Goal: Task Accomplishment & Management: Use online tool/utility

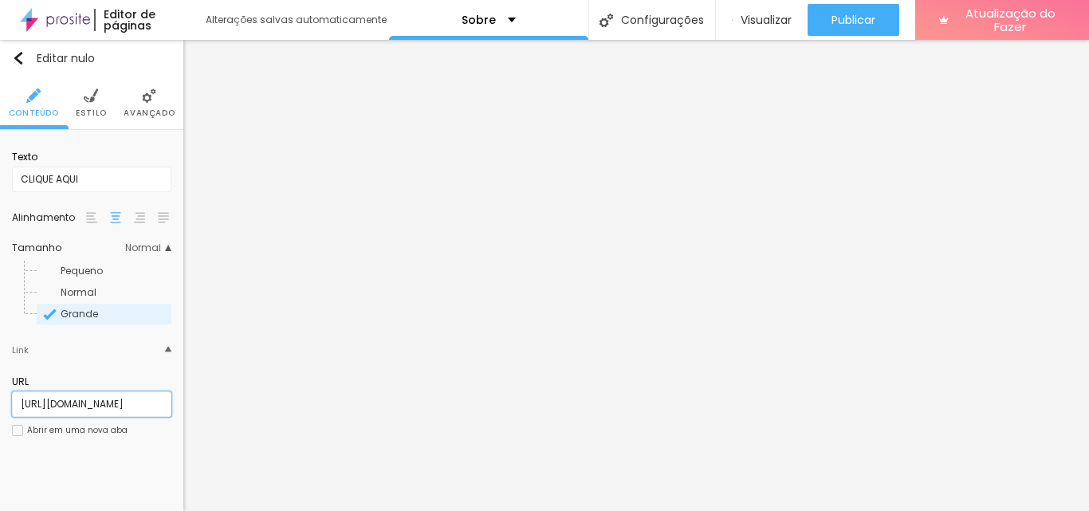
click at [91, 406] on input "https://www.estudioflorestars.com.br/sessaofotografica" at bounding box center [91, 405] width 159 height 26
click at [89, 105] on li "Estilo" at bounding box center [91, 103] width 31 height 53
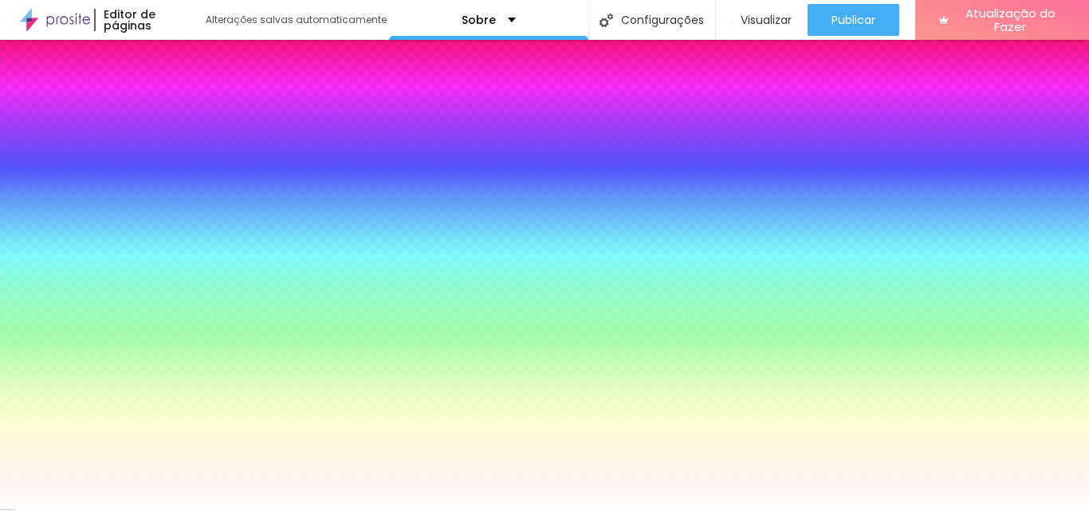
click at [139, 104] on li "Avançado" at bounding box center [149, 103] width 51 height 53
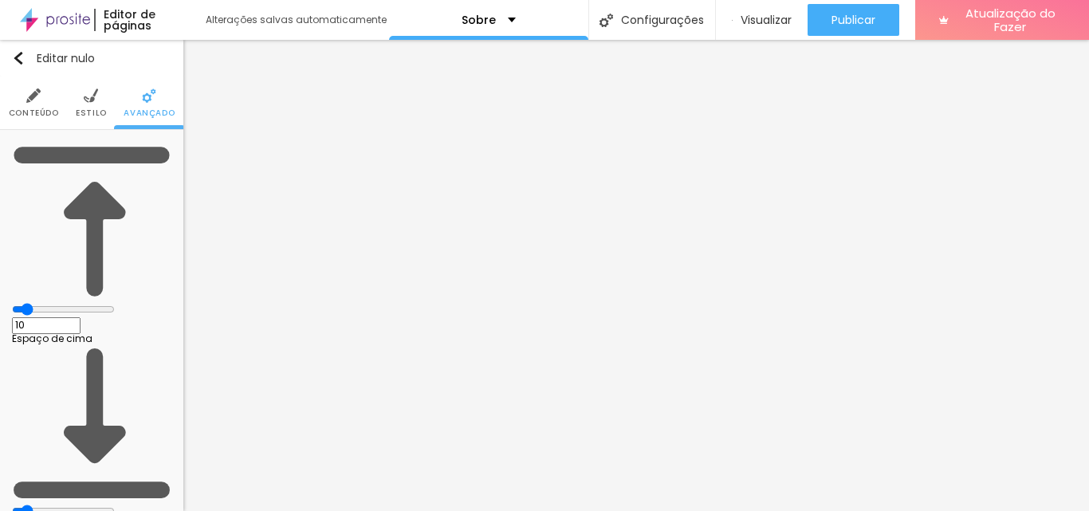
type input "8"
type input "9"
type input "10"
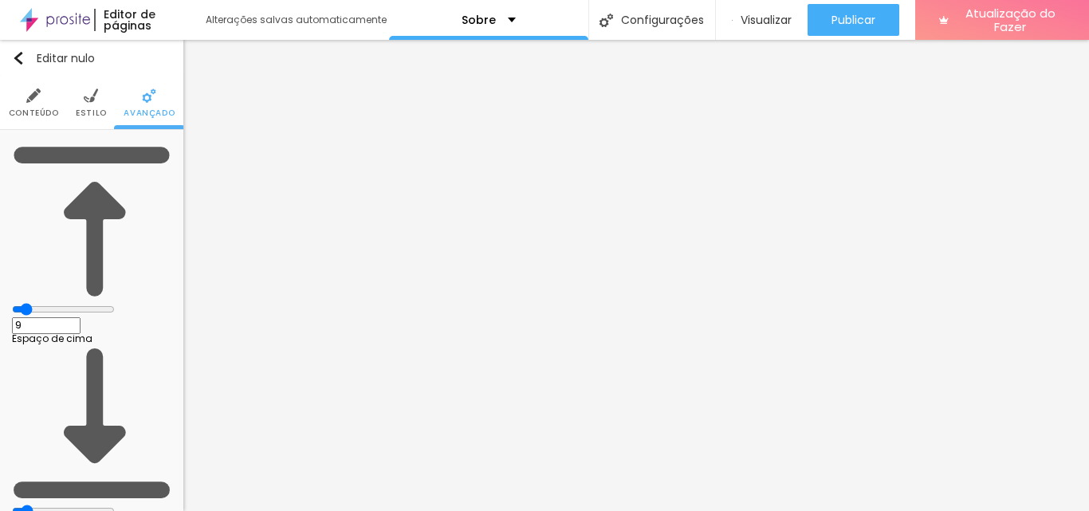
type input "10"
type input "11"
type input "12"
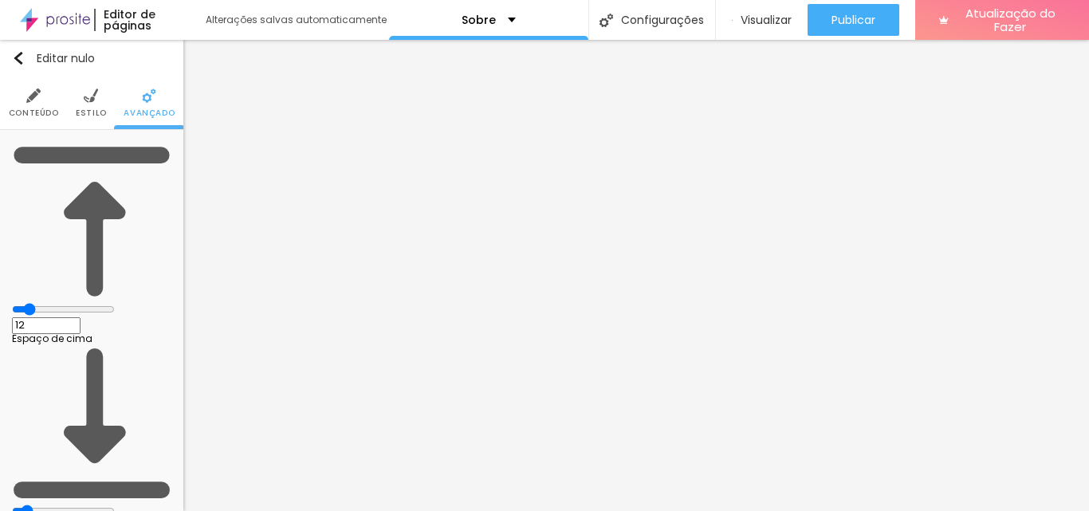
type input "13"
type input "14"
type input "15"
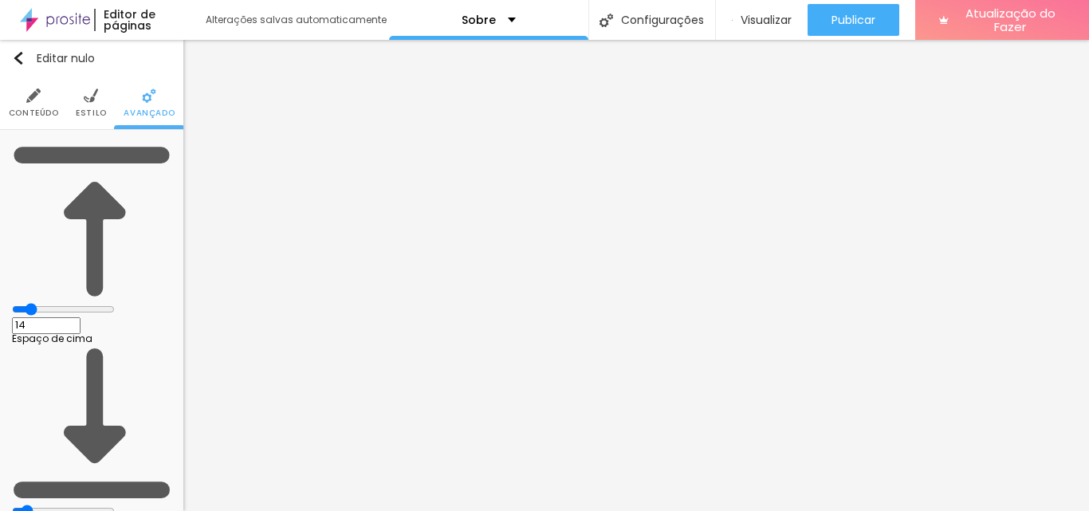
type input "15"
type input "17"
type input "19"
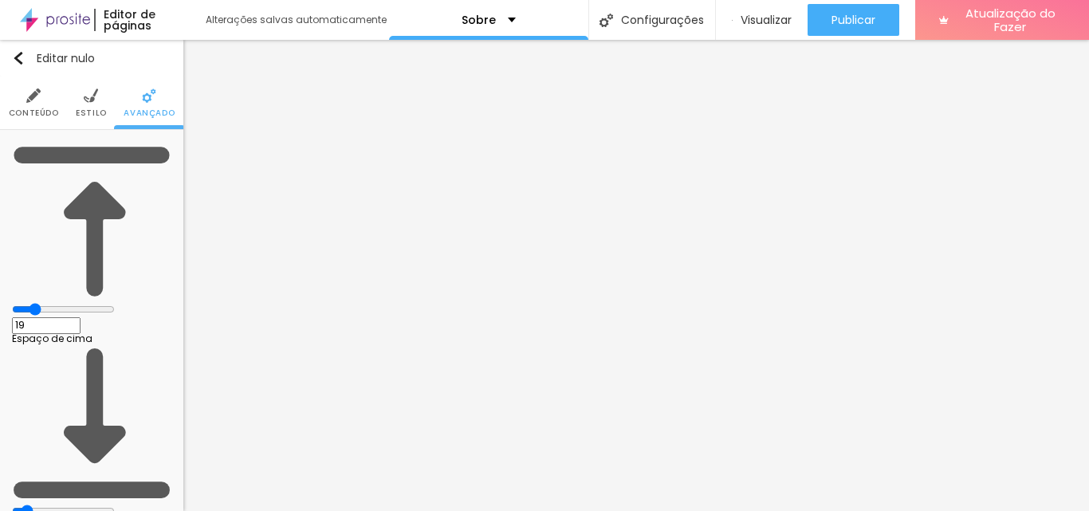
type input "20"
type input "23"
type input "24"
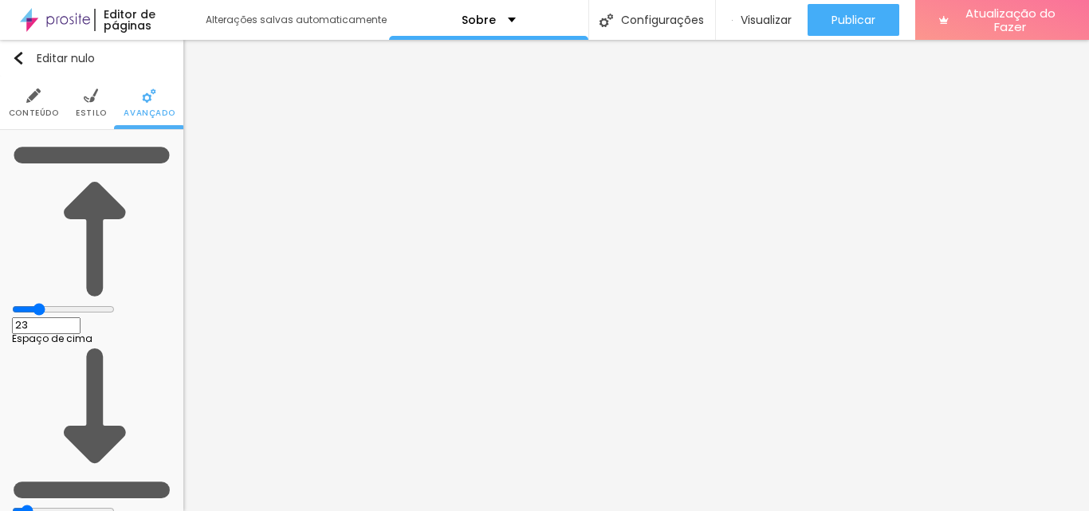
type input "24"
type input "25"
type input "26"
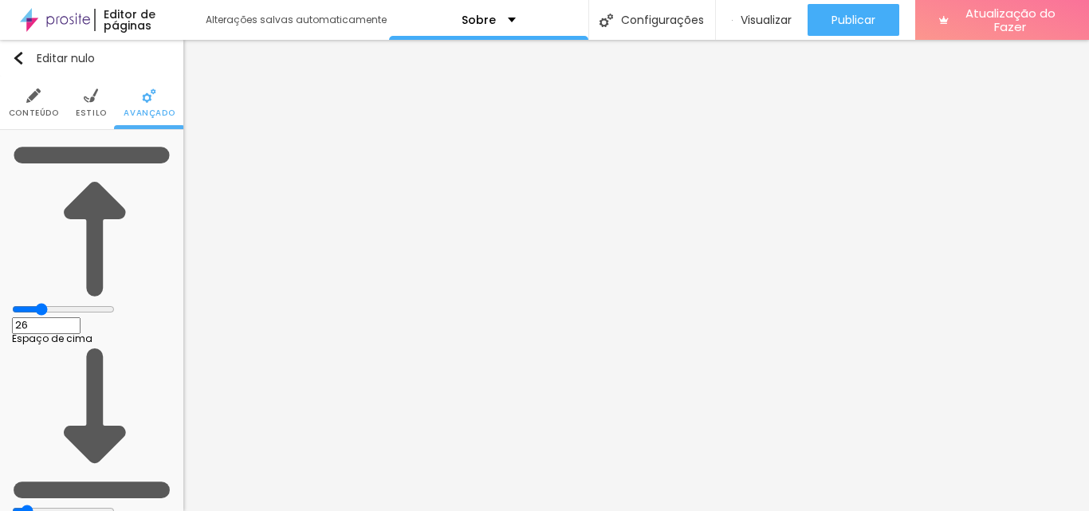
type input "27"
type input "28"
type input "29"
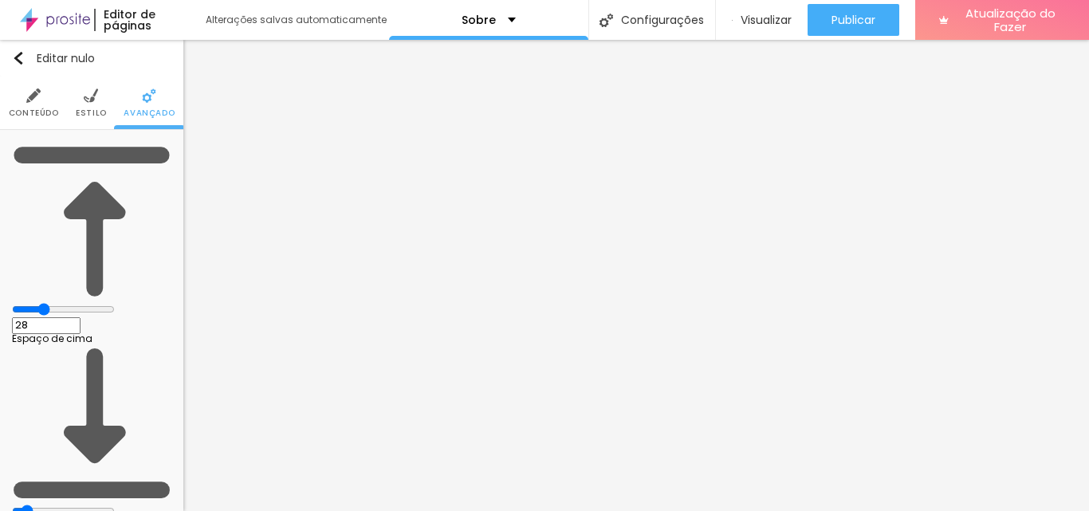
type input "29"
type input "30"
type input "31"
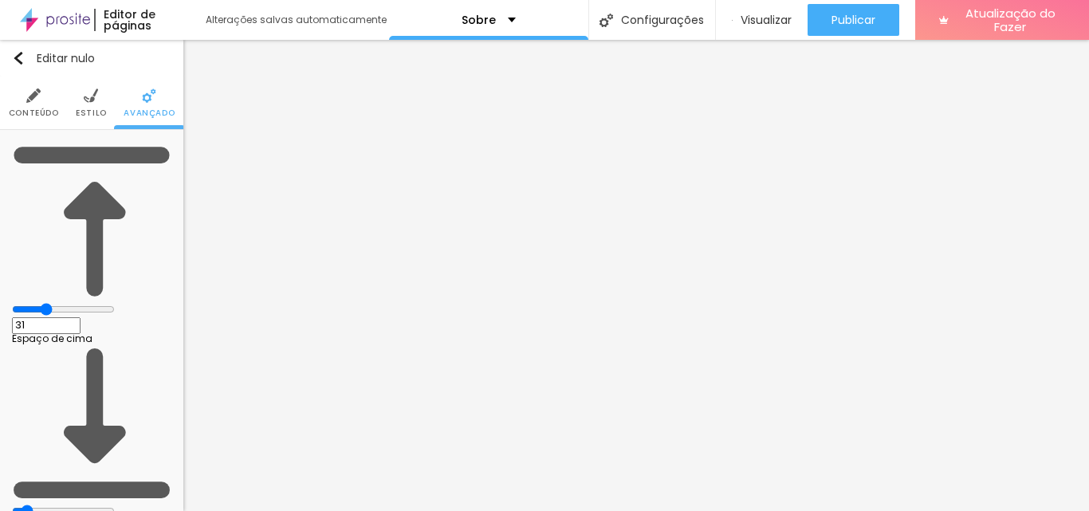
type input "32"
type input "33"
type input "34"
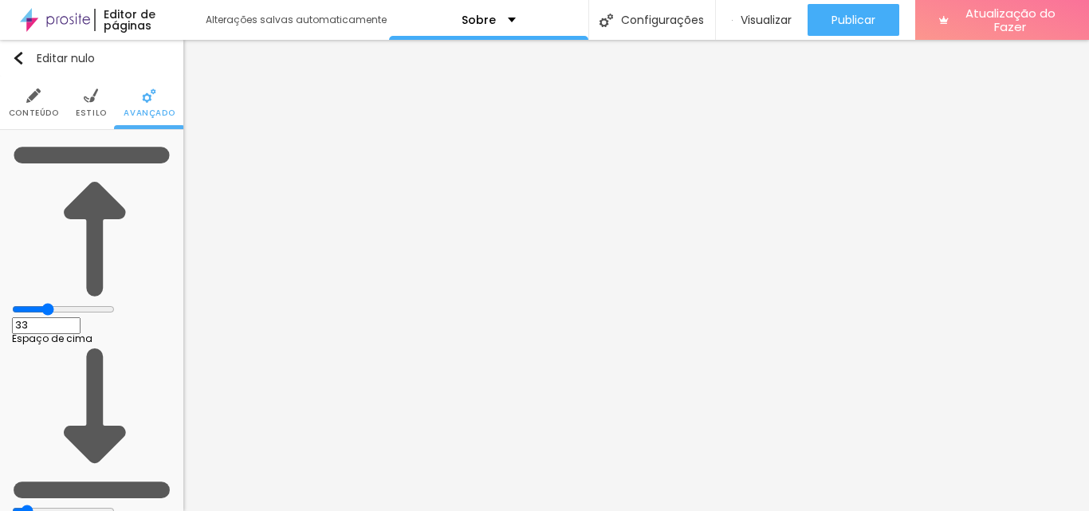
type input "34"
type input "35"
type input "36"
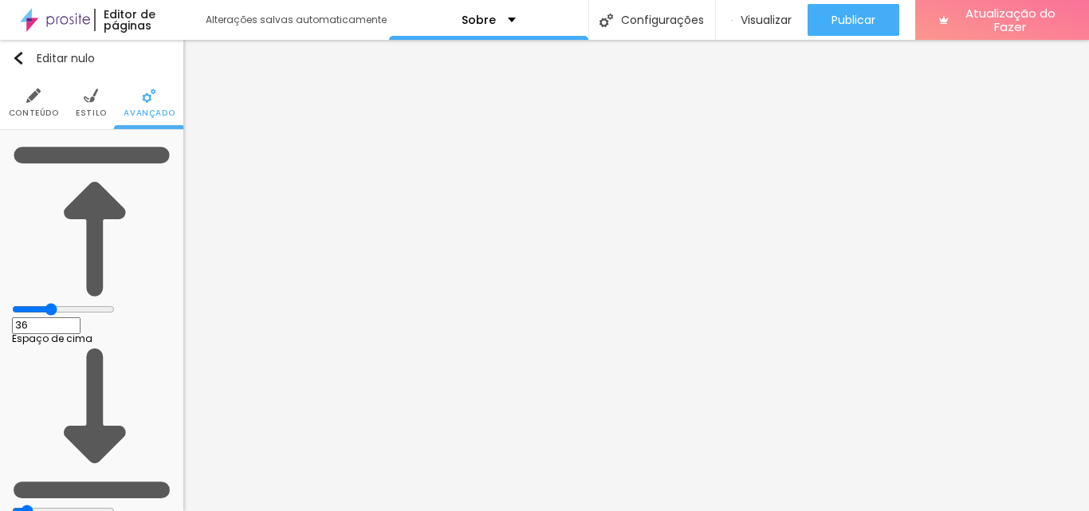
type input "37"
type input "38"
type input "39"
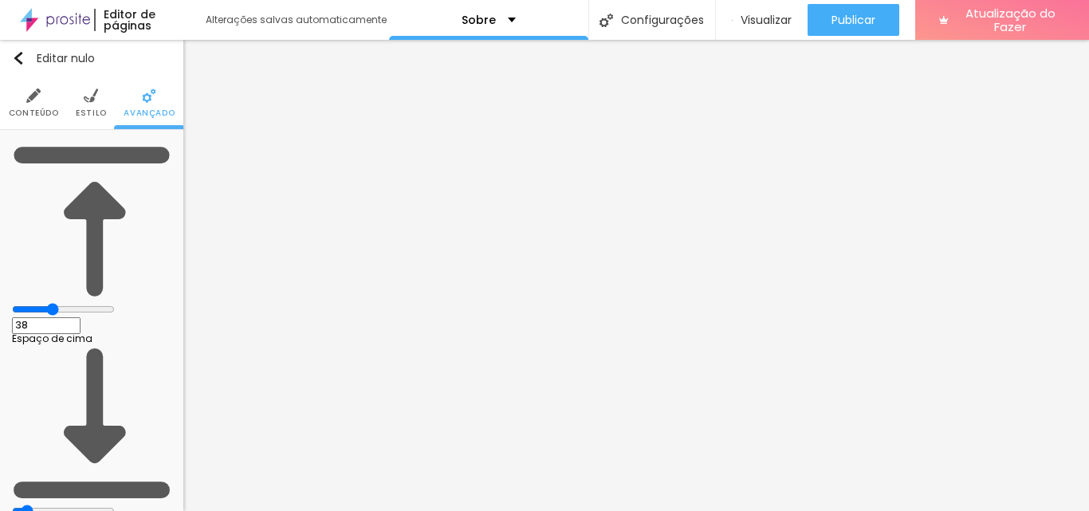
type input "39"
type input "40"
type input "41"
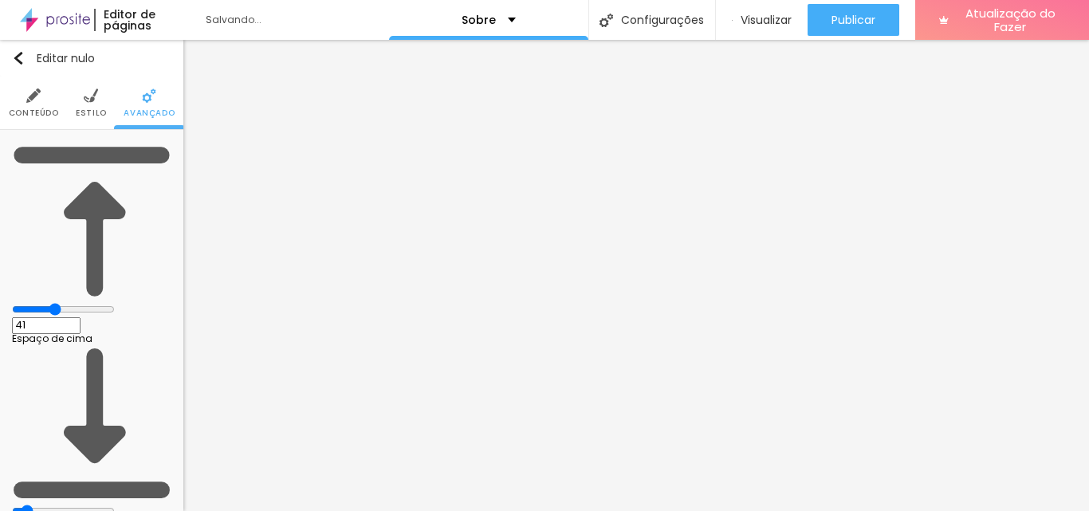
type input "42"
type input "44"
type input "45"
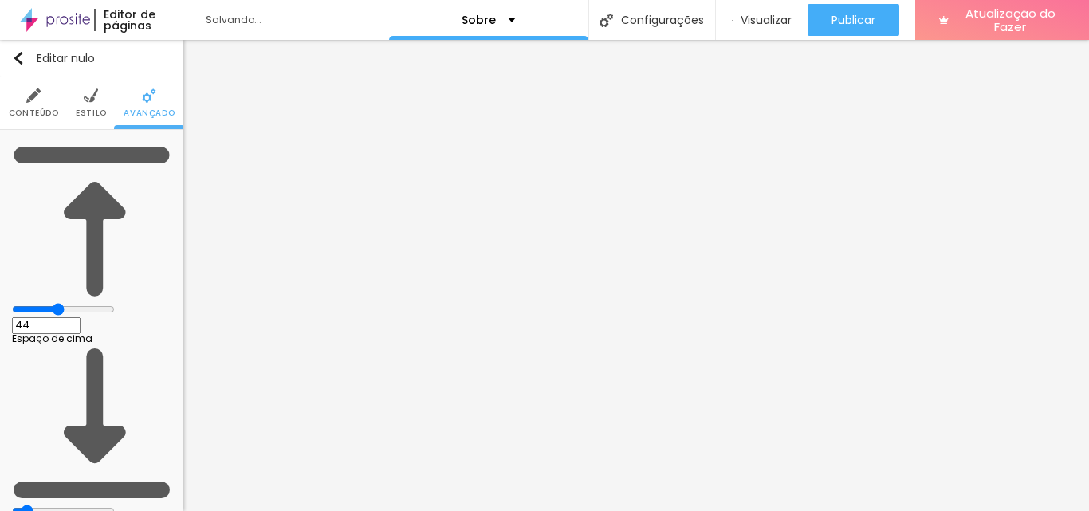
type input "45"
type input "46"
type input "47"
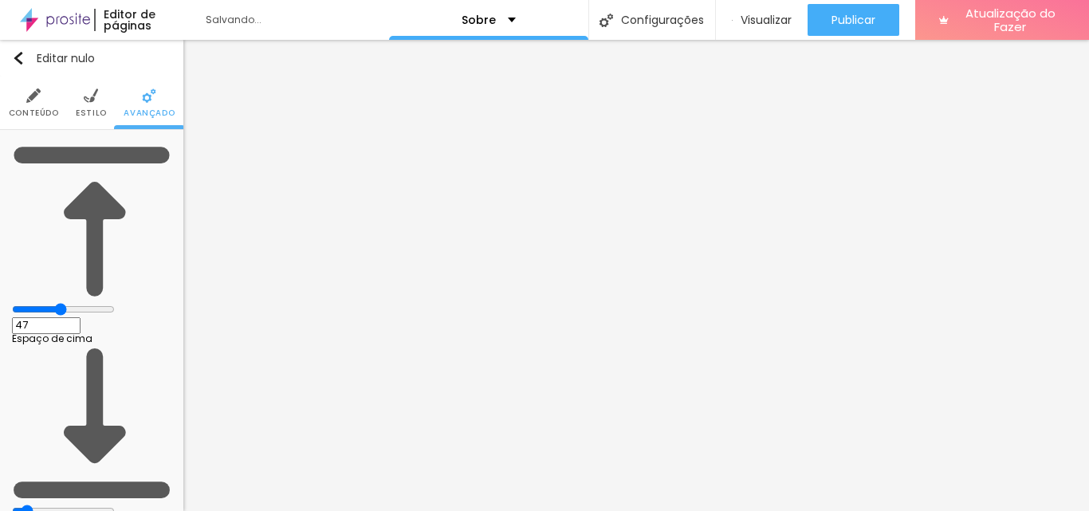
type input "48"
type input "56"
type input "61"
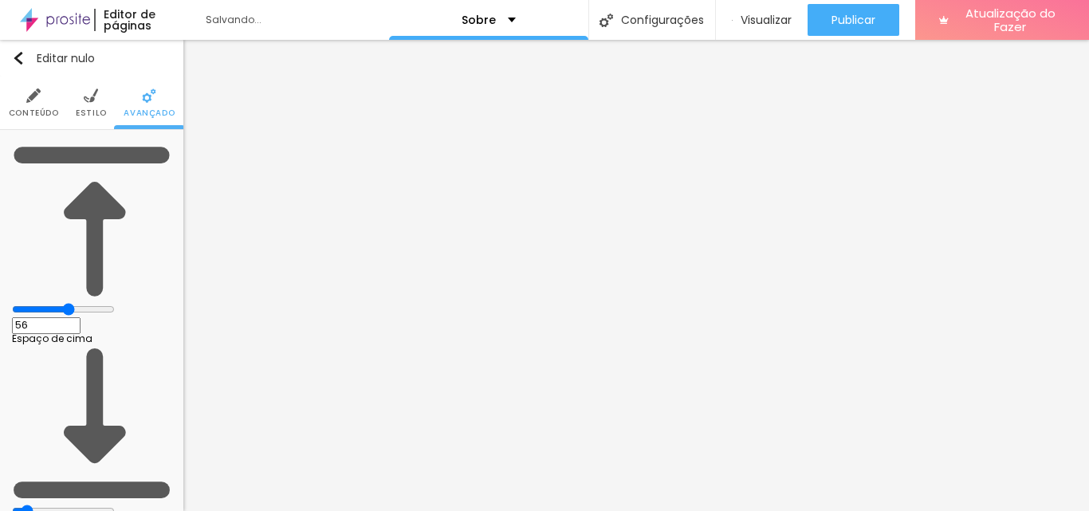
type input "61"
type input "62"
type input "64"
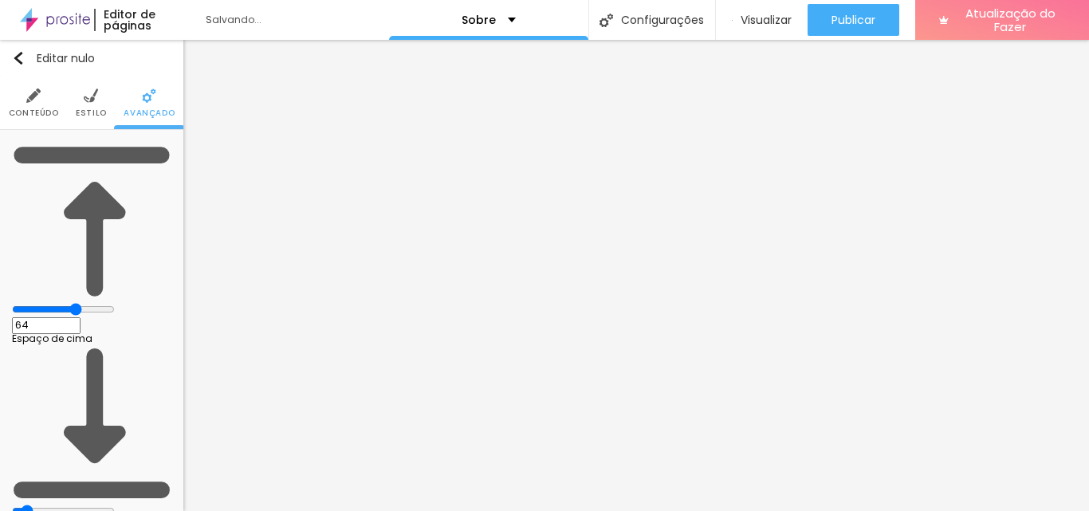
type input "66"
type input "67"
type input "69"
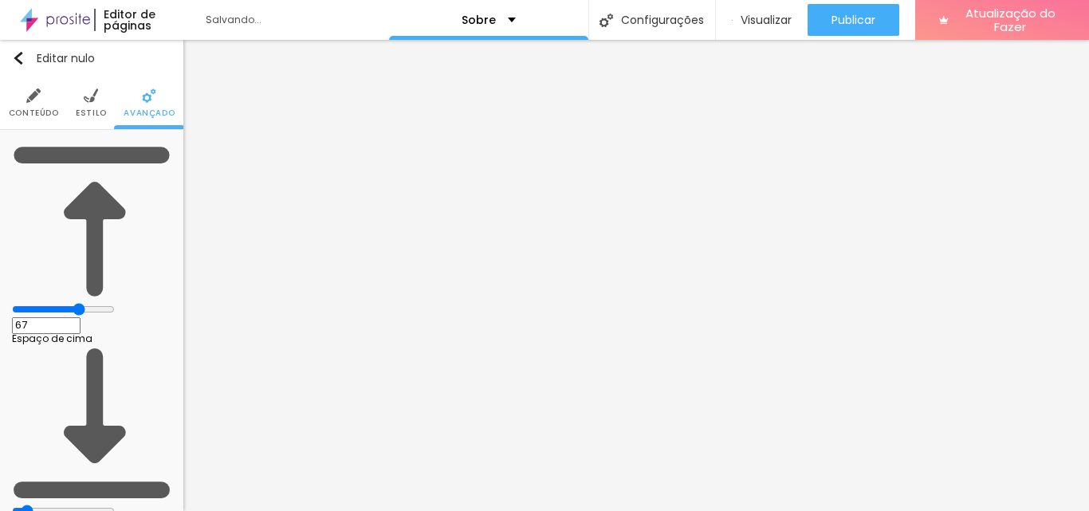
type input "69"
type input "71"
type input "74"
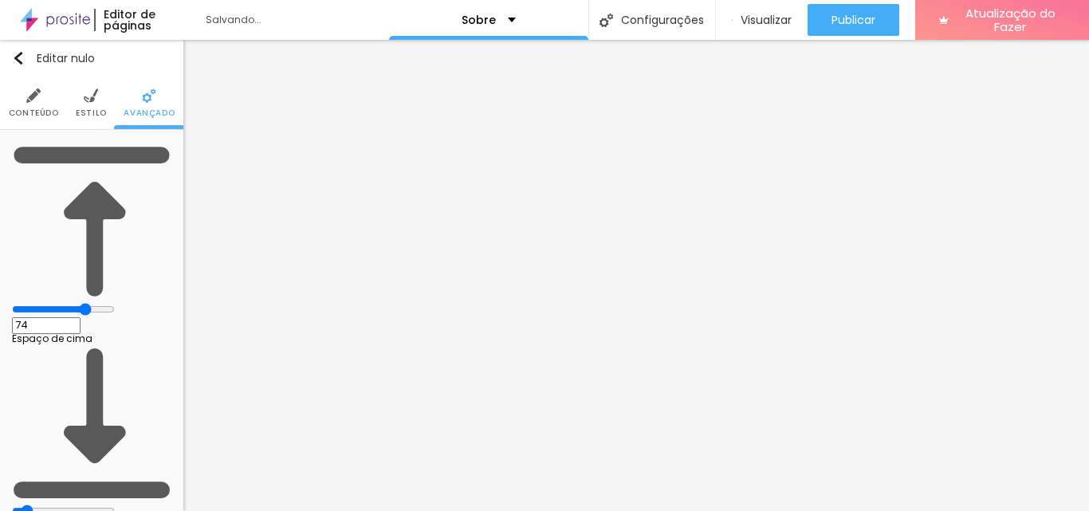
type input "75"
type input "76"
type input "77"
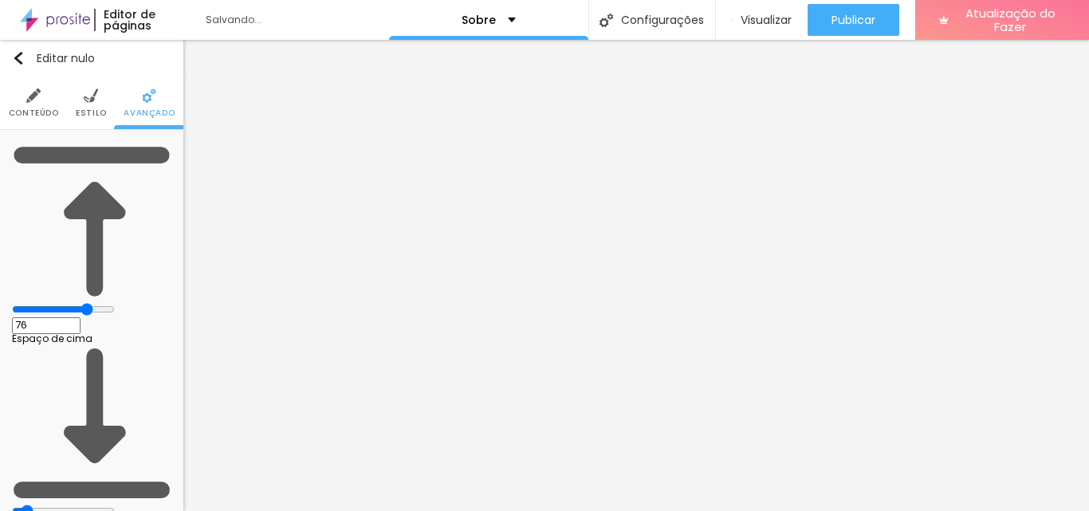
type input "77"
type input "78"
type input "79"
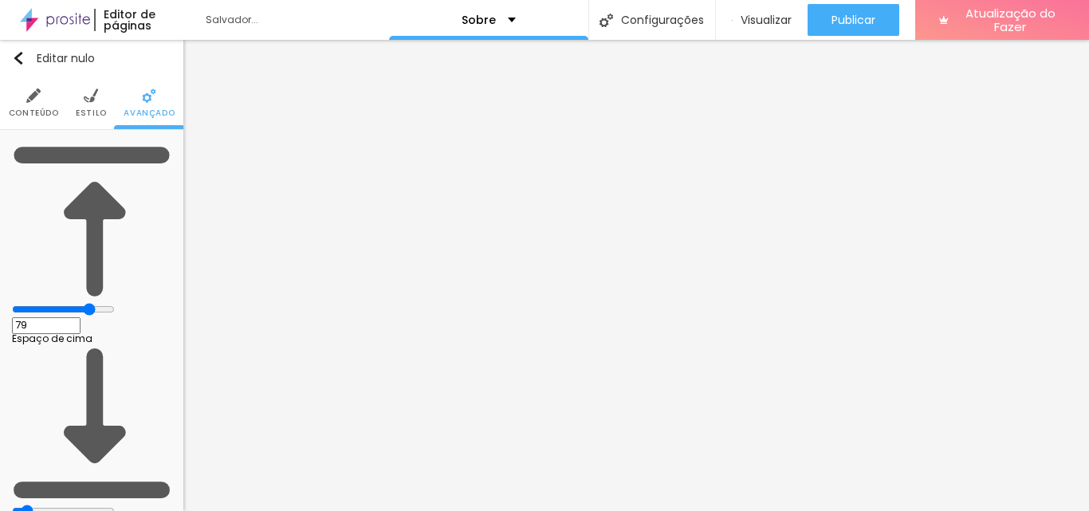
type input "80"
type input "82"
type input "84"
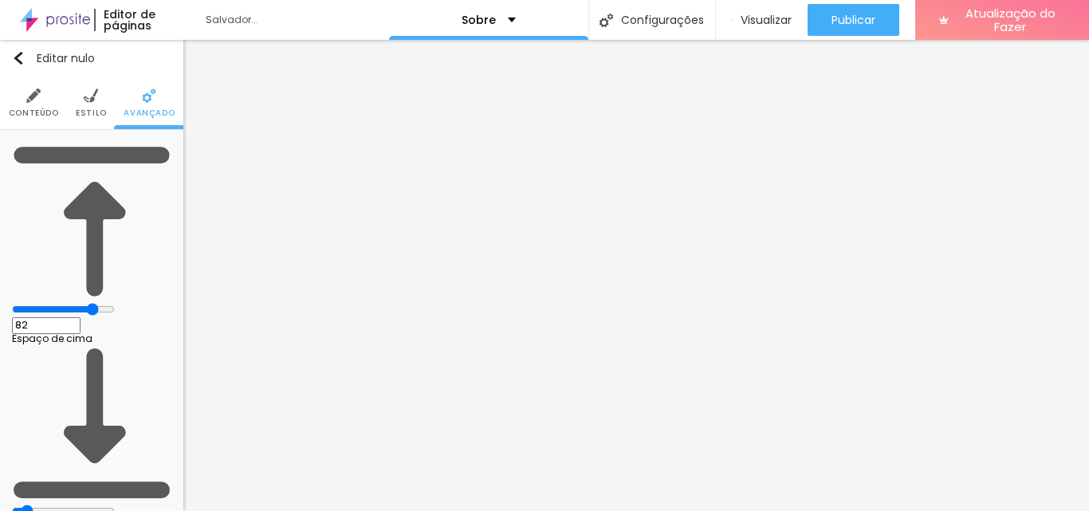
type input "84"
type input "85"
type input "86"
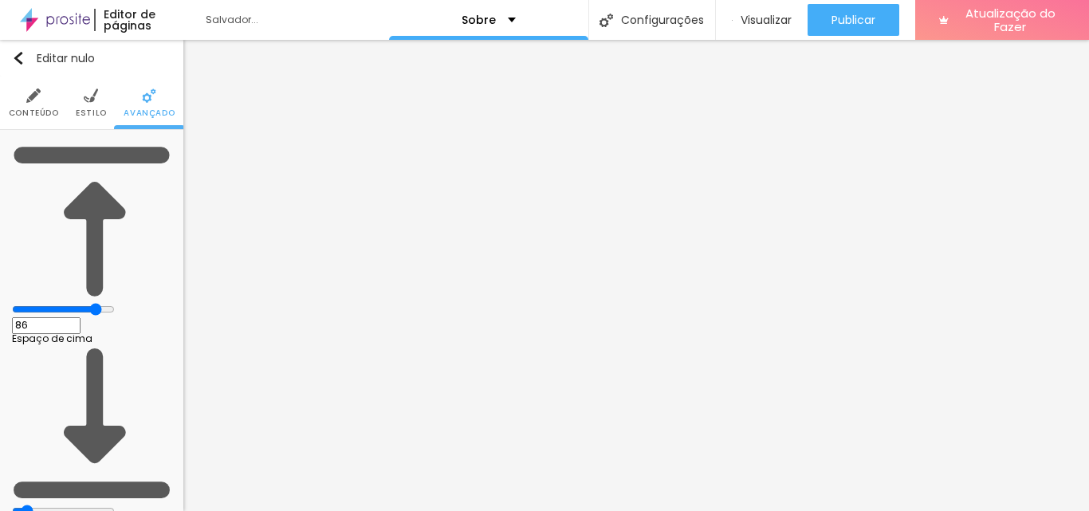
type input "87"
type input "88"
type input "89"
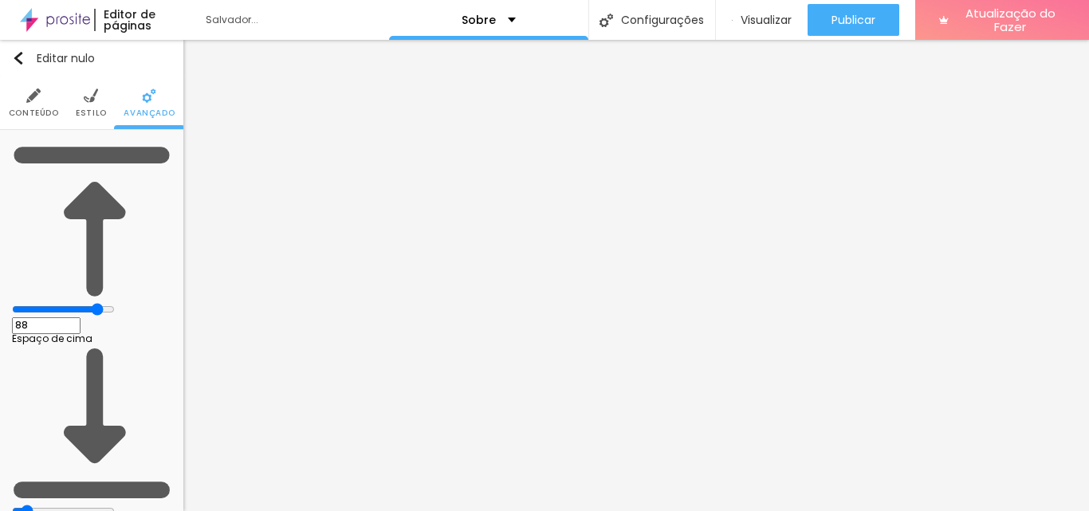
type input "89"
type input "88"
type input "86"
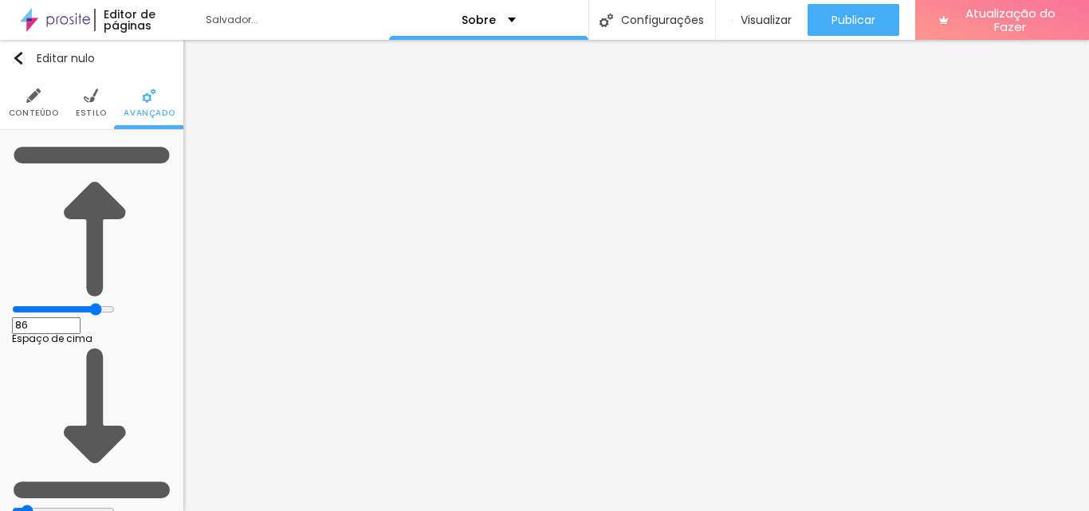
type input "85"
type input "84"
type input "83"
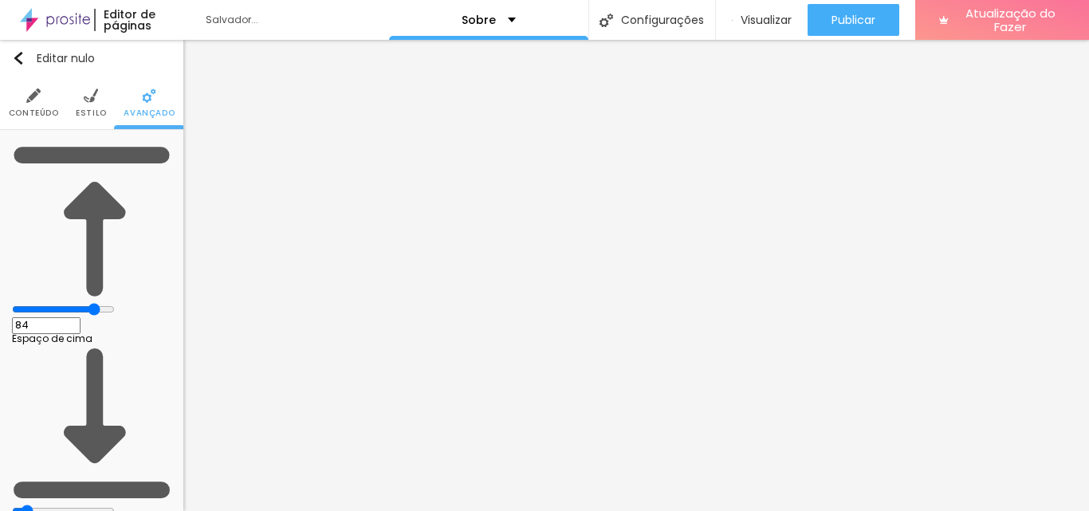
type input "83"
type input "82"
type input "81"
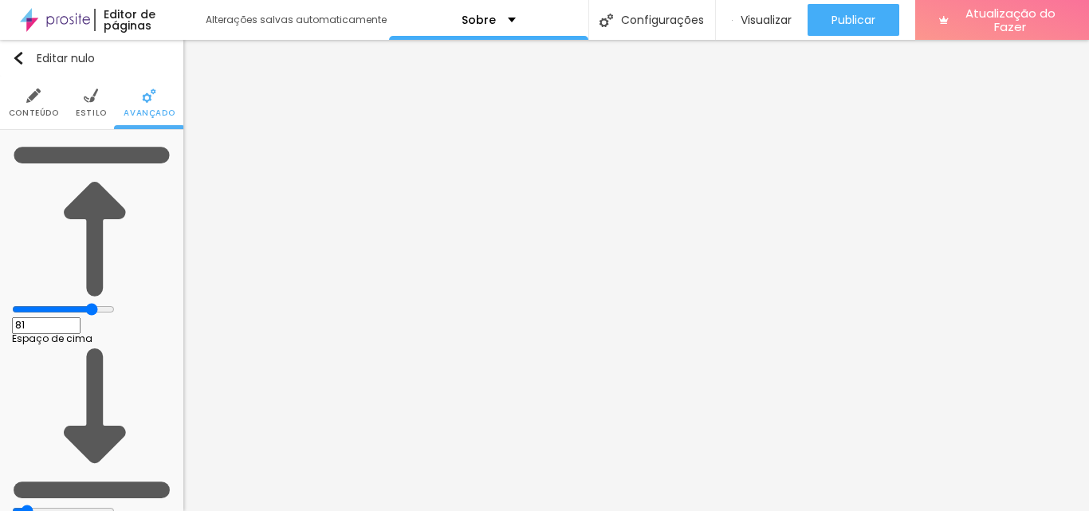
type input "80"
type input "79"
type input "78"
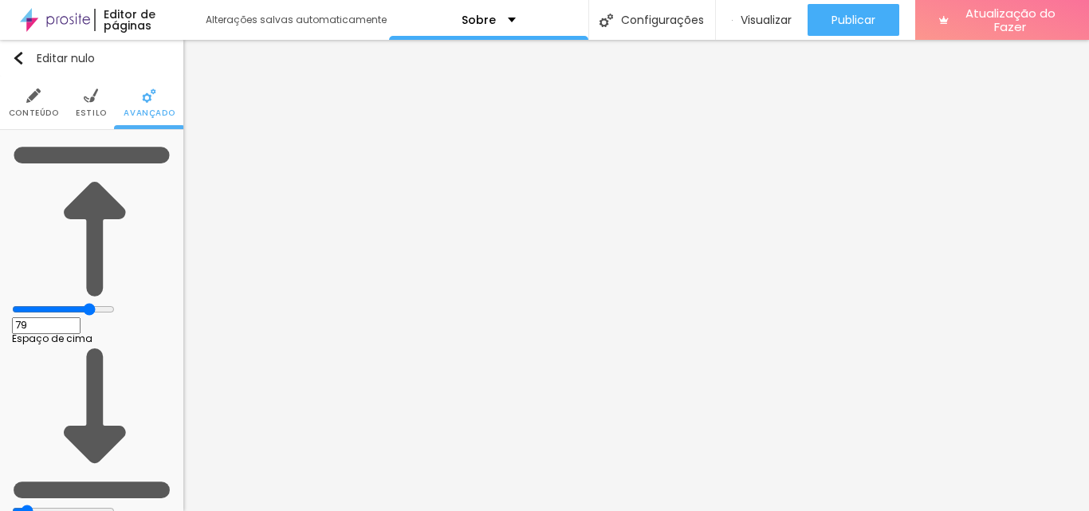
type input "78"
type input "77"
drag, startPoint x: 43, startPoint y: 156, endPoint x: 103, endPoint y: 166, distance: 60.6
type input "77"
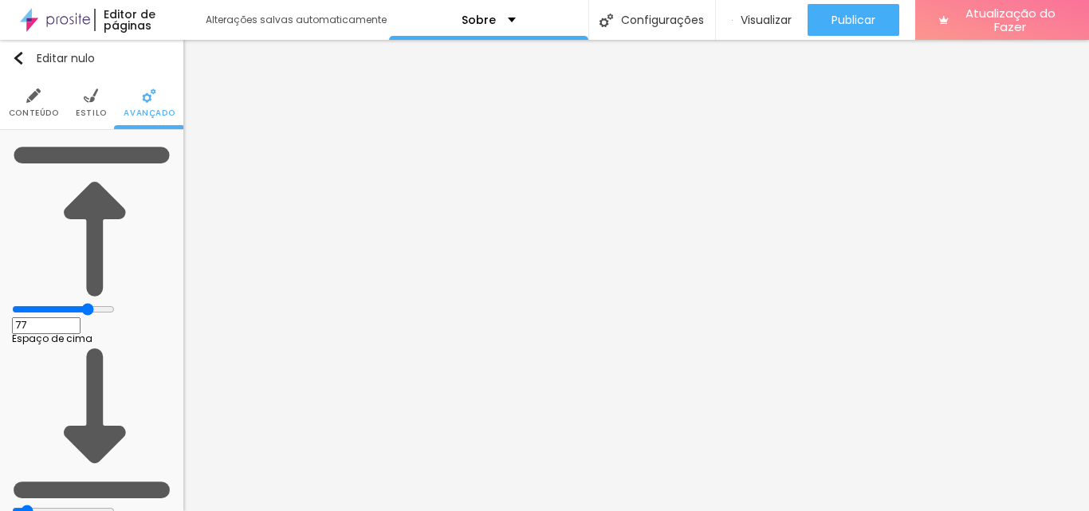
click at [103, 303] on input "range" at bounding box center [63, 309] width 103 height 13
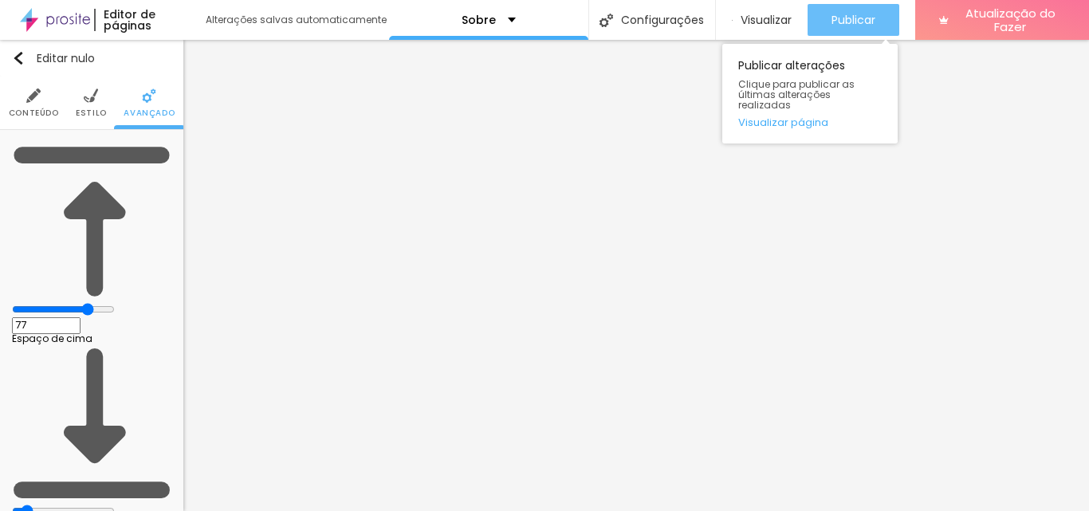
click at [857, 17] on font "Publicar" at bounding box center [854, 20] width 44 height 16
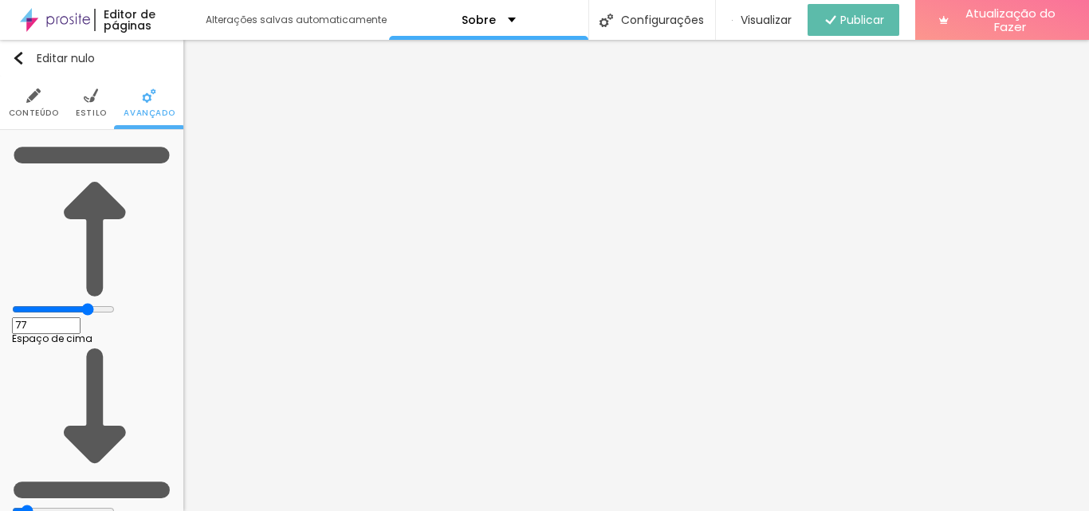
click at [23, 101] on li "Conteúdo" at bounding box center [34, 103] width 50 height 53
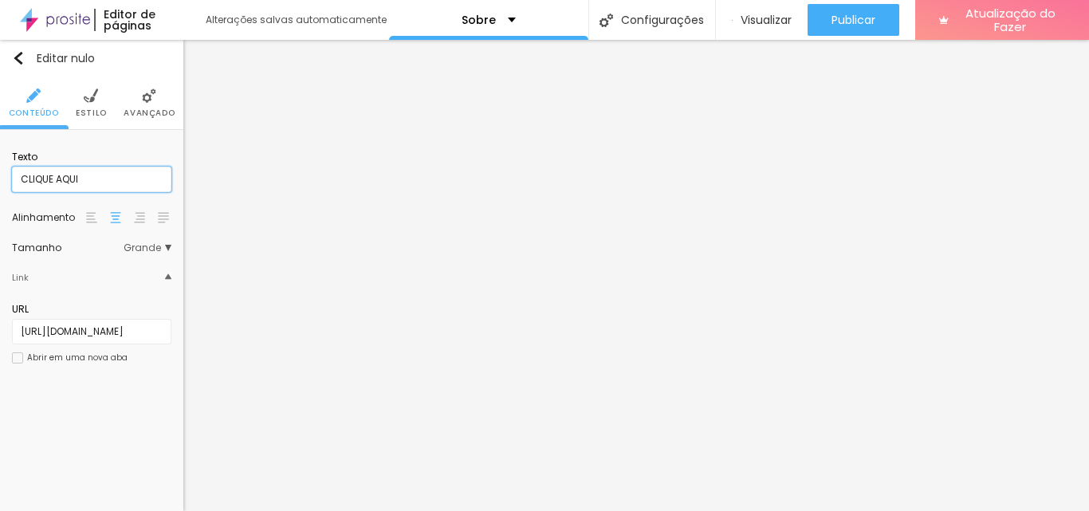
click at [97, 182] on input "CLIQUE AQUI" at bounding box center [91, 180] width 159 height 26
drag, startPoint x: 153, startPoint y: 175, endPoint x: 11, endPoint y: 171, distance: 142.0
click at [11, 171] on div "Texto CLIQUE AQUI - FORMULÁRIO Alinhamento Tamanho Grande Pequeno Normal Grande…" at bounding box center [91, 262] width 183 height 265
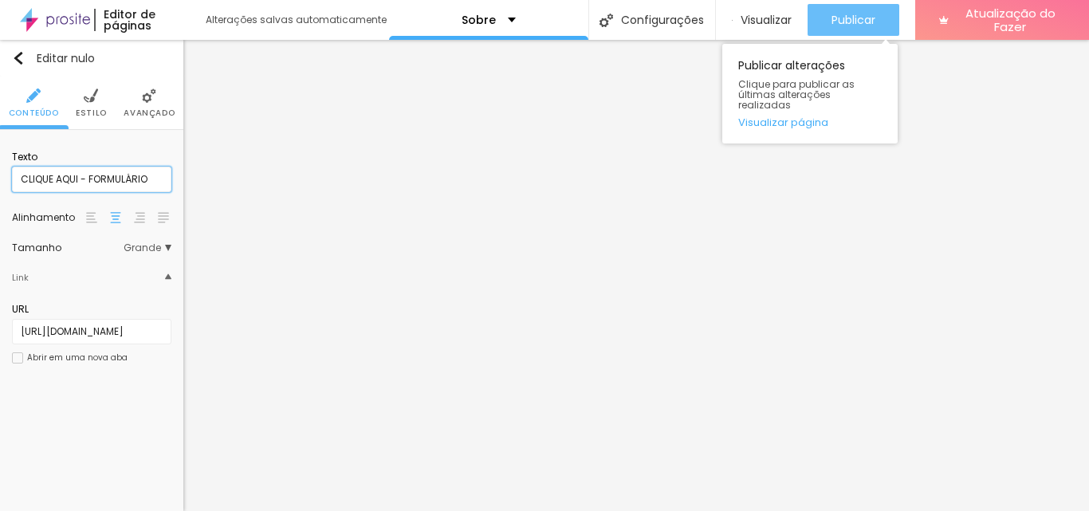
type input "CLIQUE AQUI - FORMULÁRIO"
click at [843, 14] on font "Publicar" at bounding box center [854, 20] width 44 height 16
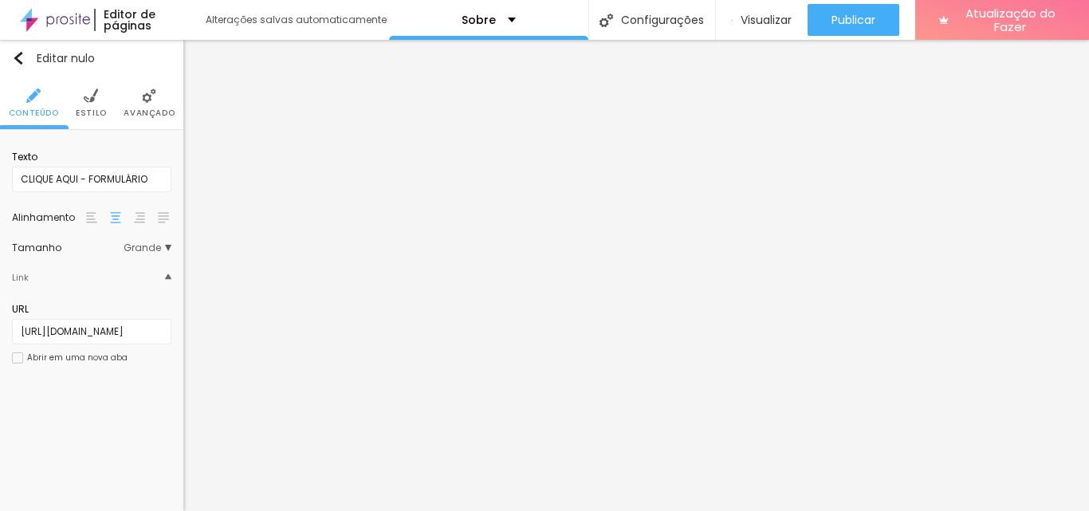
click at [18, 358] on div at bounding box center [17, 357] width 11 height 11
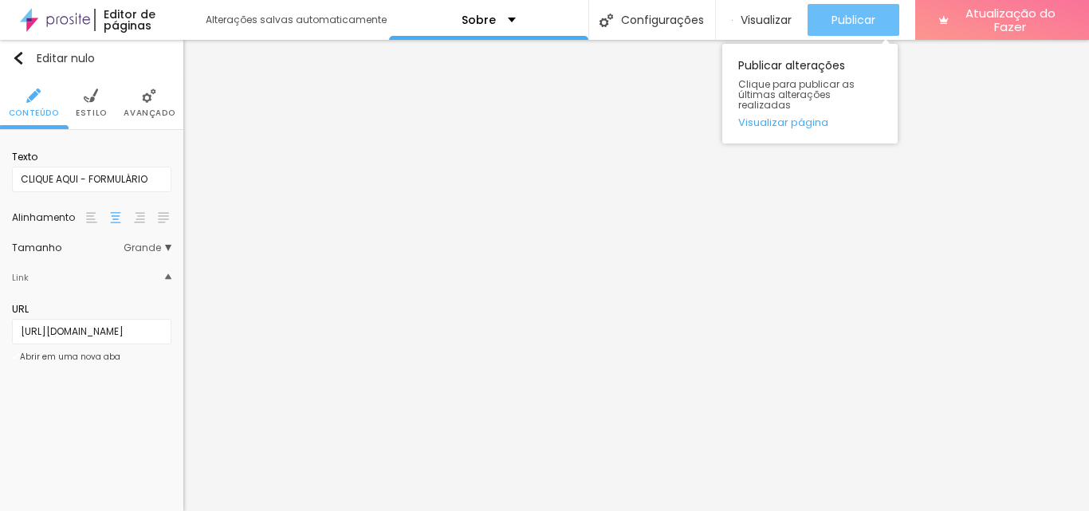
click at [836, 18] on font "Publicar" at bounding box center [854, 20] width 44 height 16
click at [836, 26] on font "Publicar" at bounding box center [854, 20] width 44 height 16
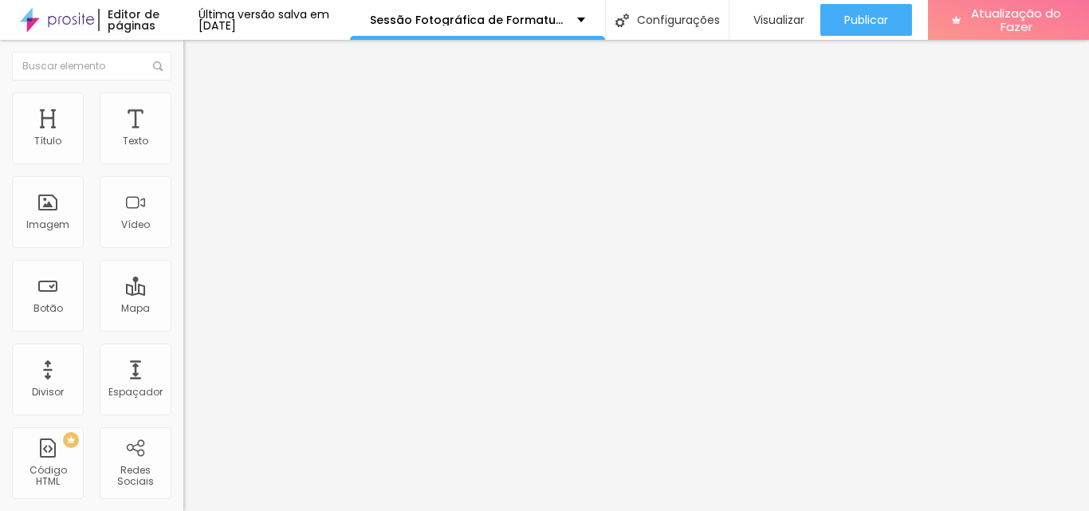
click at [190, 148] on icon "button" at bounding box center [195, 144] width 10 height 10
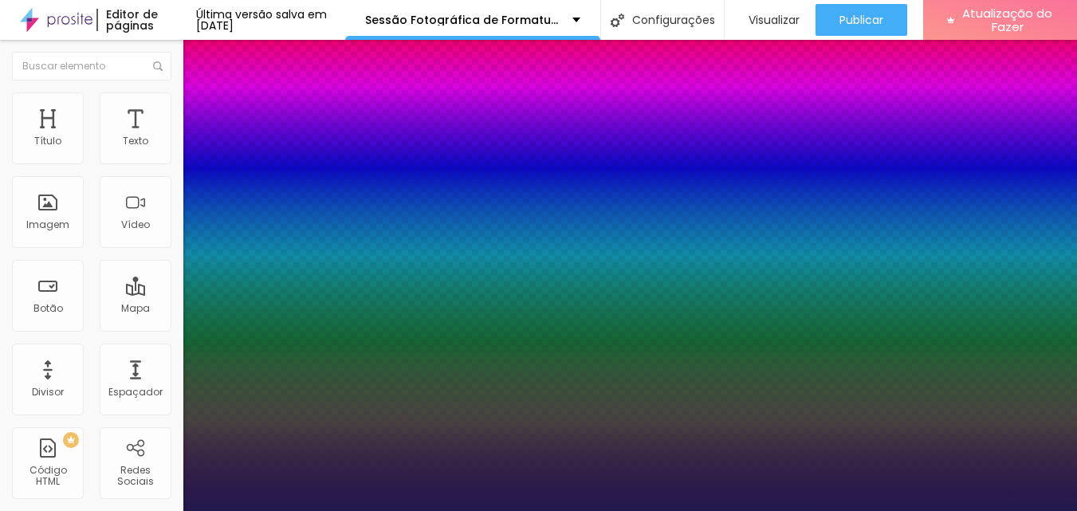
click at [77, 510] on div at bounding box center [538, 511] width 1077 height 0
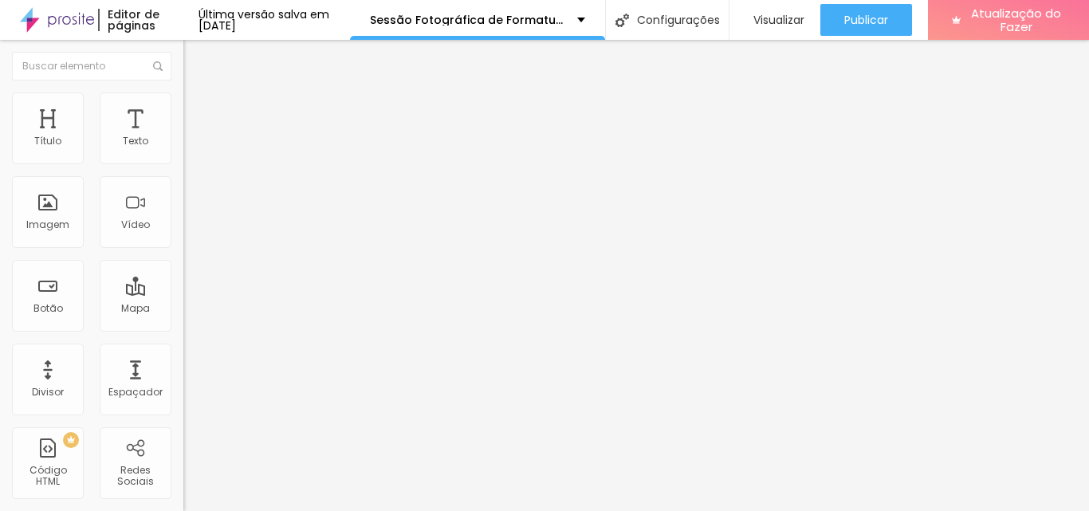
click at [190, 231] on icon "button" at bounding box center [195, 227] width 10 height 10
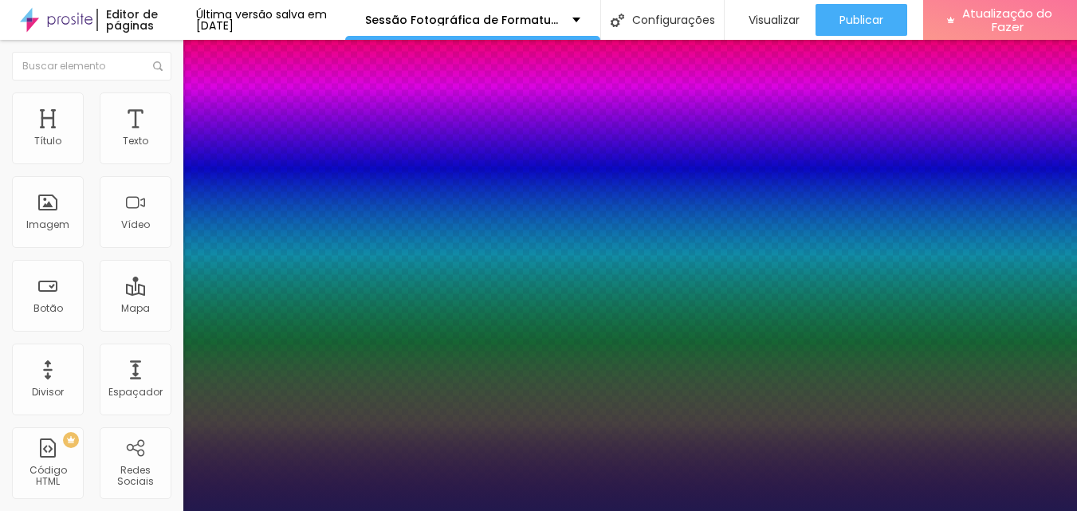
type input "1"
click at [560, 510] on div at bounding box center [538, 511] width 1077 height 0
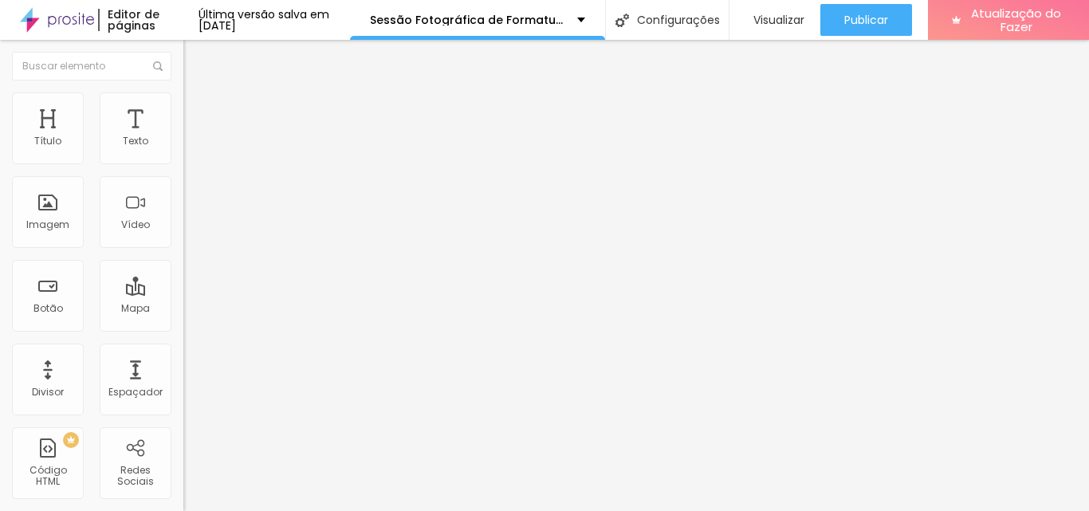
click at [183, 153] on button "button" at bounding box center [194, 144] width 22 height 17
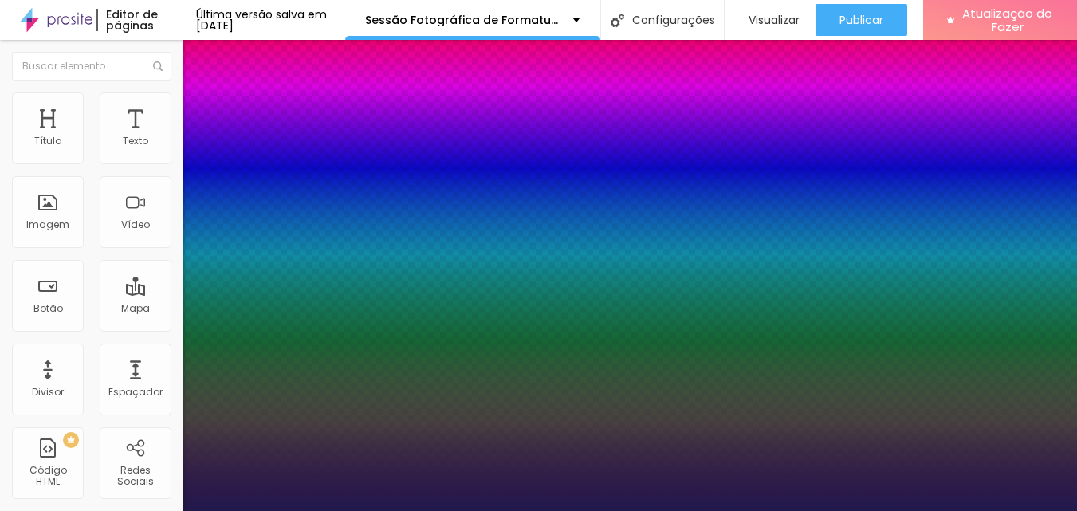
type input "1"
click at [854, 510] on div at bounding box center [538, 511] width 1077 height 0
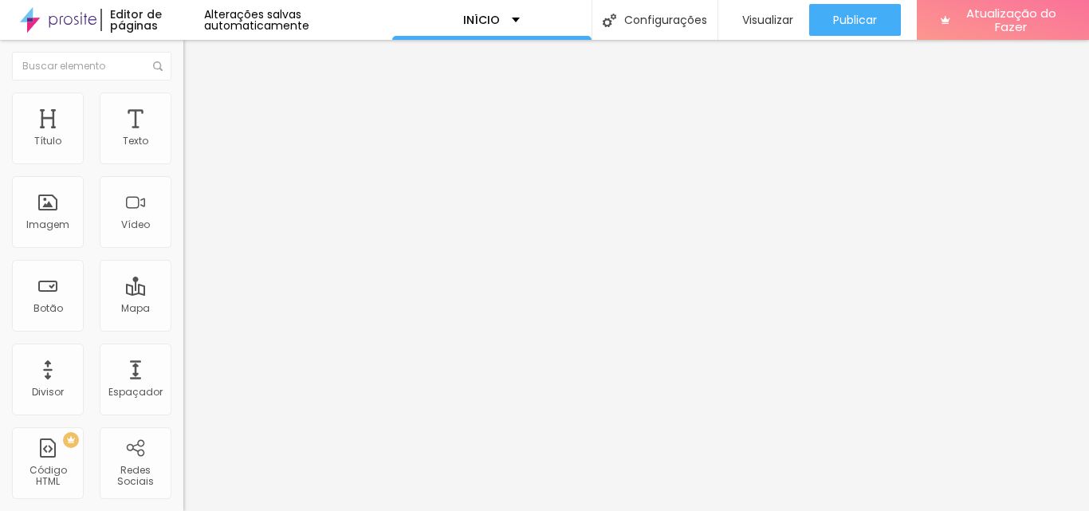
click at [191, 147] on icon "button" at bounding box center [194, 143] width 6 height 6
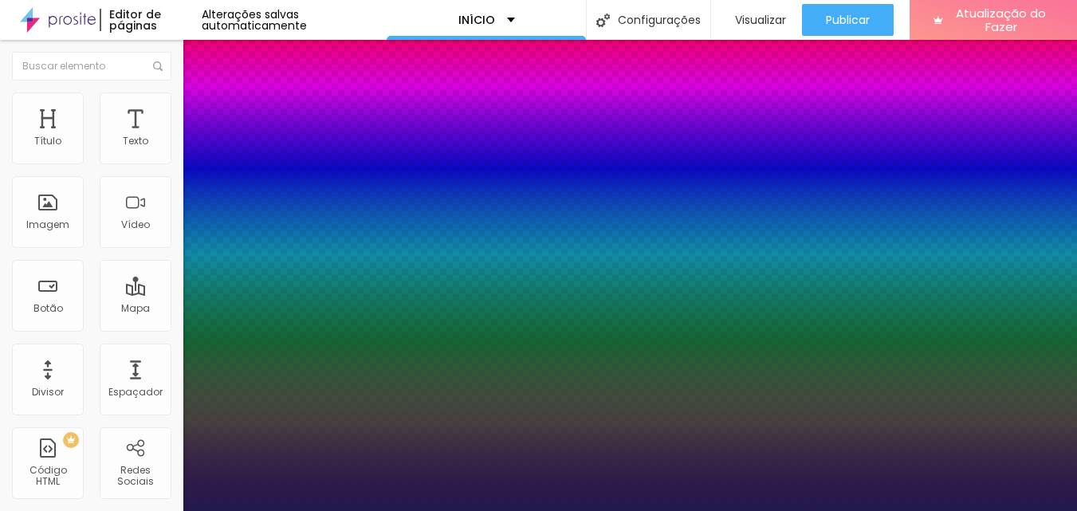
type input "1"
select select "Poppins"
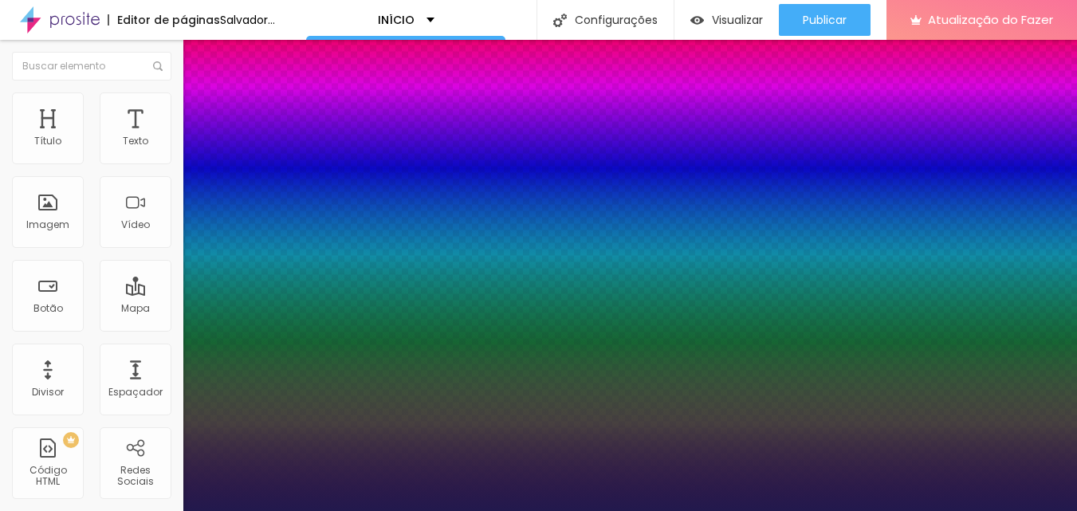
type input "1"
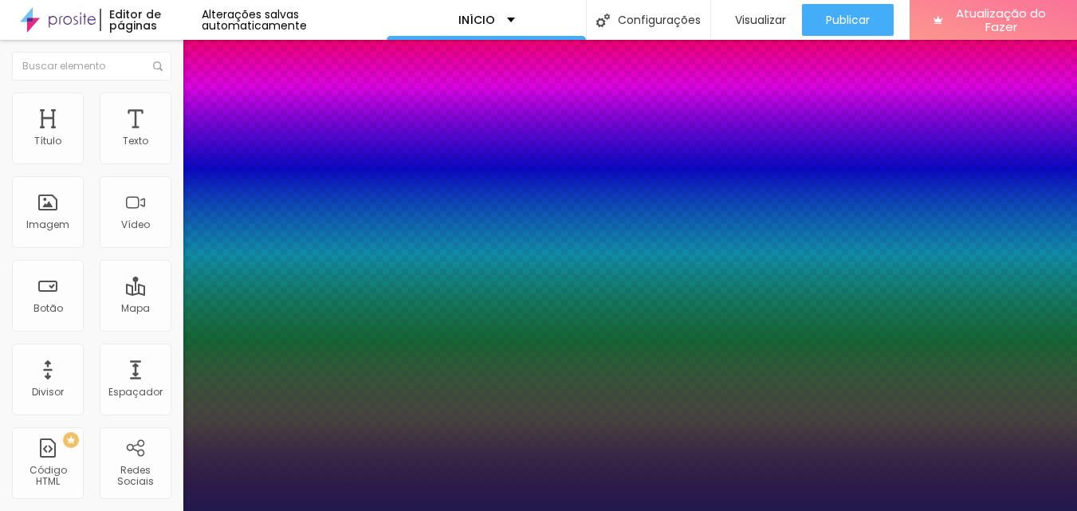
type input "21"
type input "1"
type input "20"
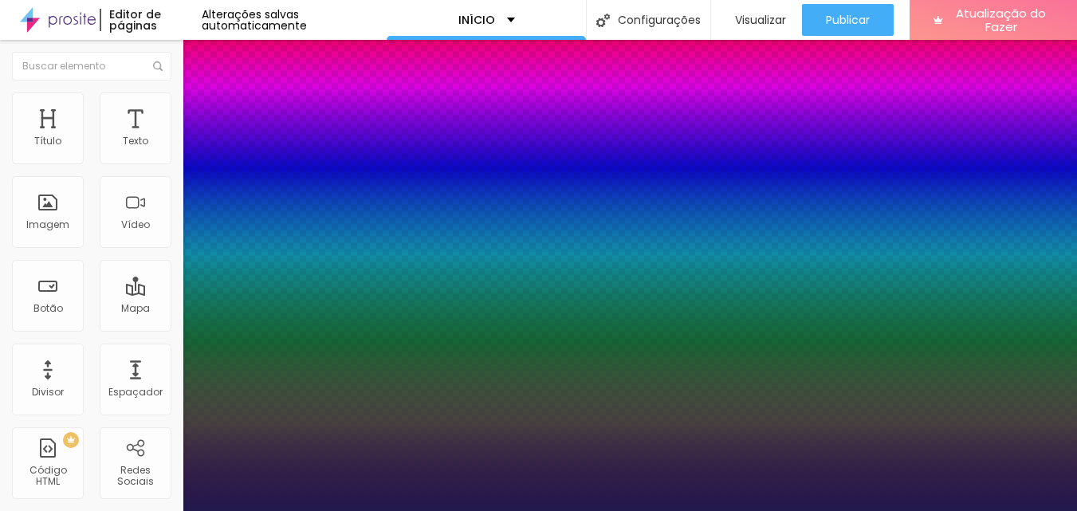
type input "1"
type input "21"
type input "1"
type input "22"
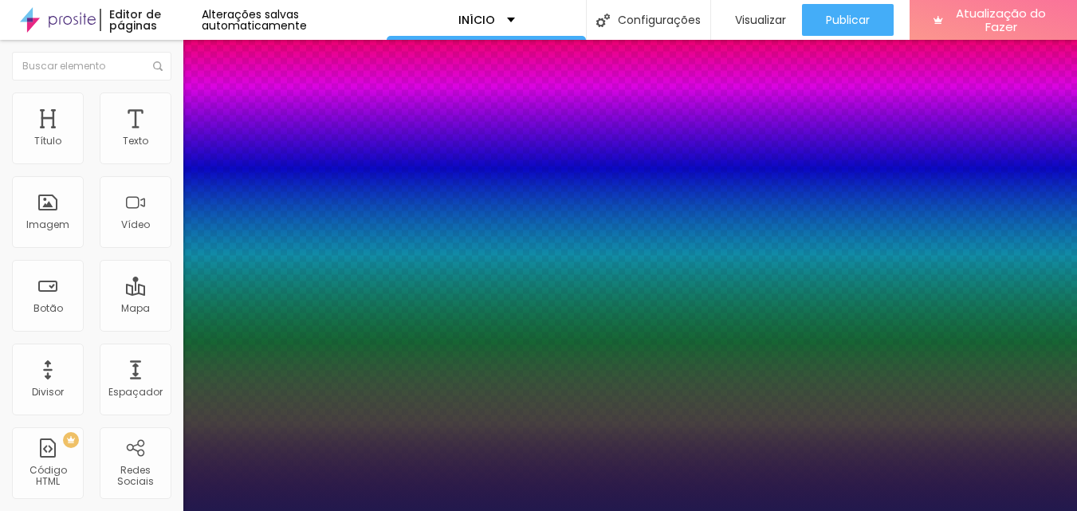
type input "22"
type input "1"
type input "23"
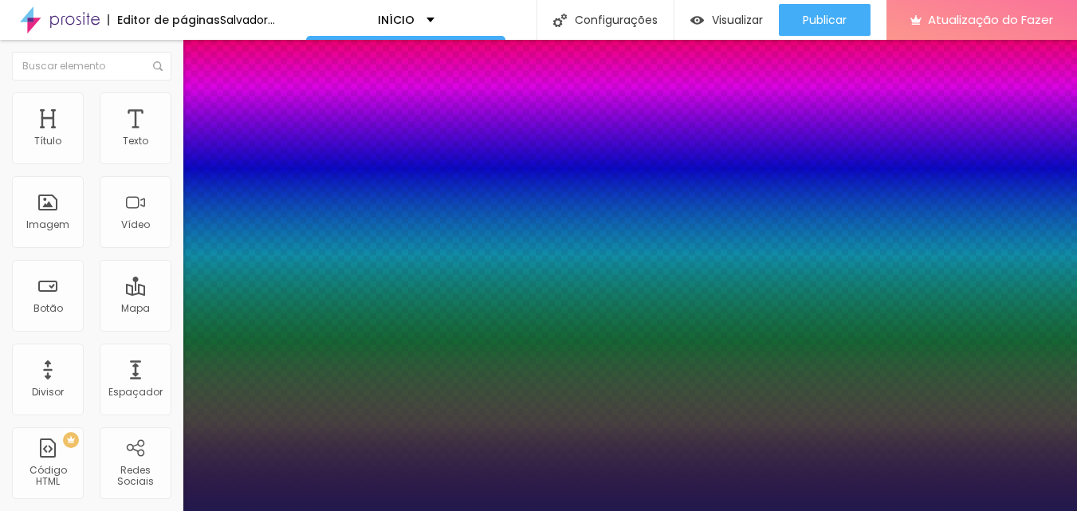
type input "1"
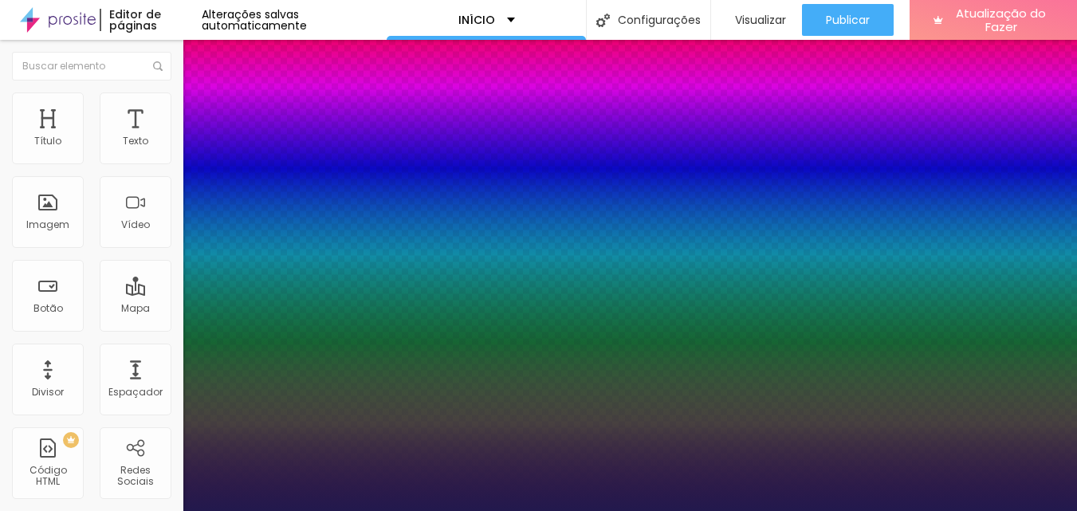
type input "23"
type input "1"
type input "1.2"
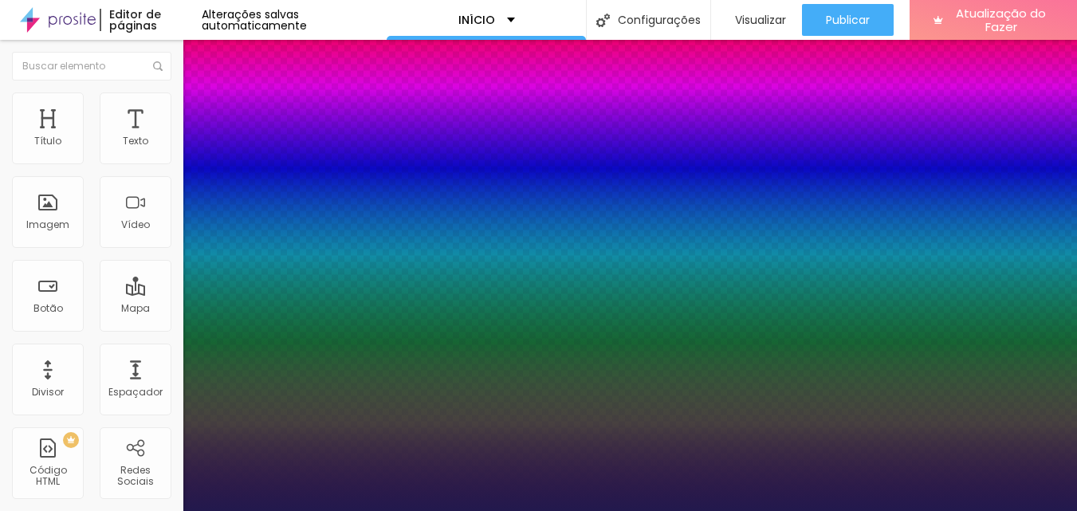
type input "1"
type input "1.1"
type input "1"
type input "1.2"
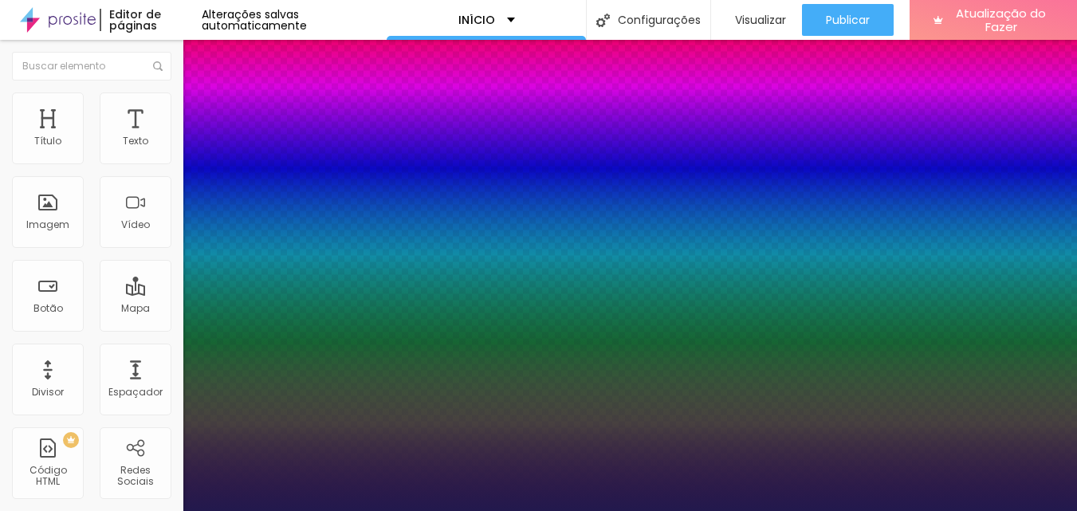
type input "1.2"
type input "1"
type input "1.3"
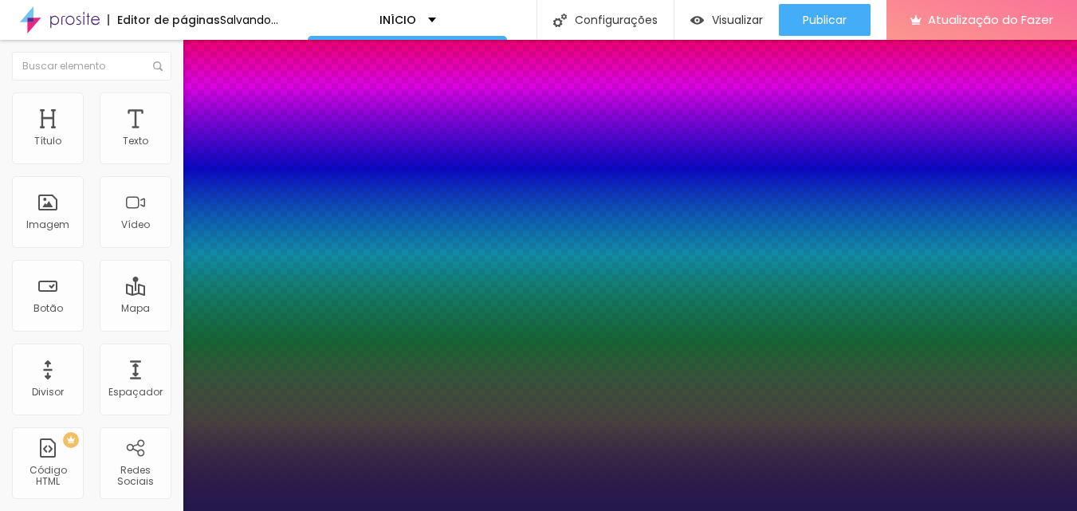
type input "1"
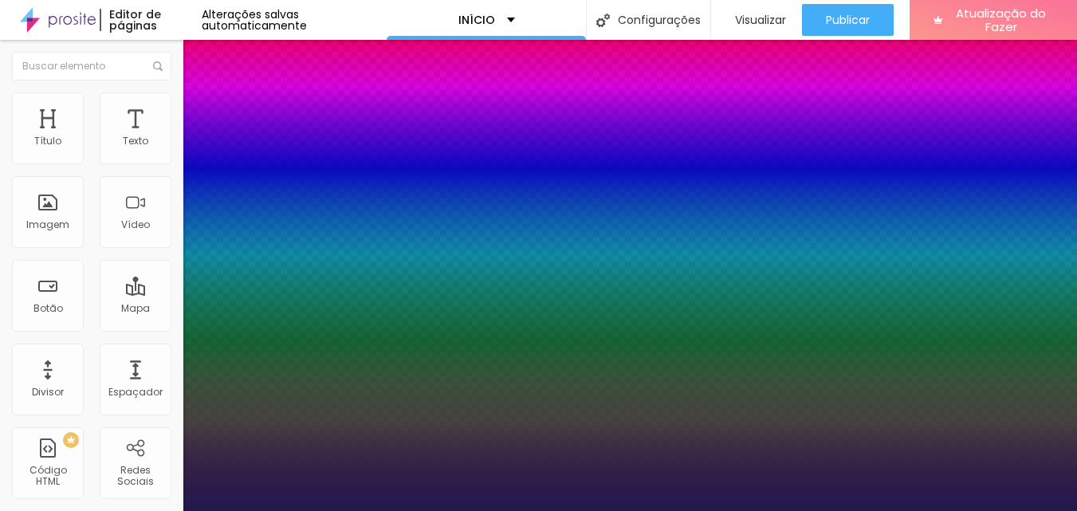
click at [728, 510] on div at bounding box center [538, 511] width 1077 height 0
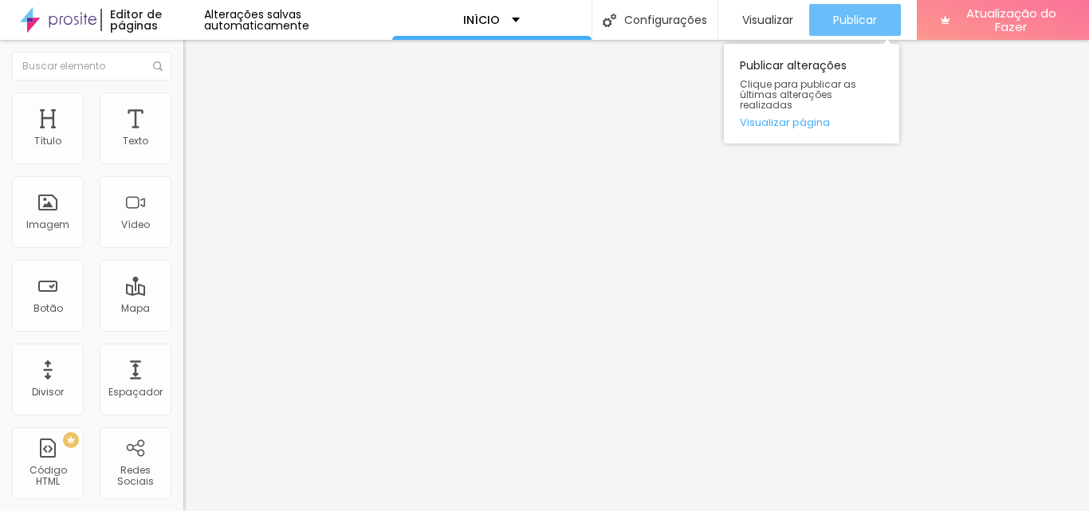
click at [842, 17] on font "Publicar" at bounding box center [855, 20] width 44 height 16
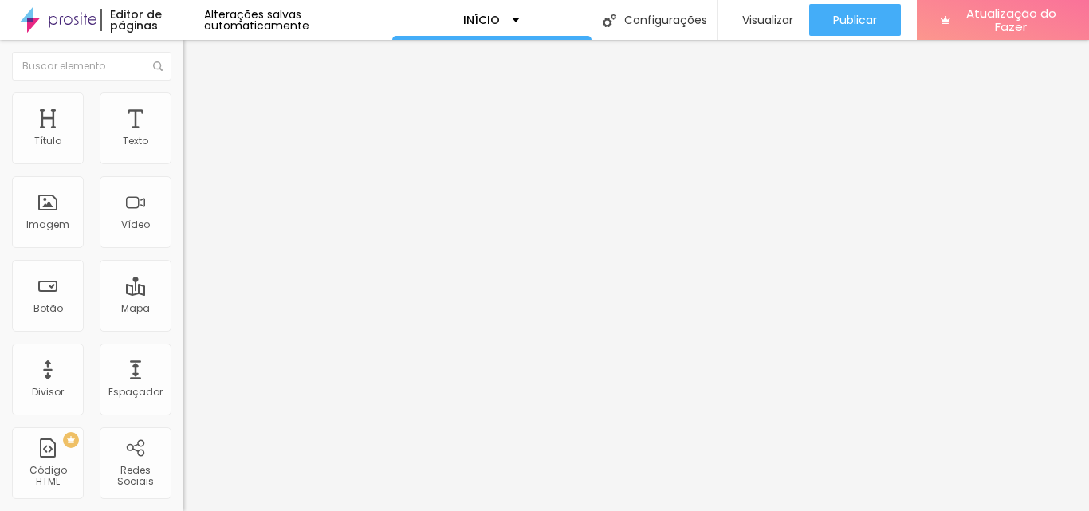
click at [183, 150] on input "CLIQUE AQUI" at bounding box center [278, 142] width 191 height 16
type input "CLIQUE AQUI - FORMULÁRIO"
click at [183, 348] on div at bounding box center [274, 348] width 183 height 0
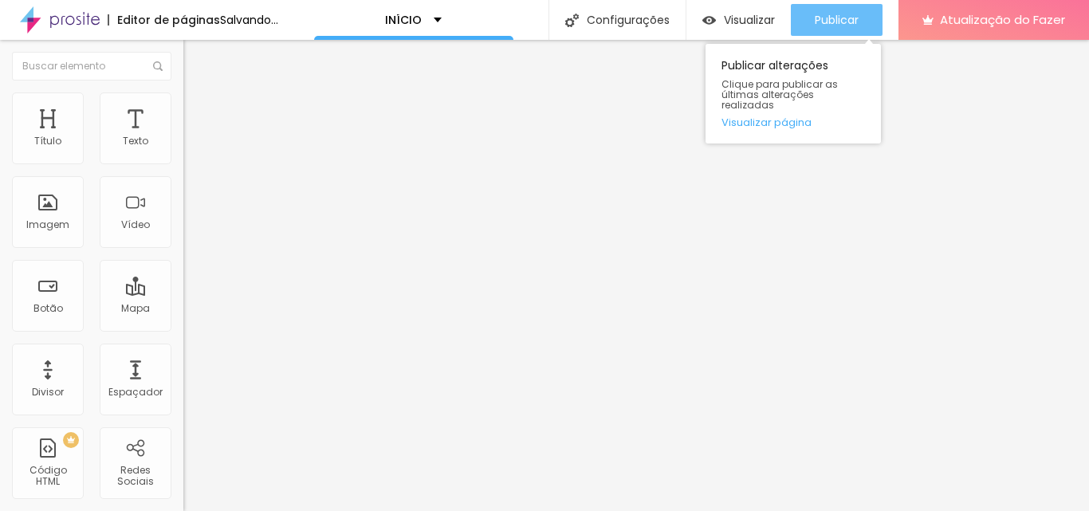
click at [833, 24] on font "Publicar" at bounding box center [837, 20] width 44 height 16
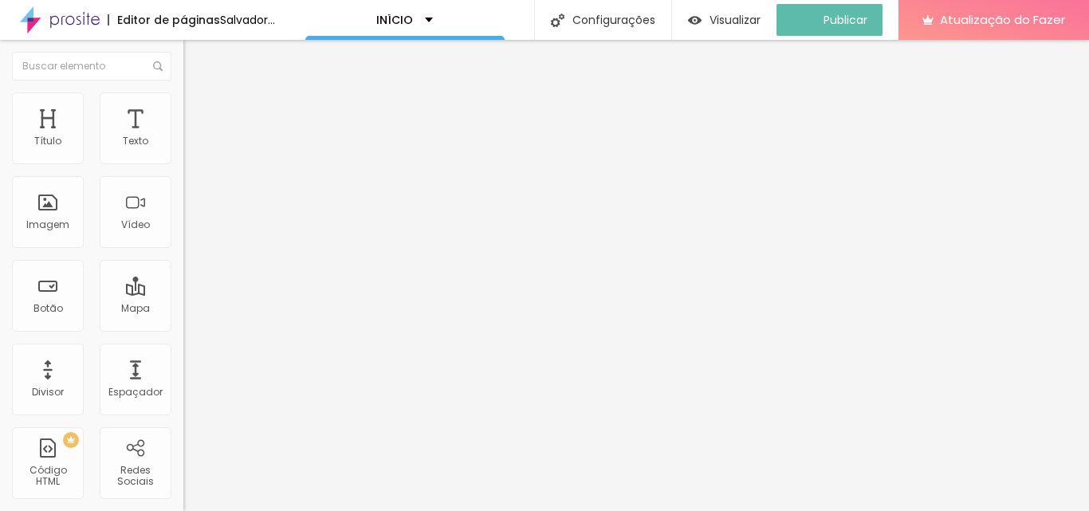
click at [198, 113] on font "Avançado" at bounding box center [224, 119] width 53 height 14
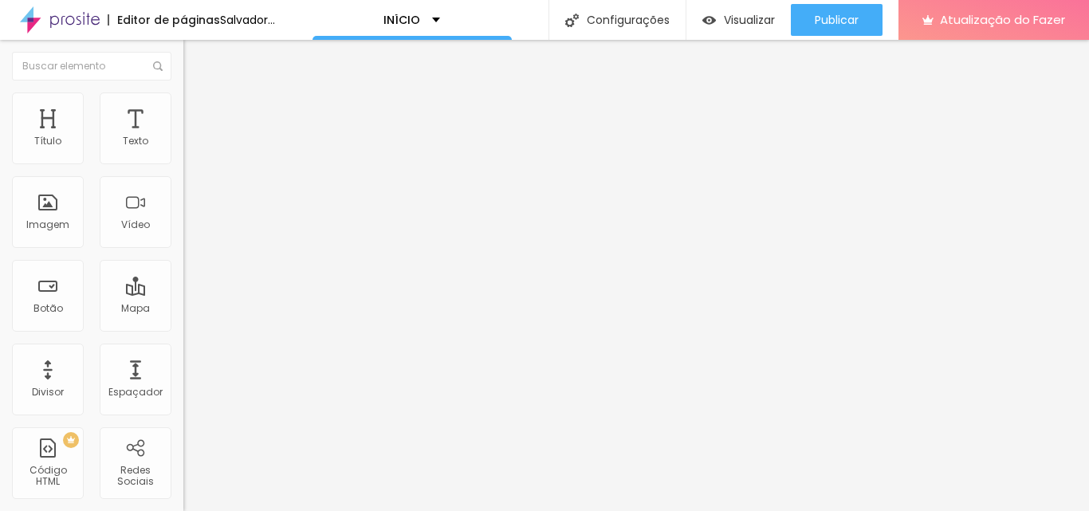
click at [198, 107] on font "Estilo" at bounding box center [210, 103] width 25 height 14
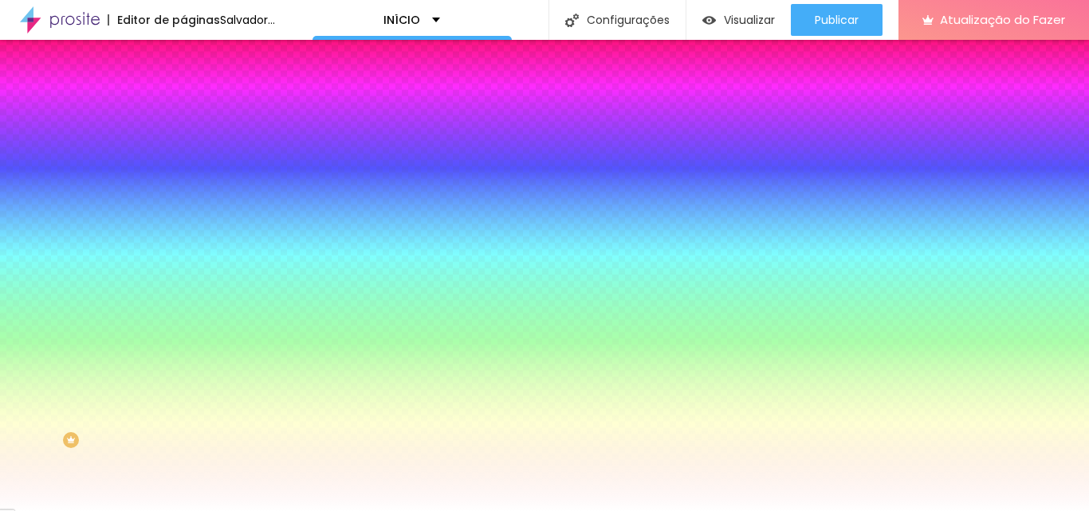
click at [183, 152] on div at bounding box center [274, 152] width 183 height 0
click at [107, 187] on div at bounding box center [544, 255] width 1089 height 511
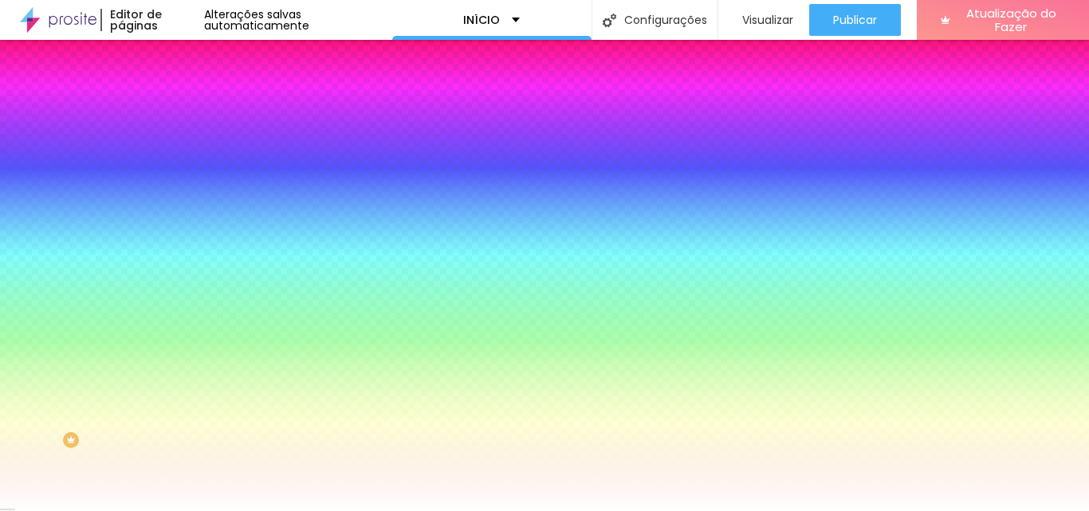
click at [148, 211] on div at bounding box center [544, 255] width 1089 height 511
click at [148, 198] on div at bounding box center [544, 255] width 1089 height 511
click at [127, 197] on div at bounding box center [544, 255] width 1089 height 511
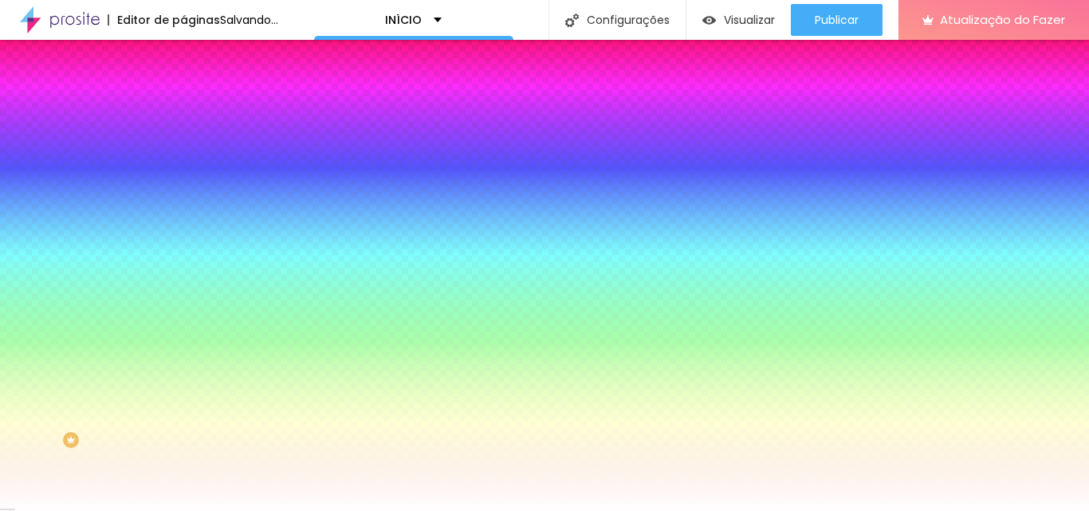
click at [132, 195] on div at bounding box center [544, 255] width 1089 height 511
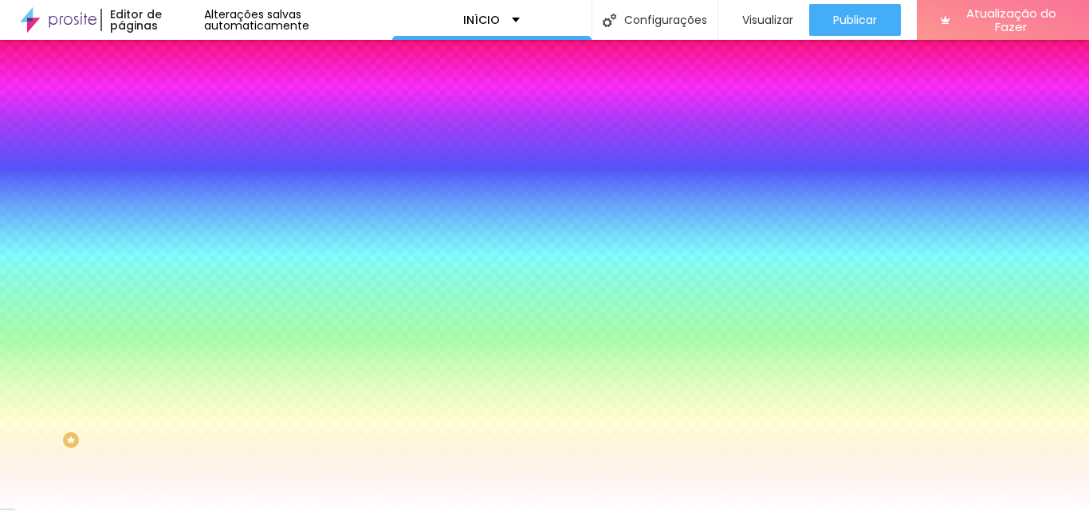
click at [132, 202] on div at bounding box center [544, 255] width 1089 height 511
type input "#E118F2"
click at [152, 228] on div at bounding box center [544, 255] width 1089 height 511
click at [145, 234] on div at bounding box center [544, 255] width 1089 height 511
click at [183, 108] on li "Avançado" at bounding box center [274, 116] width 183 height 16
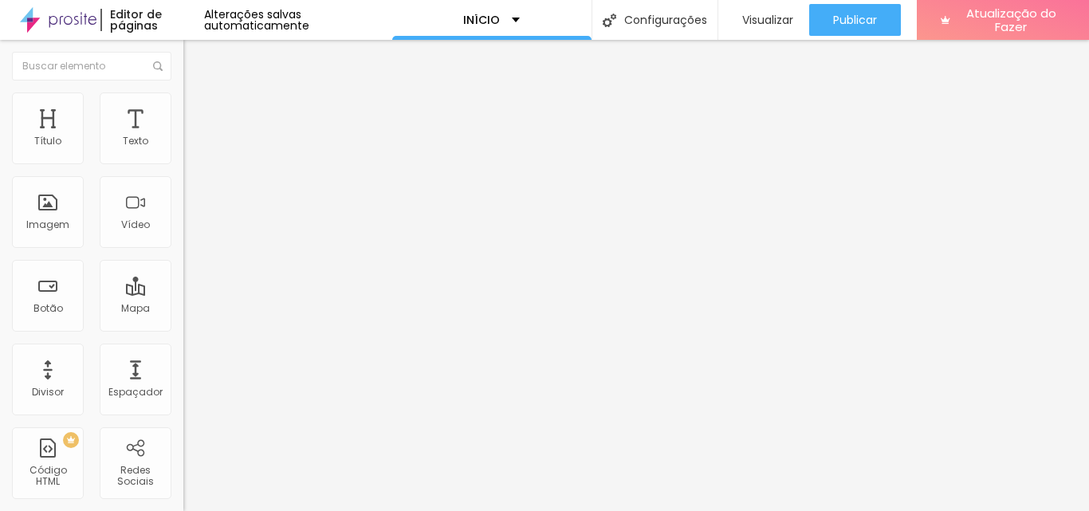
click at [198, 94] on font "Conteúdo" at bounding box center [222, 88] width 49 height 14
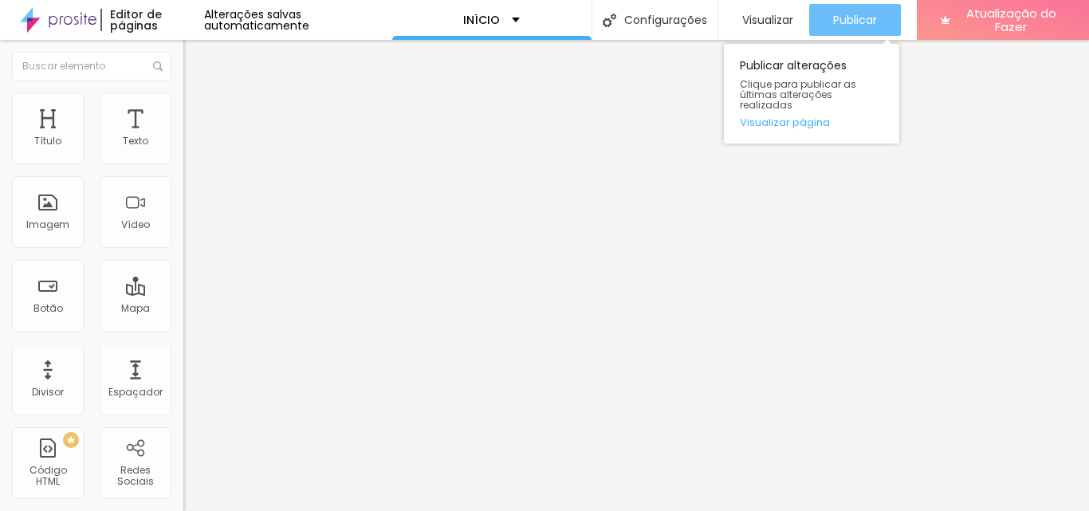
click at [872, 14] on font "Publicar" at bounding box center [855, 20] width 44 height 16
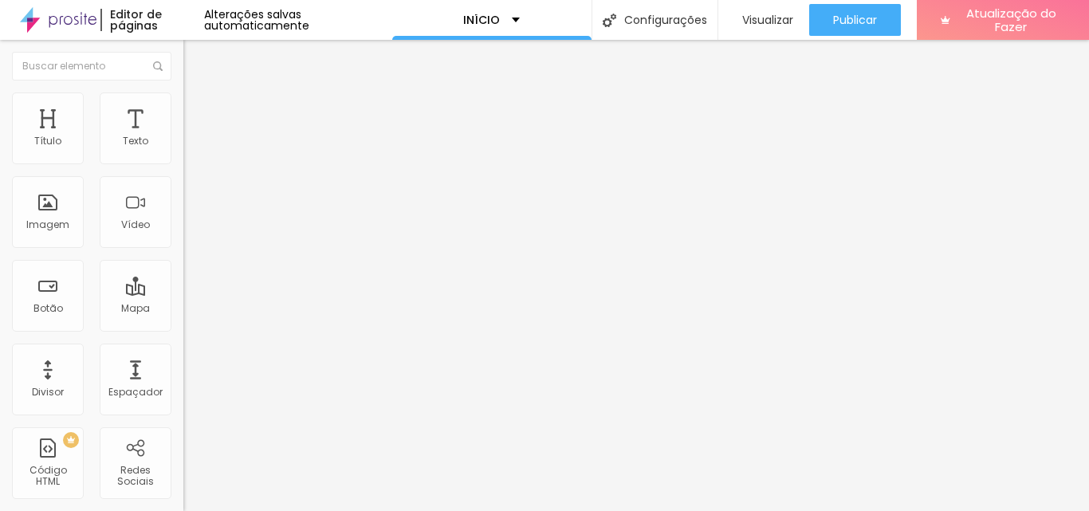
click at [183, 137] on span "Trocar imagem" at bounding box center [226, 131] width 87 height 14
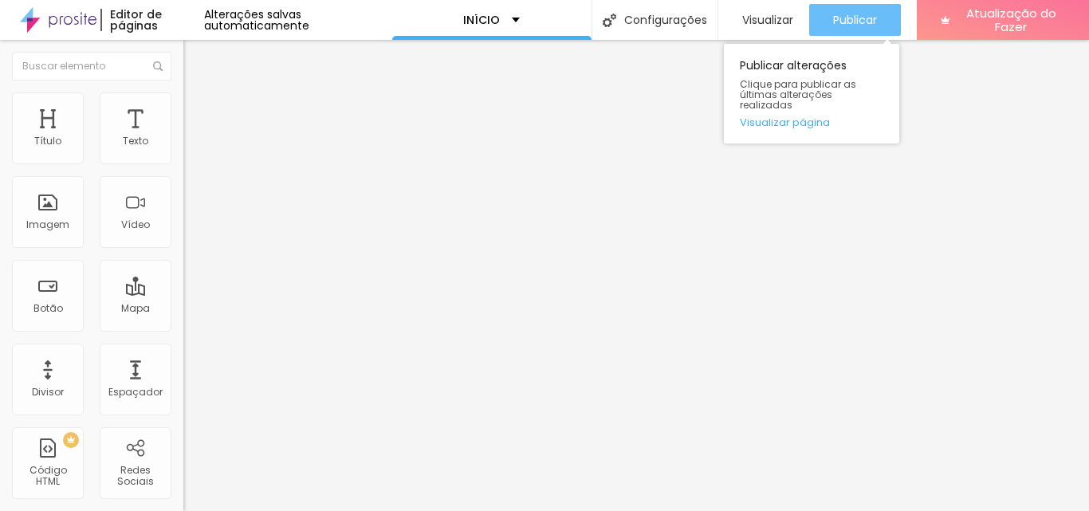
click at [844, 23] on font "Publicar" at bounding box center [855, 20] width 44 height 16
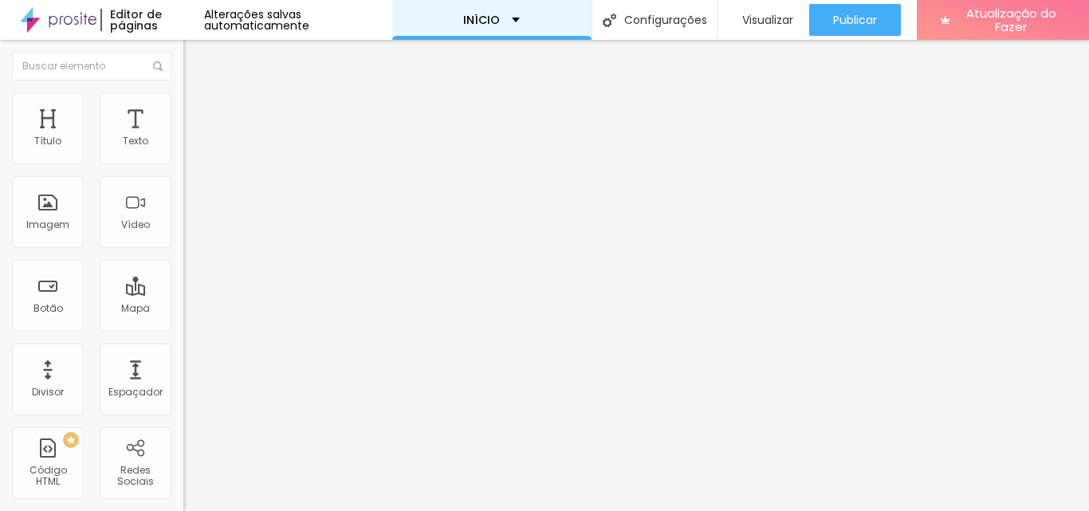
click at [508, 18] on div "INÍCIO" at bounding box center [491, 19] width 57 height 11
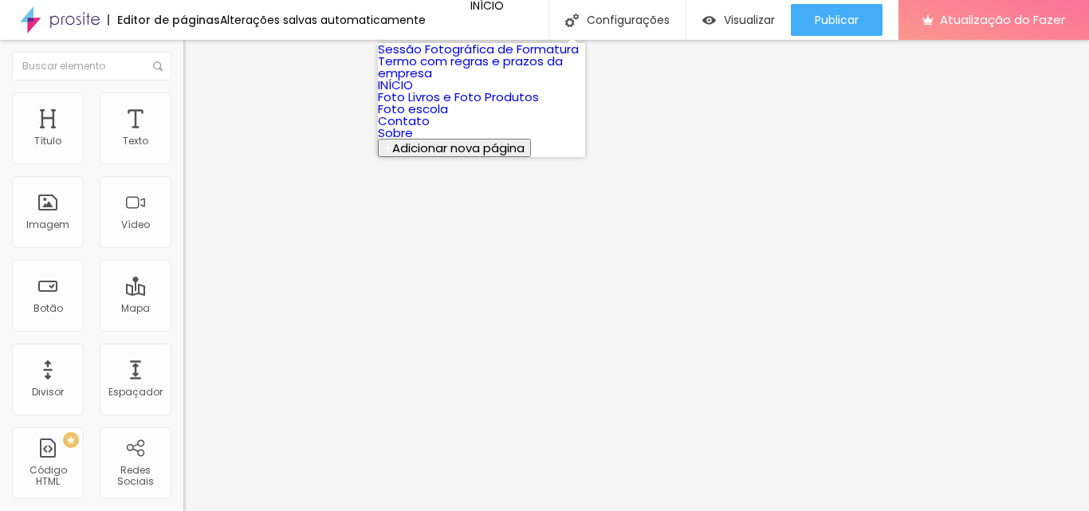
click at [413, 141] on link "Sobre" at bounding box center [395, 132] width 35 height 17
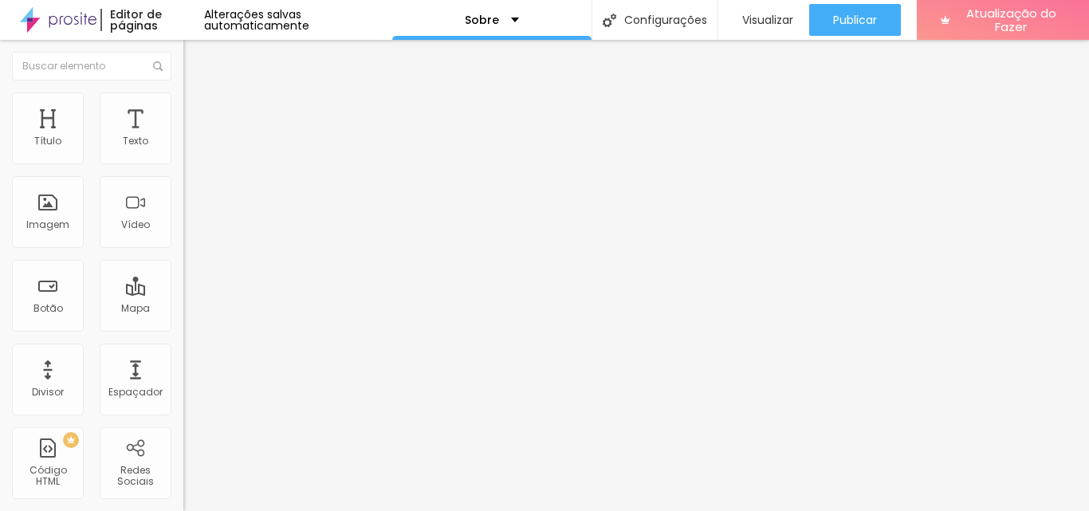
click at [183, 153] on button "button" at bounding box center [194, 144] width 22 height 17
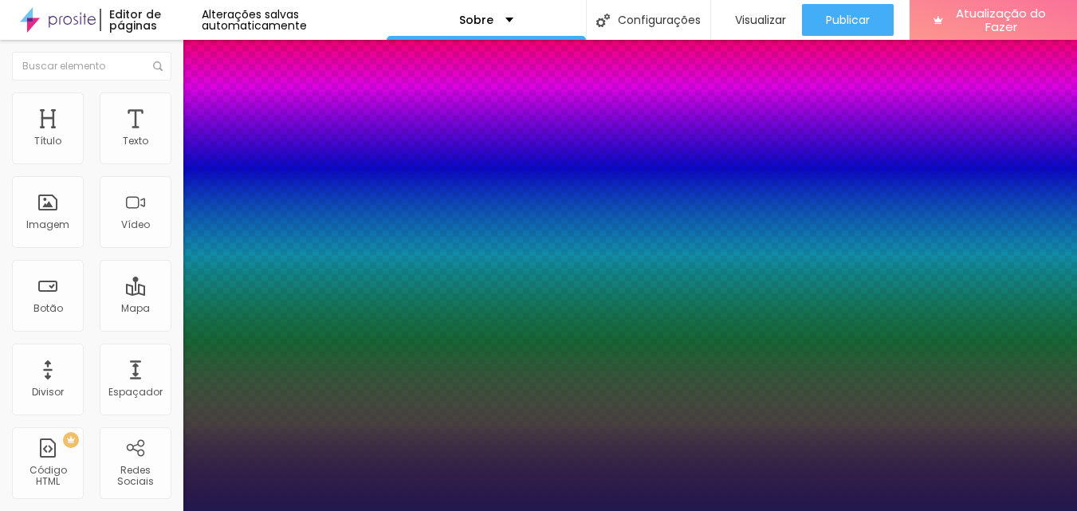
select select "Poppins"
type input "23"
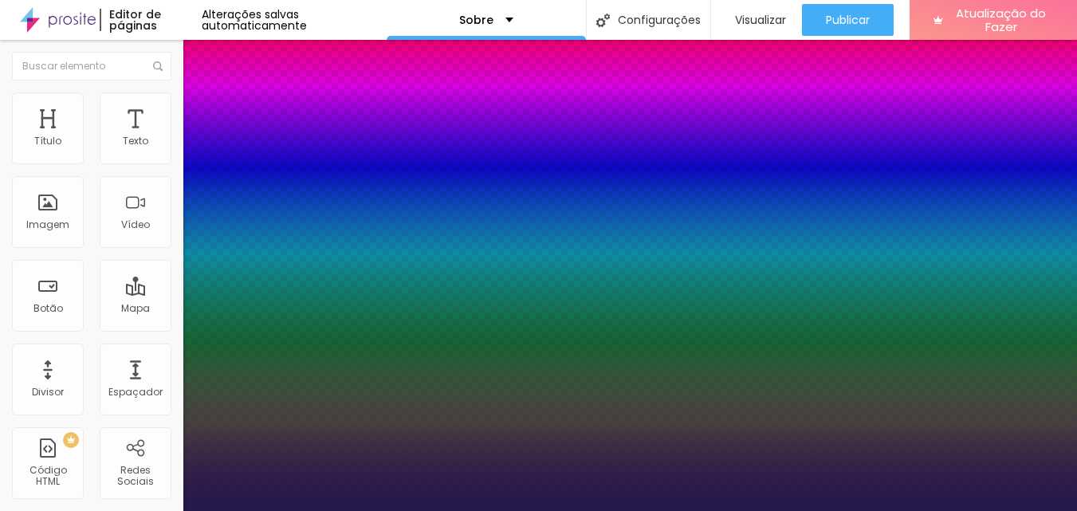
type input "26"
type input "29"
type input "27"
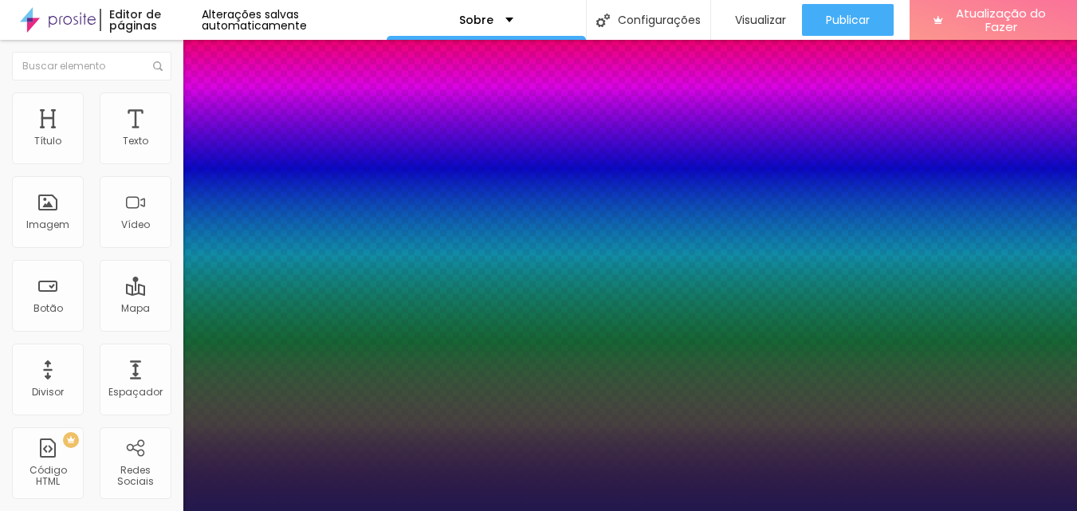
type input "27"
type input "24"
type input "23"
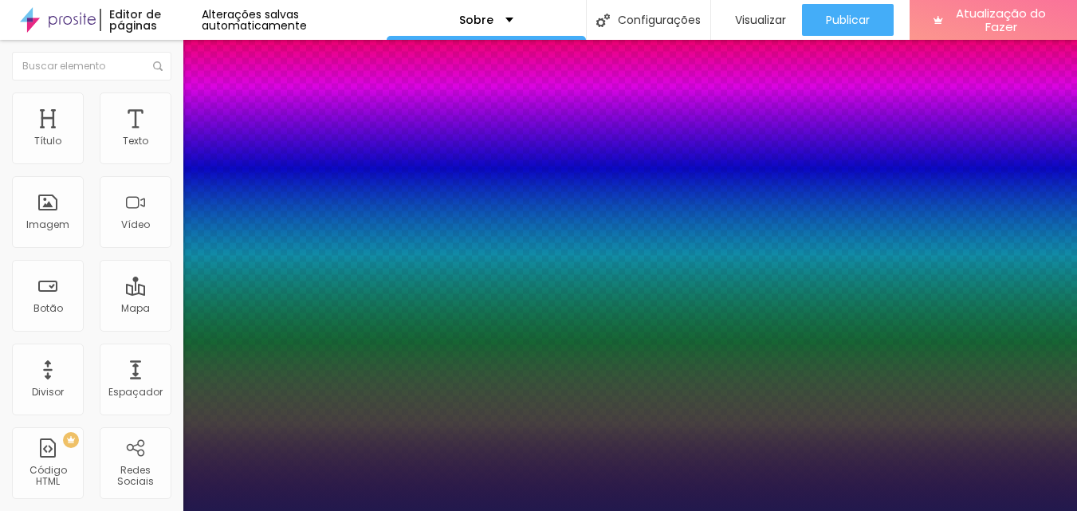
type input "22"
type input "23"
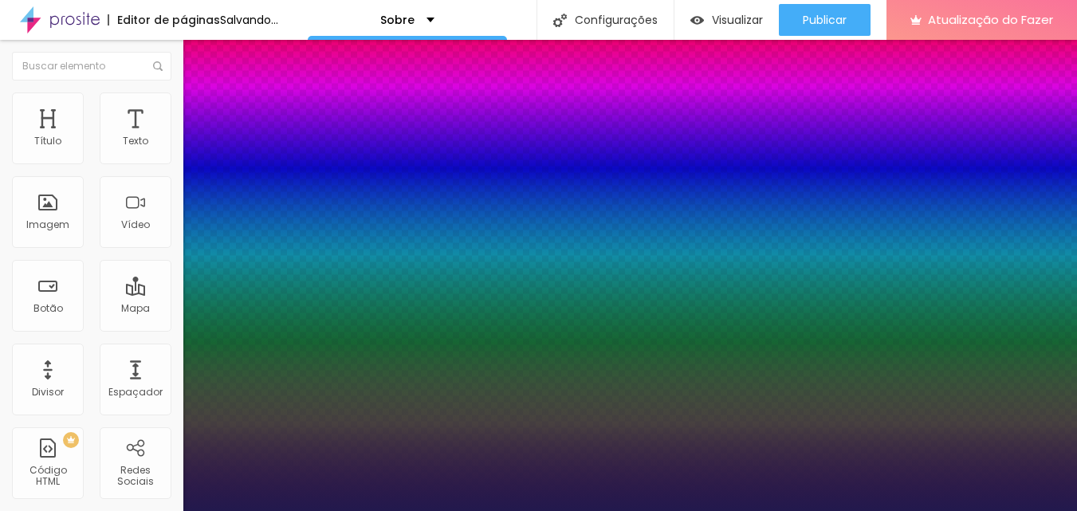
type input "0.9"
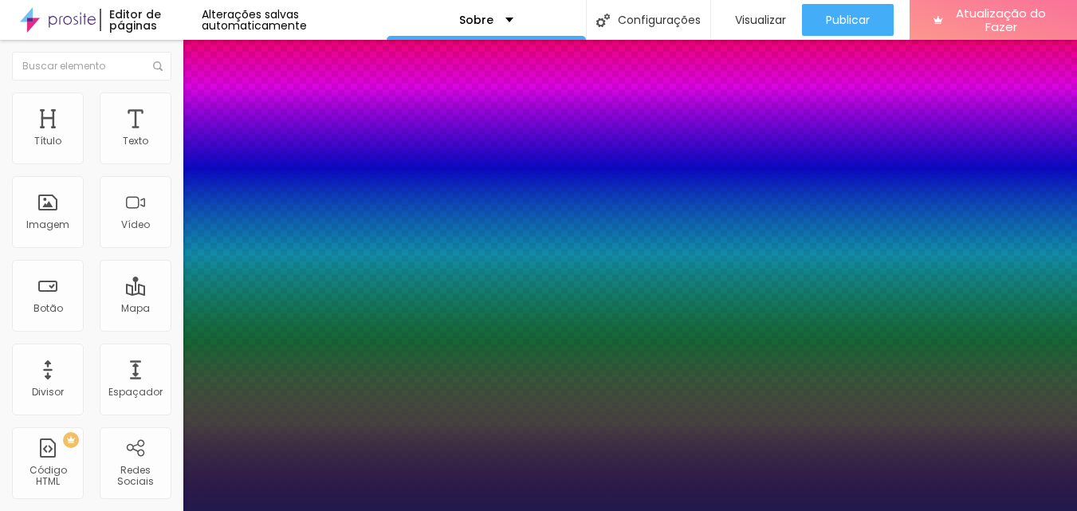
type input "1"
type input "1.1"
type input "1"
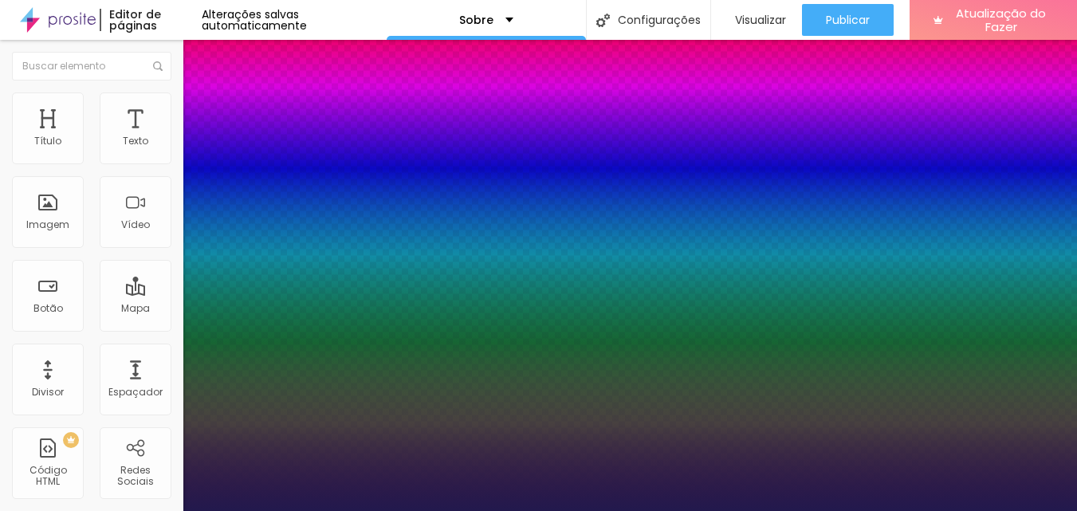
type input "1"
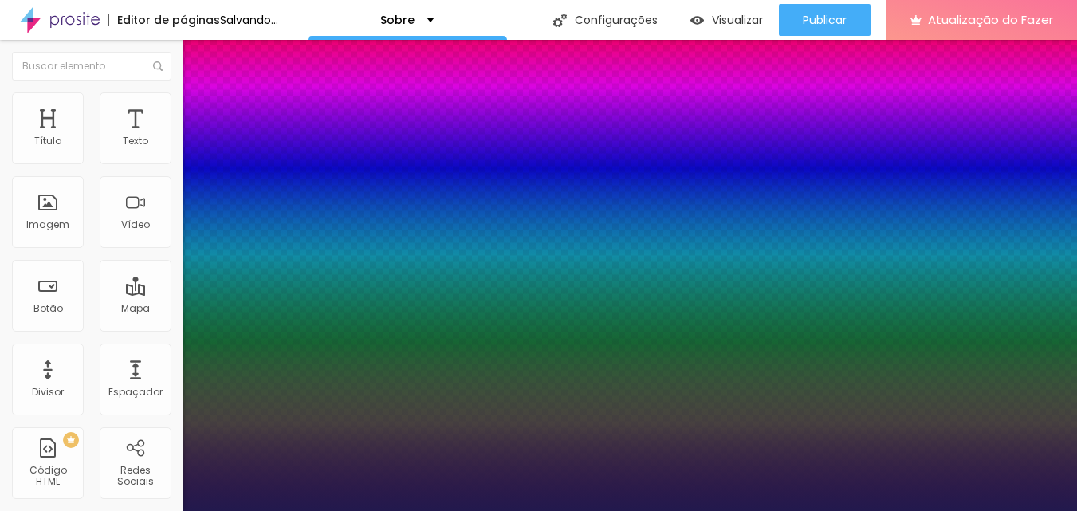
type input "1.1"
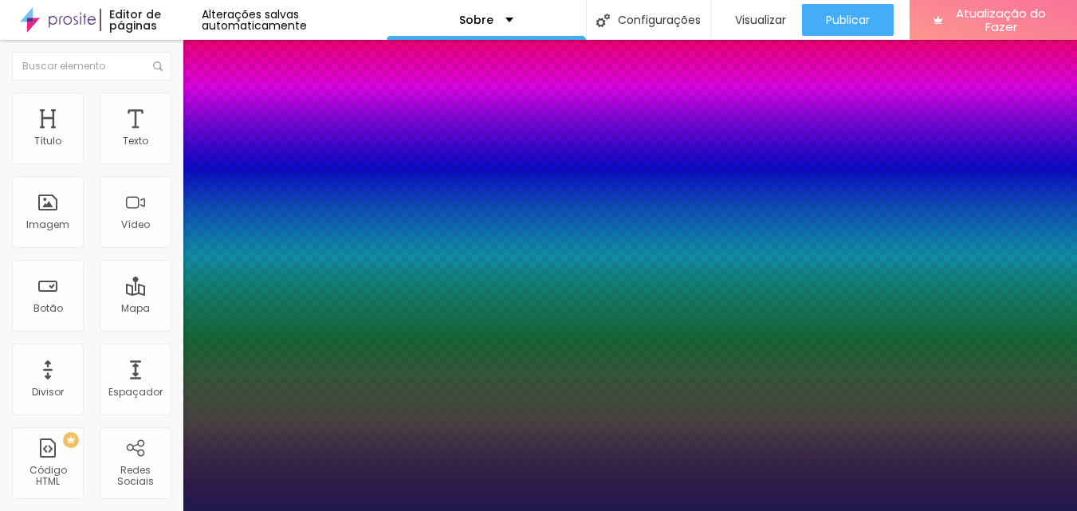
type input "1.1"
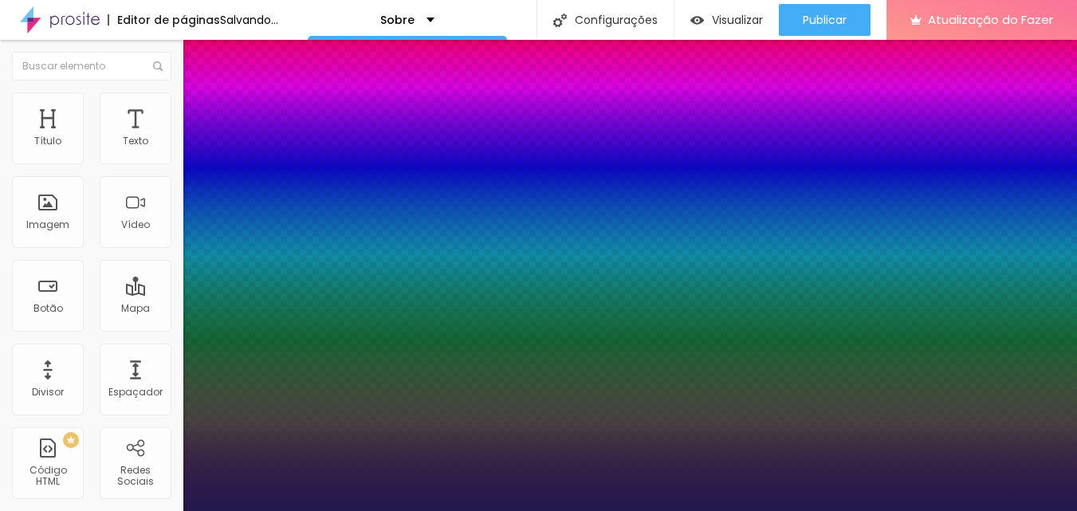
type input "20"
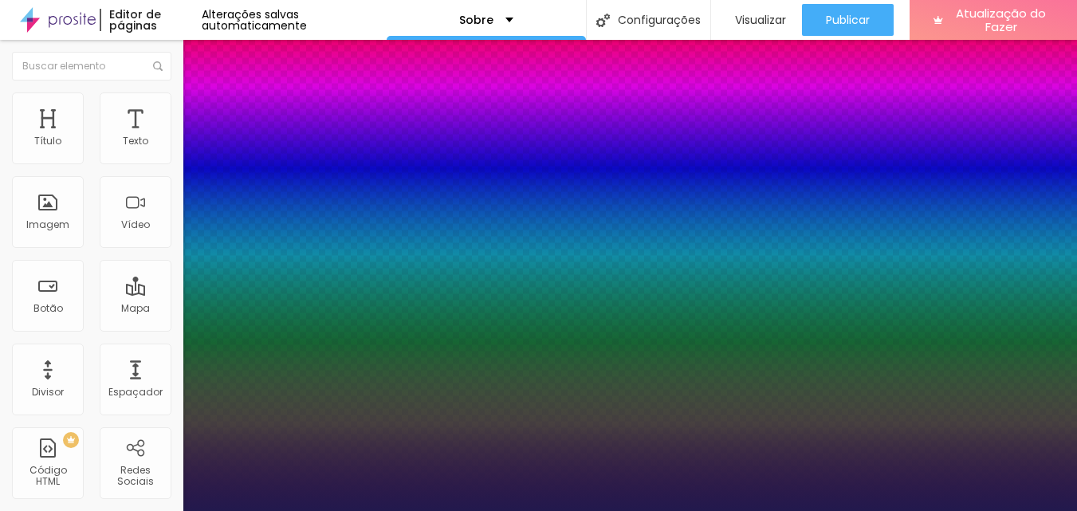
type input "19"
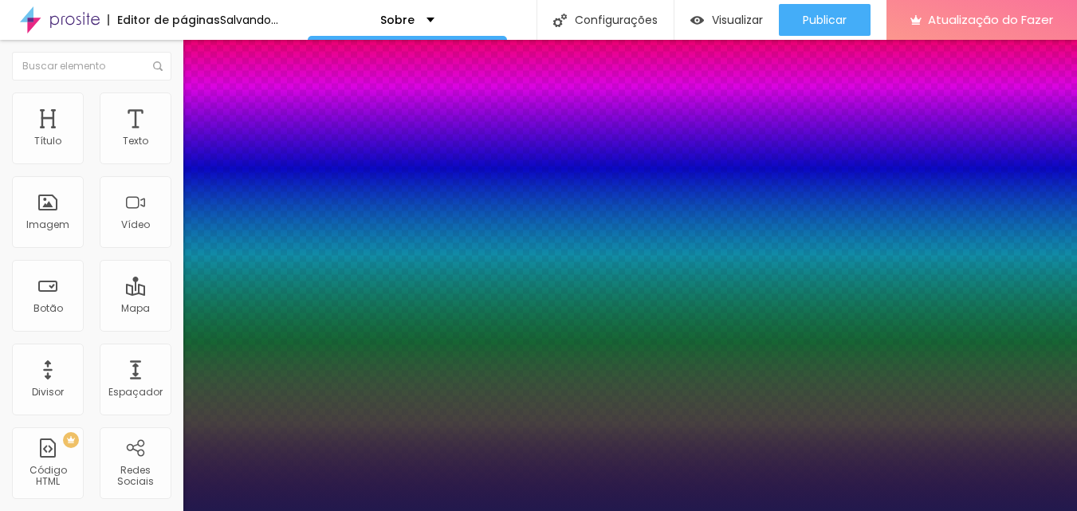
type input "18"
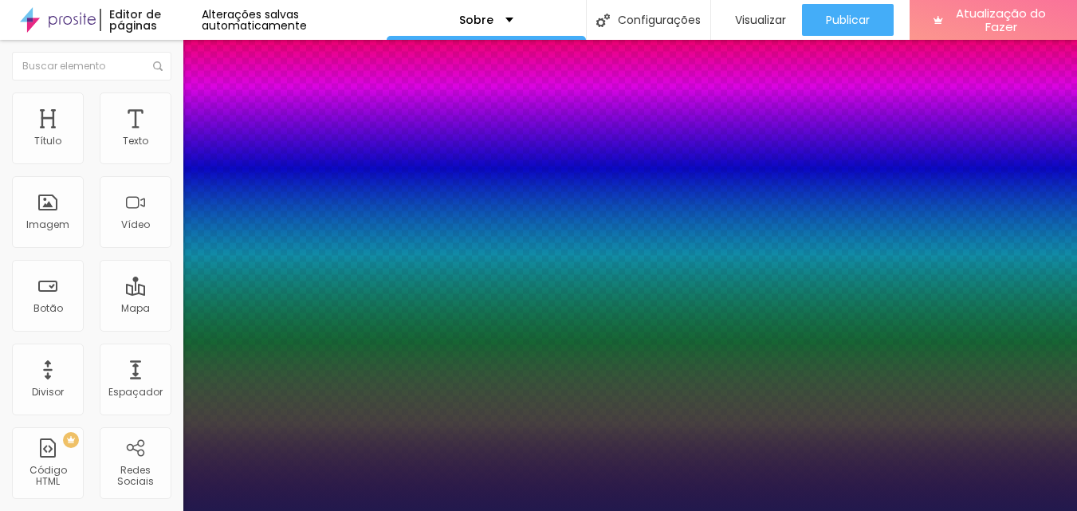
type input "0.1"
type input "0.2"
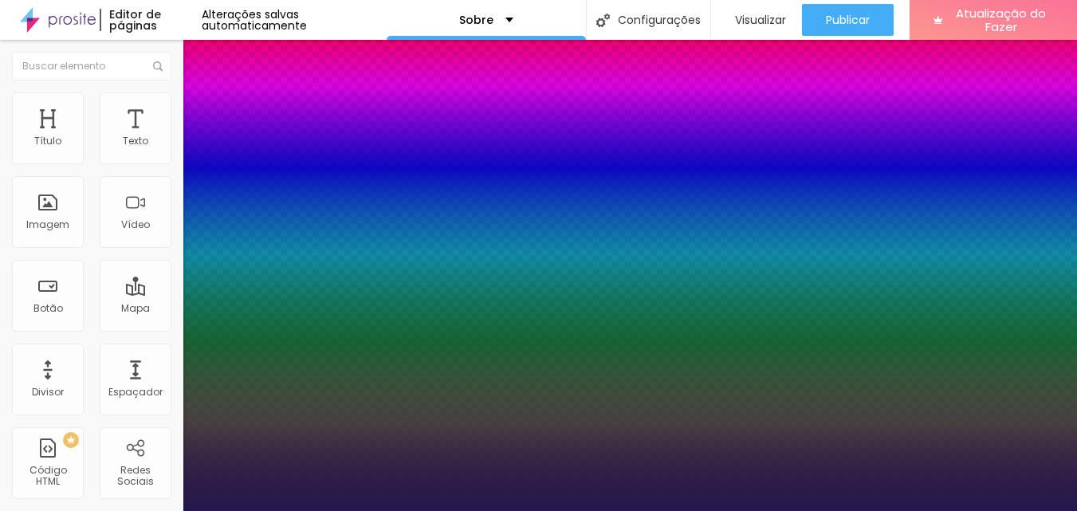
drag, startPoint x: 1073, startPoint y: 300, endPoint x: 1070, endPoint y: 253, distance: 47.1
click at [1070, 510] on div at bounding box center [538, 511] width 1077 height 0
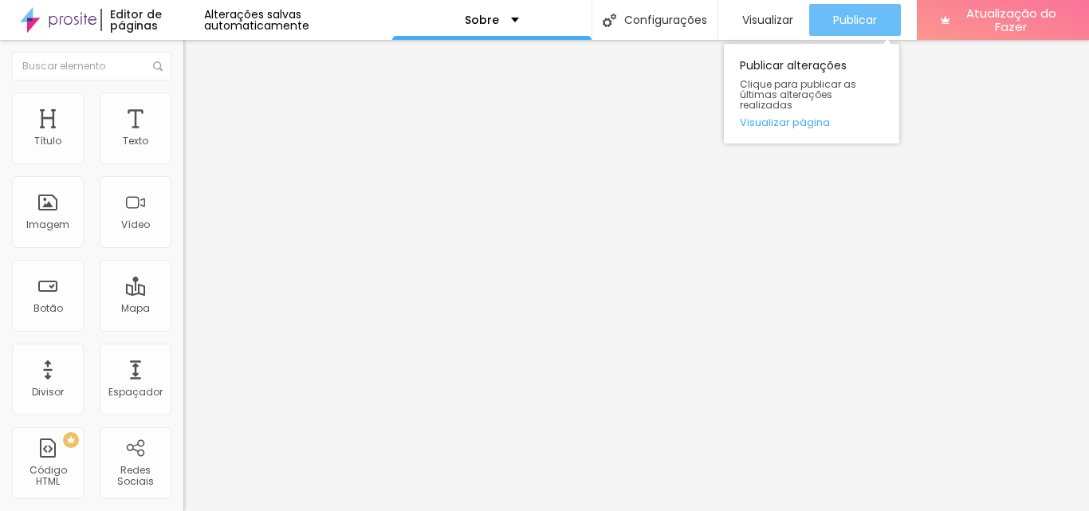
click at [847, 21] on font "Publicar" at bounding box center [855, 20] width 44 height 16
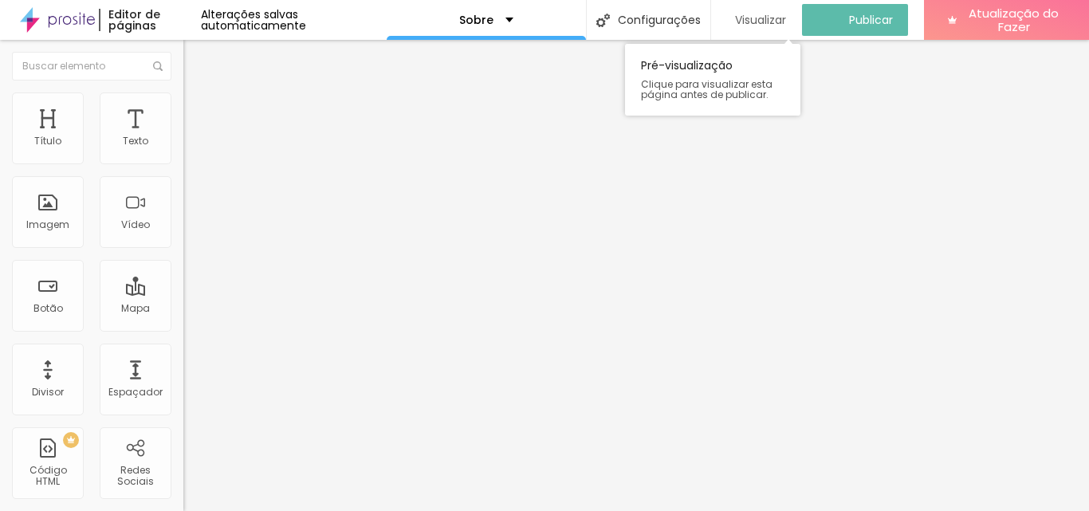
click at [754, 20] on font "Visualizar" at bounding box center [760, 20] width 51 height 16
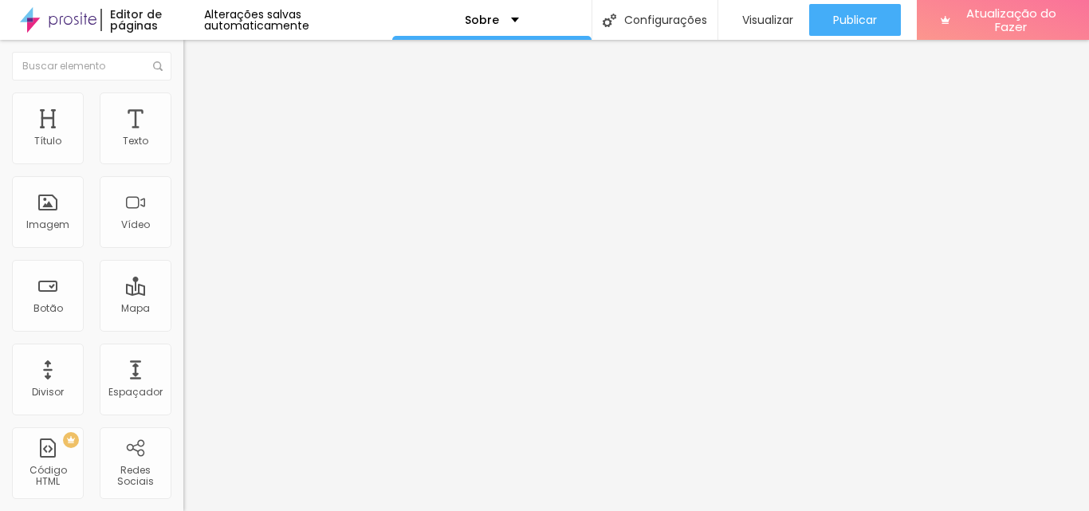
click at [183, 102] on img at bounding box center [190, 99] width 14 height 14
click at [183, 92] on li "Estilo" at bounding box center [274, 85] width 183 height 16
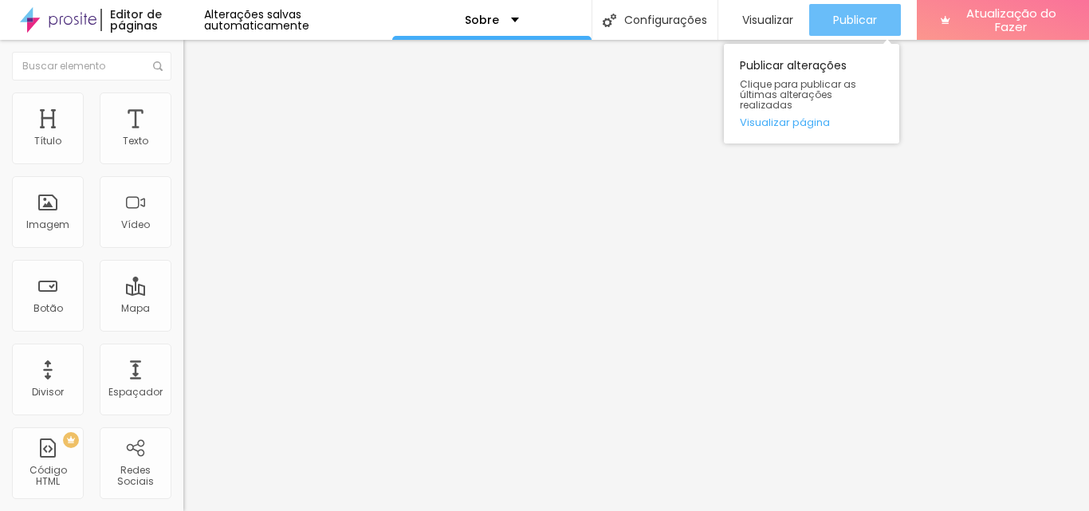
click at [851, 20] on font "Publicar" at bounding box center [855, 20] width 44 height 16
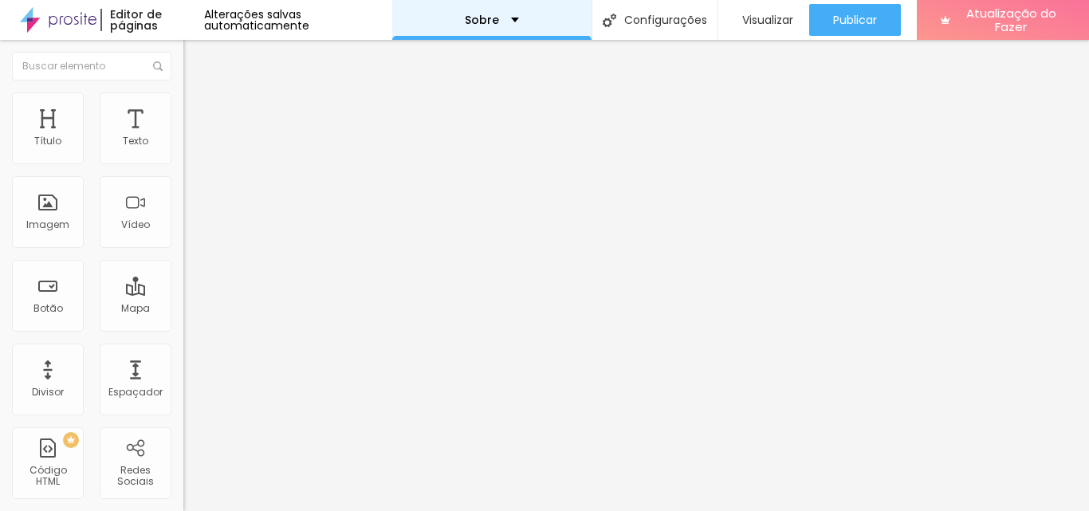
click at [503, 20] on div "Sobre" at bounding box center [492, 19] width 54 height 11
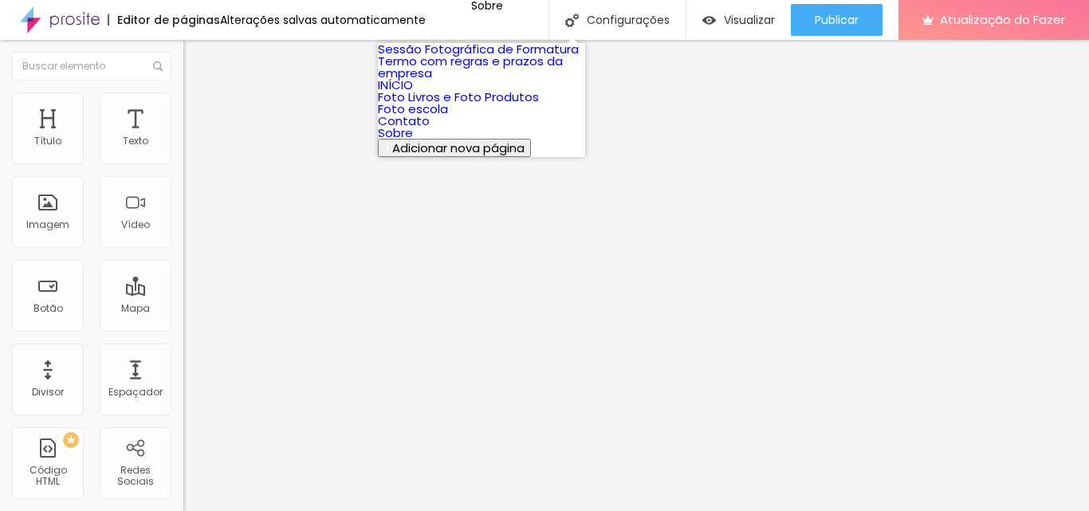
click at [440, 117] on font "Foto escola" at bounding box center [413, 108] width 70 height 17
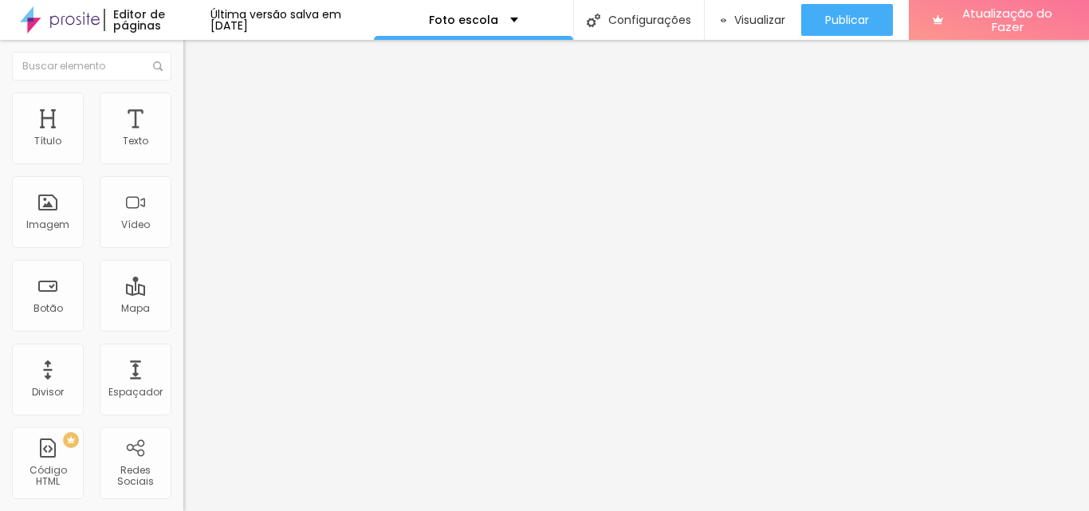
click at [190, 148] on icon "button" at bounding box center [195, 144] width 10 height 10
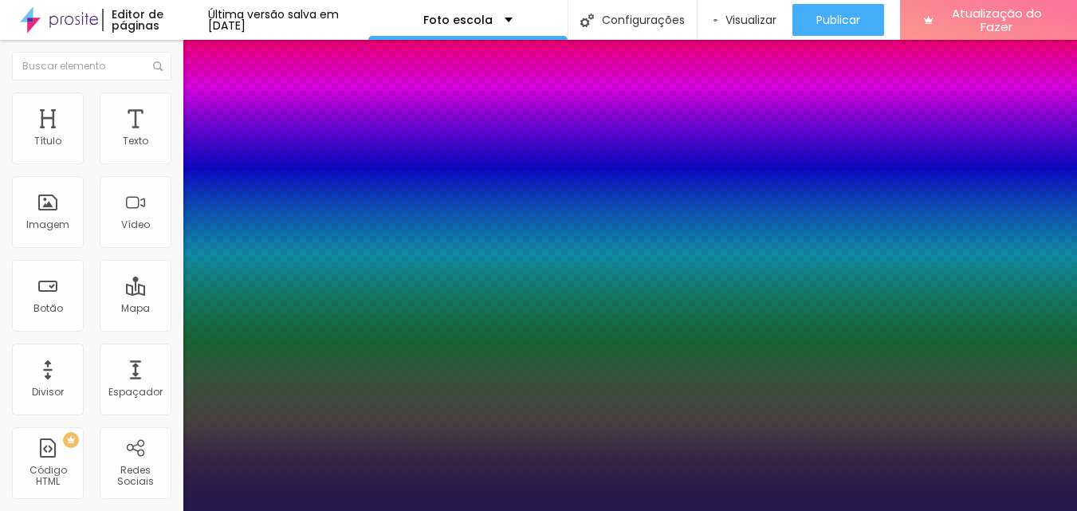
select select "Poppins"
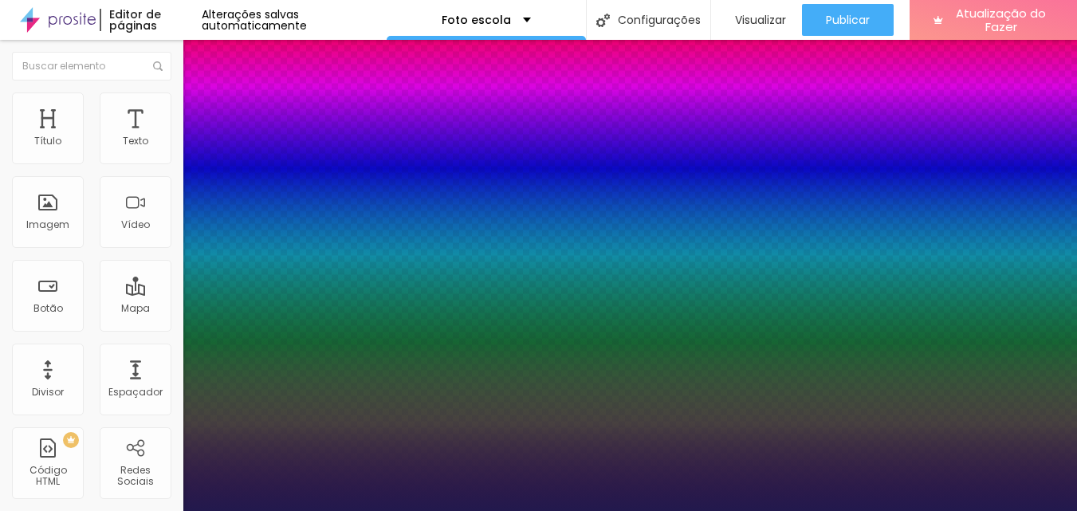
type input "22"
type input "18"
type input "19"
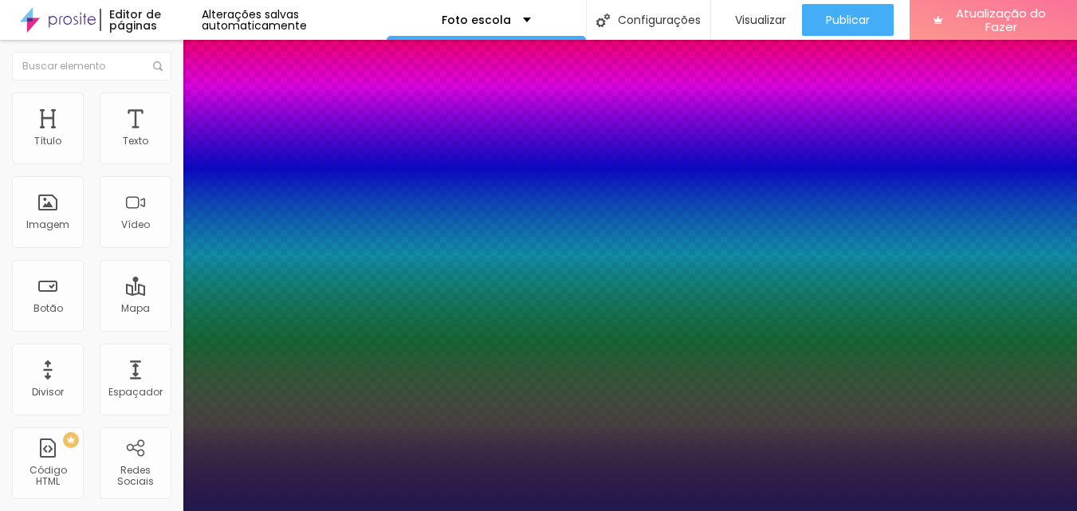
type input "19"
type input "20"
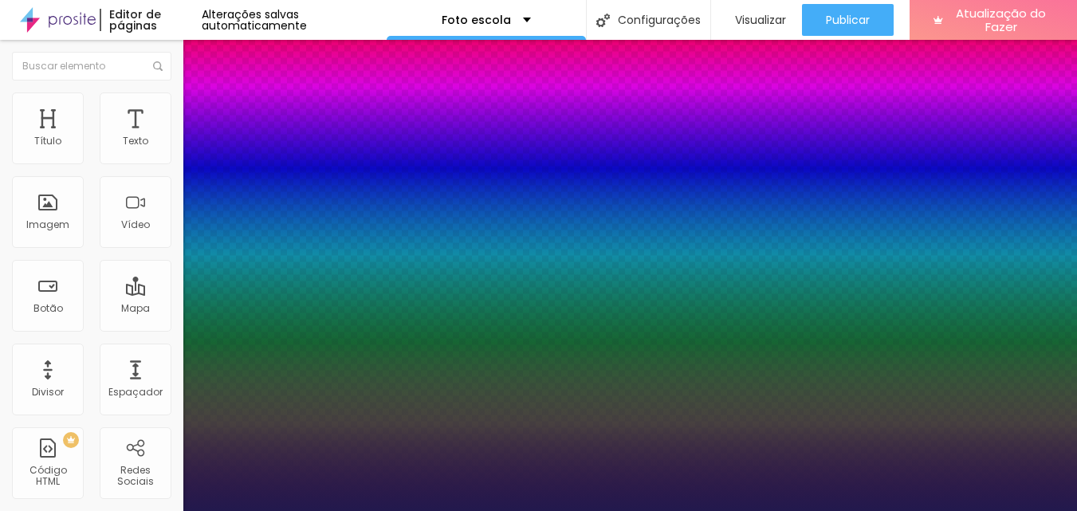
click at [742, 510] on div at bounding box center [538, 511] width 1077 height 0
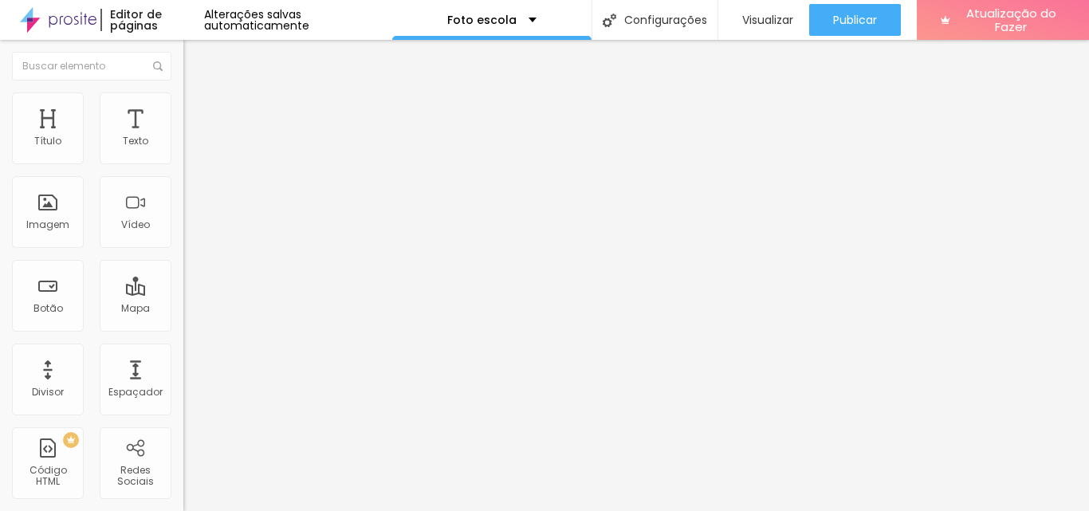
click at [183, 153] on button "button" at bounding box center [194, 144] width 22 height 17
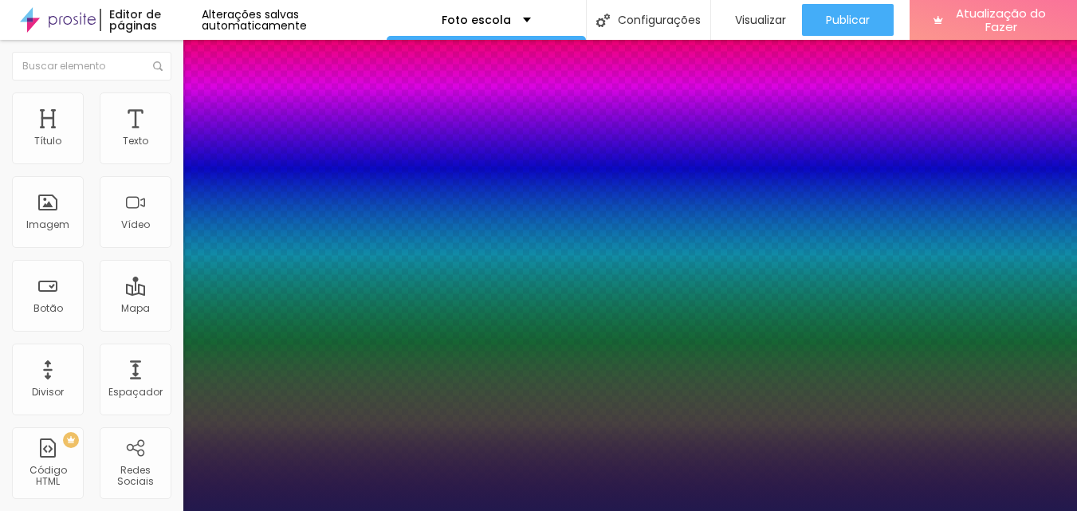
type input "1"
select select "Poppins"
type input "1"
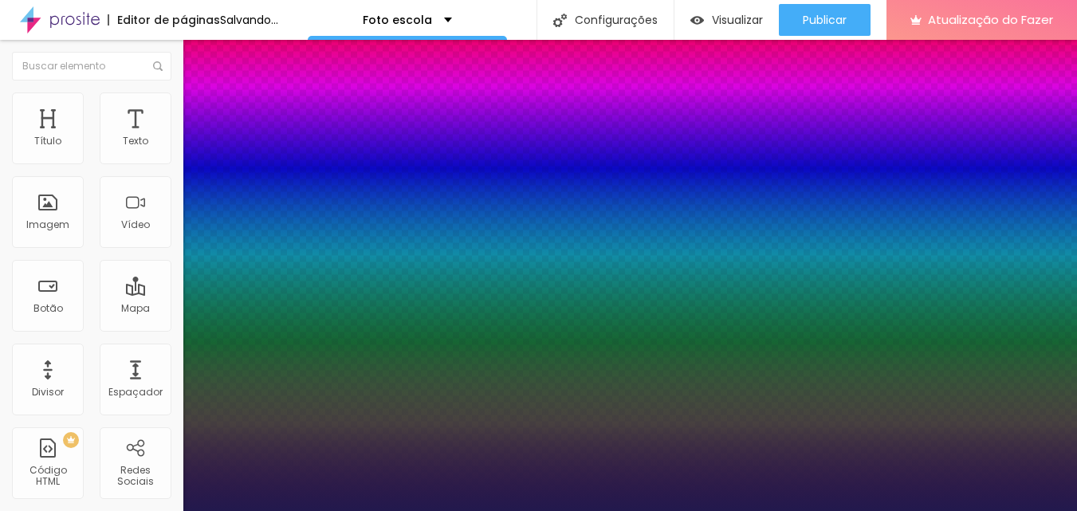
click at [610, 510] on div at bounding box center [538, 511] width 1077 height 0
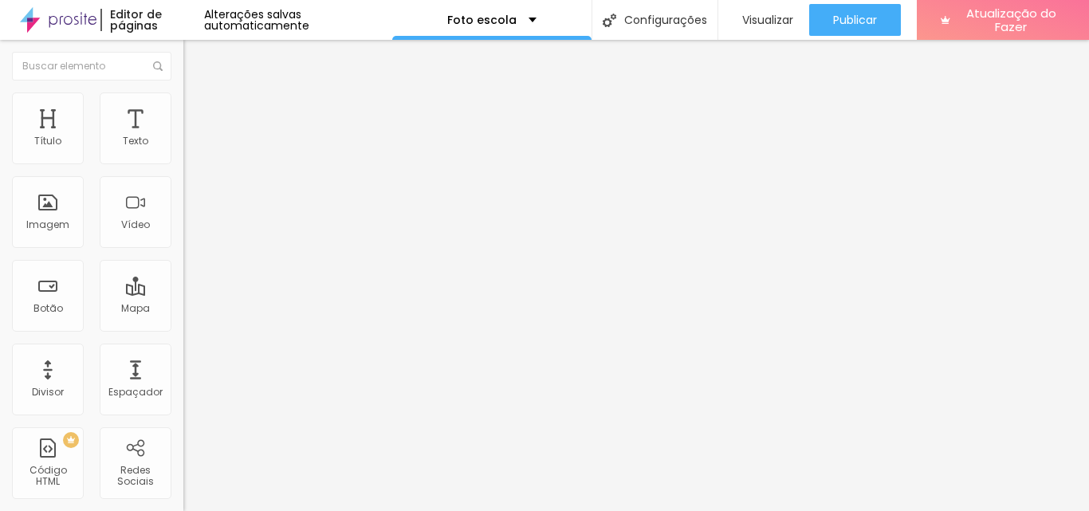
click at [190, 148] on icon "button" at bounding box center [195, 144] width 10 height 10
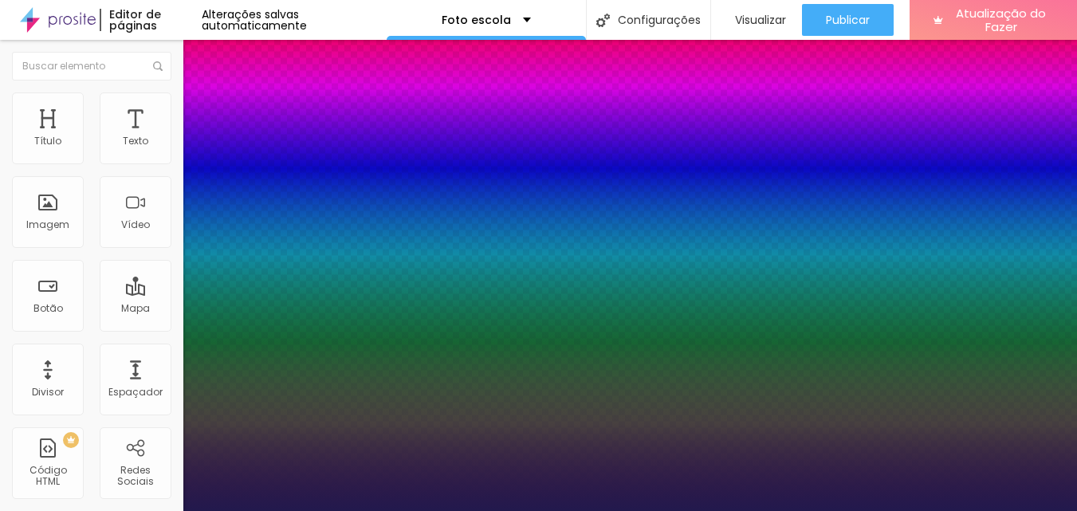
select select "Poppins"
click at [539, 510] on div at bounding box center [538, 511] width 1077 height 0
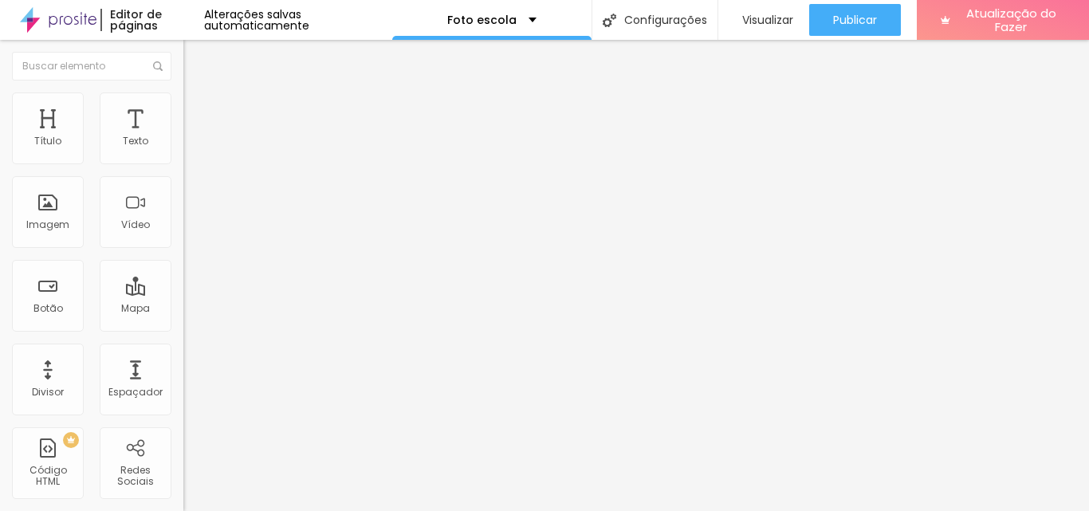
click at [190, 148] on icon "button" at bounding box center [195, 144] width 10 height 10
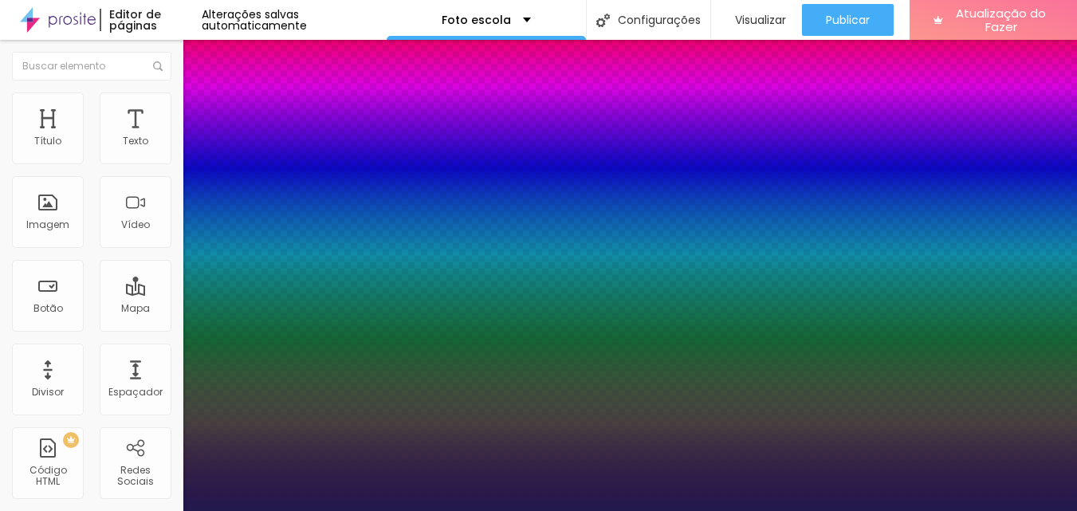
select select "Poppins"
click at [827, 510] on div at bounding box center [538, 511] width 1077 height 0
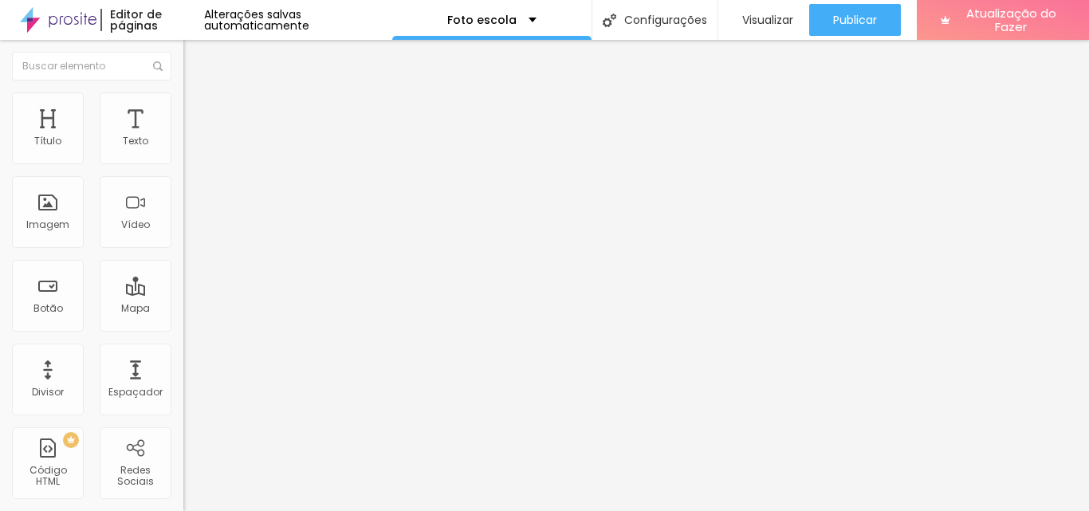
click at [183, 104] on li "Avançado" at bounding box center [274, 100] width 183 height 16
click at [183, 91] on img at bounding box center [190, 84] width 14 height 14
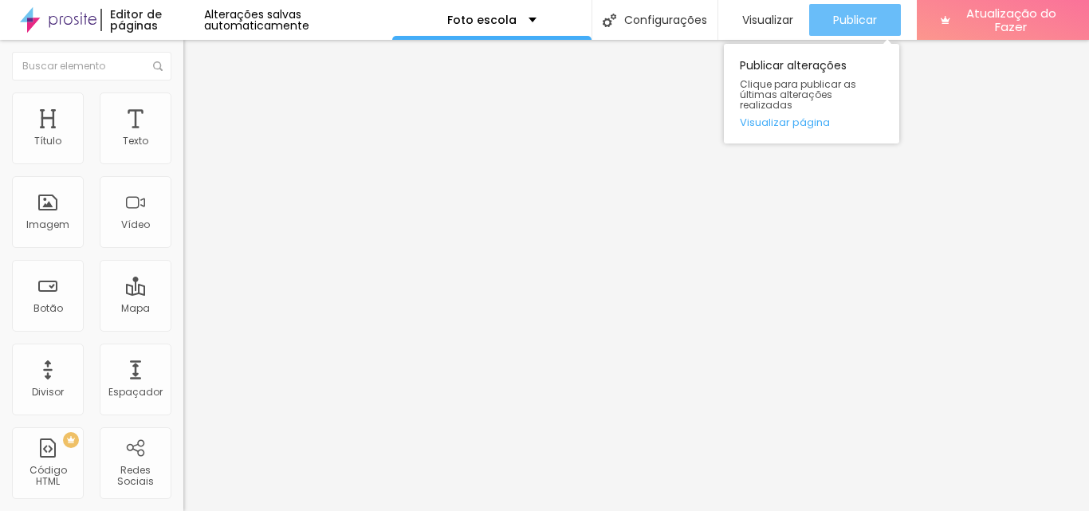
click at [856, 22] on font "Publicar" at bounding box center [855, 20] width 44 height 16
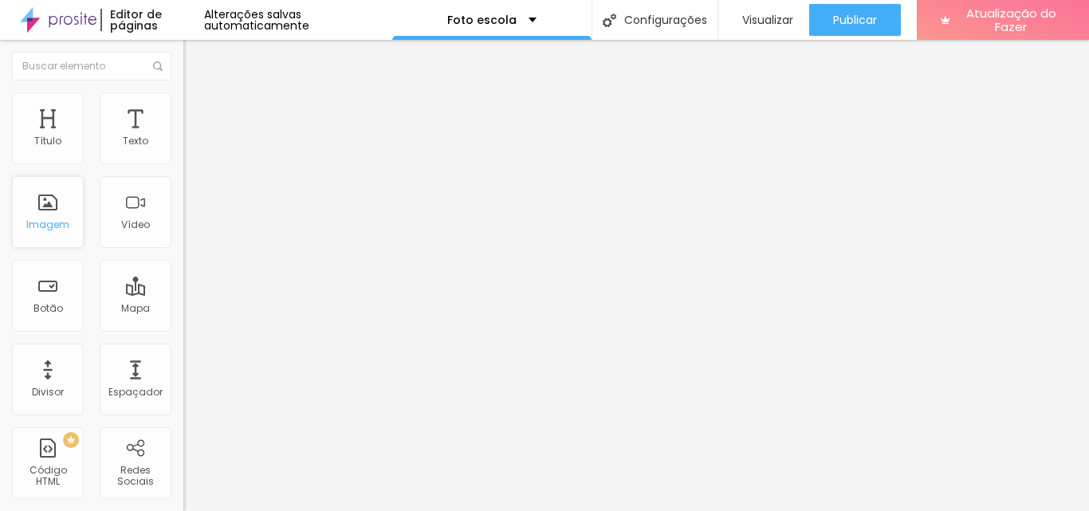
click at [52, 212] on div "Imagem" at bounding box center [48, 212] width 72 height 72
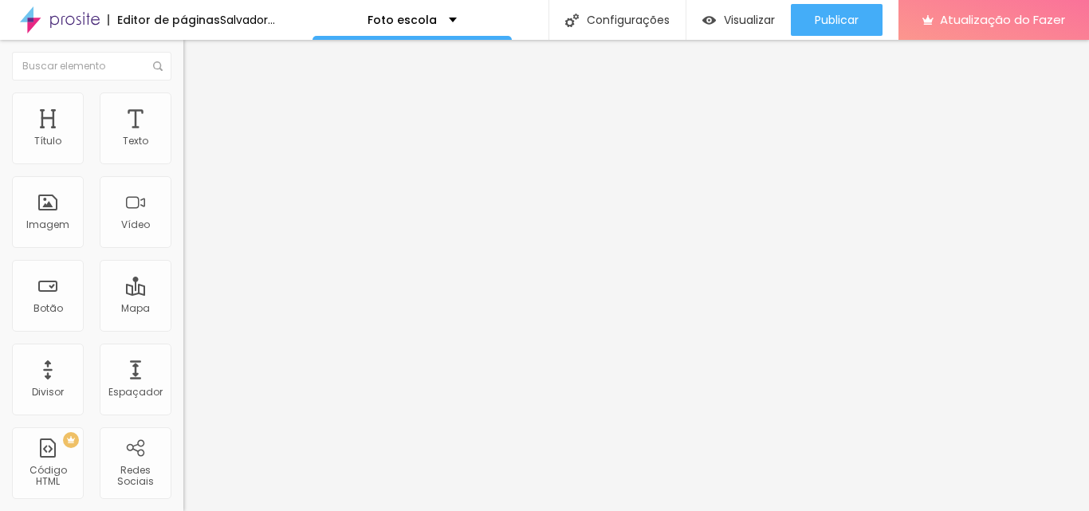
click at [183, 100] on img at bounding box center [190, 99] width 14 height 14
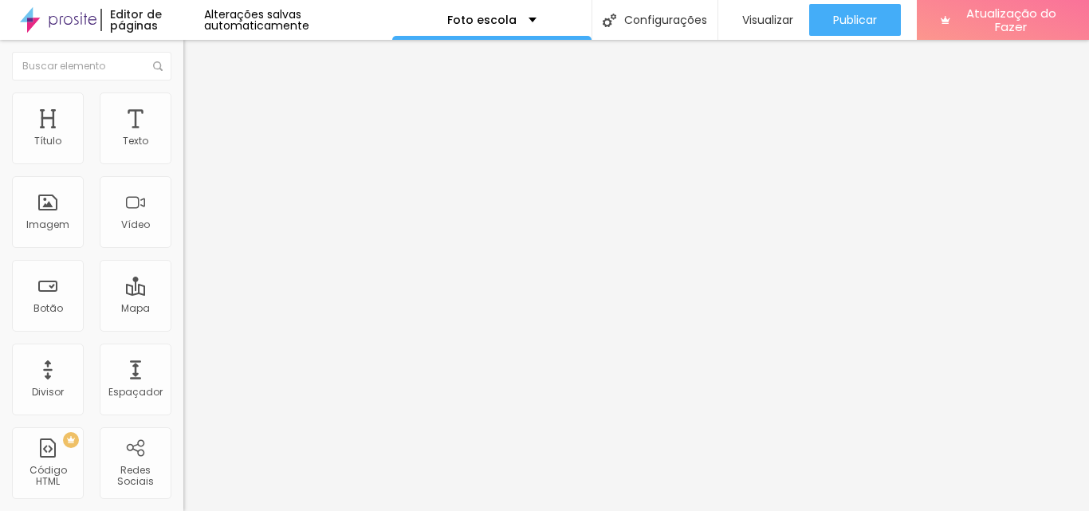
type input "95"
type input "90"
type input "85"
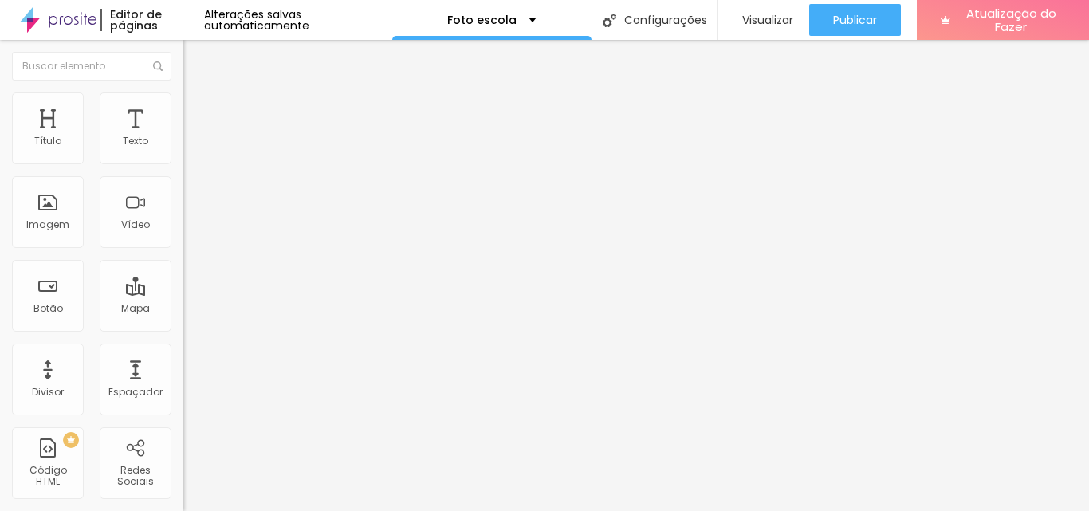
type input "85"
type input "80"
type input "75"
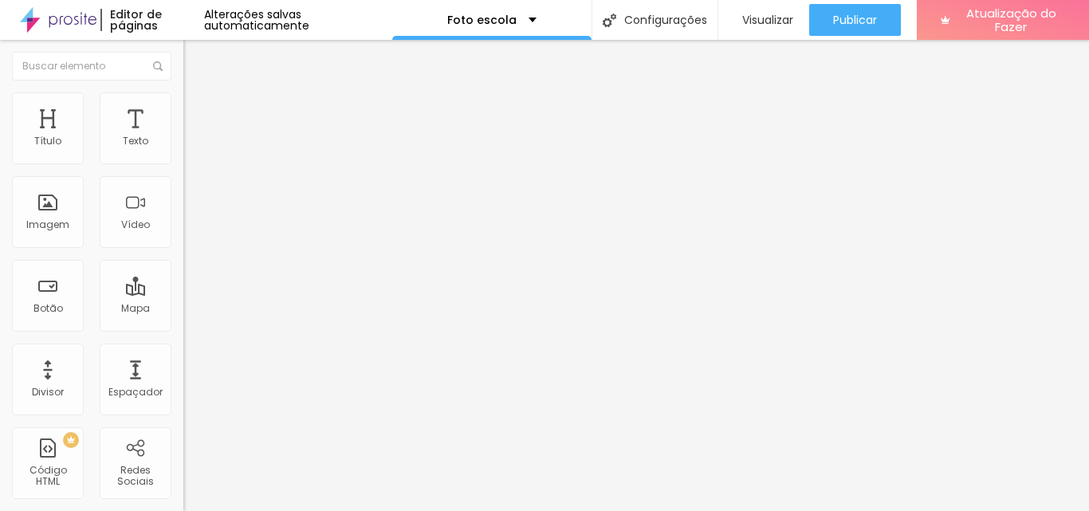
type input "70"
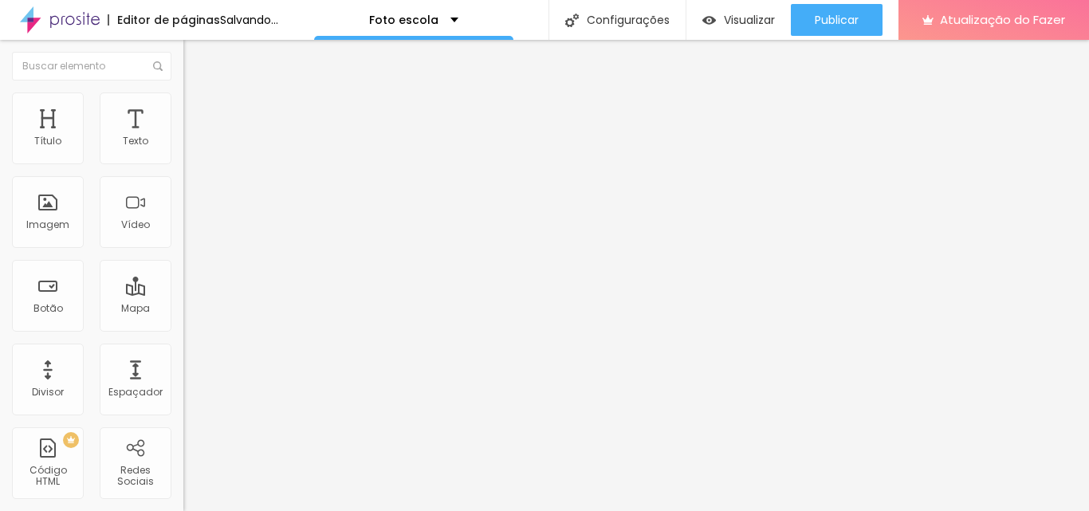
type input "65"
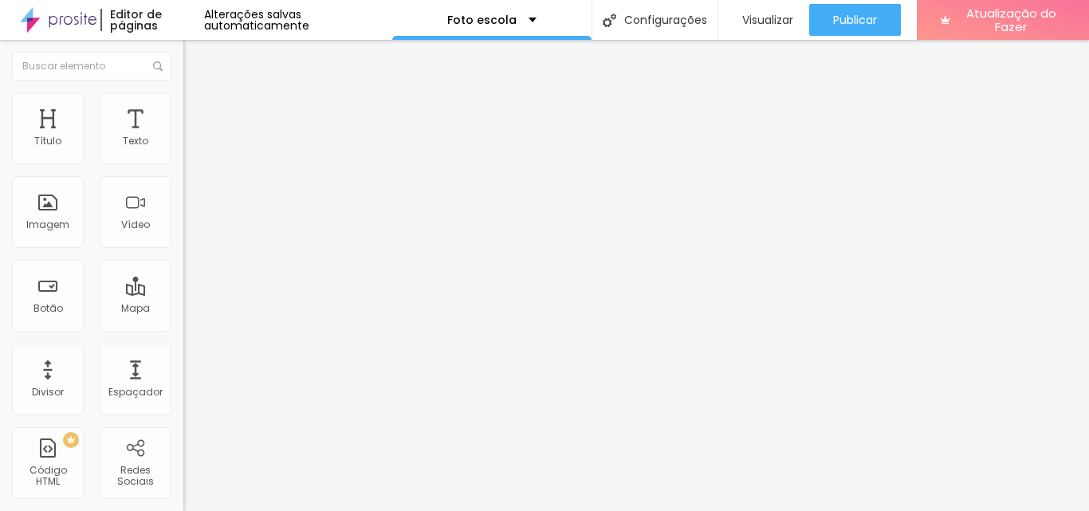
drag, startPoint x: 166, startPoint y: 173, endPoint x: 109, endPoint y: 176, distance: 56.7
type input "65"
click at [183, 163] on input "range" at bounding box center [234, 157] width 103 height 13
click at [183, 108] on li "Avançado" at bounding box center [274, 116] width 183 height 16
click at [183, 94] on img at bounding box center [190, 99] width 14 height 14
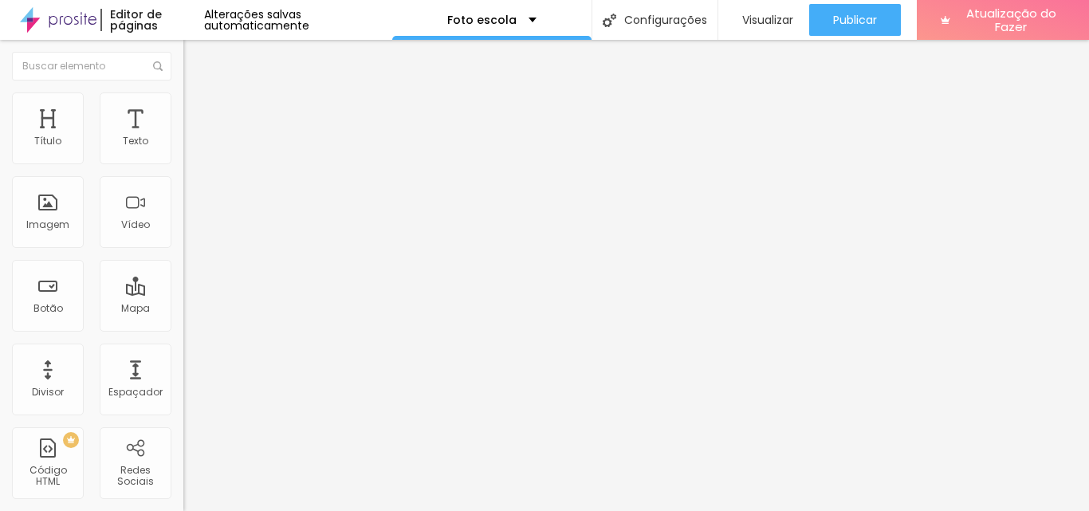
type input "95"
type input "90"
type input "85"
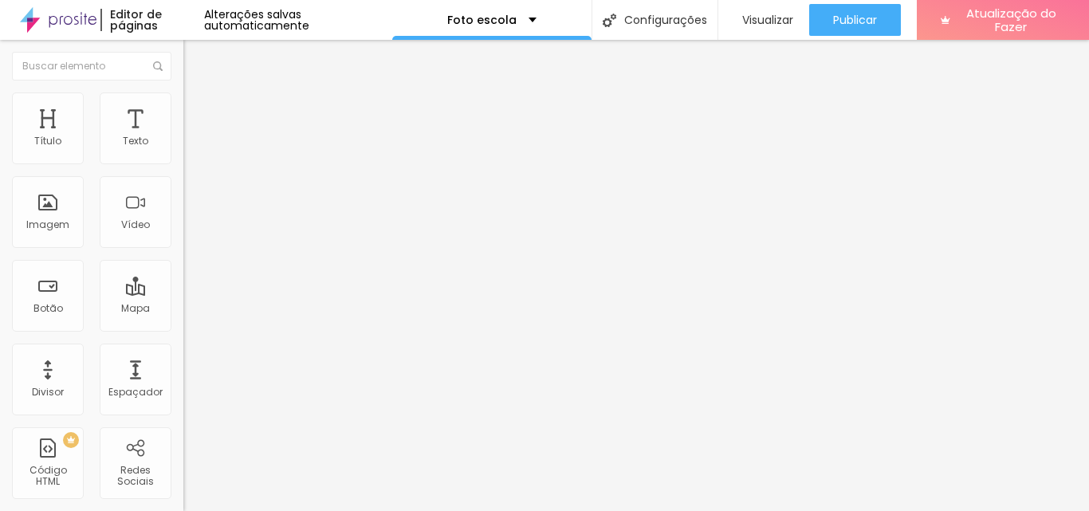
type input "85"
type input "80"
type input "75"
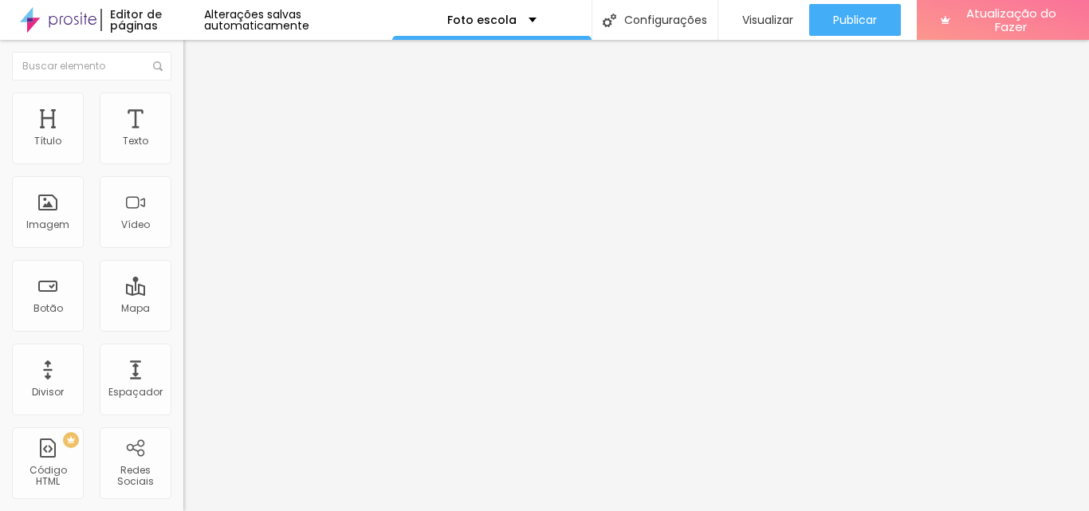
type input "70"
type input "65"
drag, startPoint x: 166, startPoint y: 172, endPoint x: 104, endPoint y: 172, distance: 61.4
type input "65"
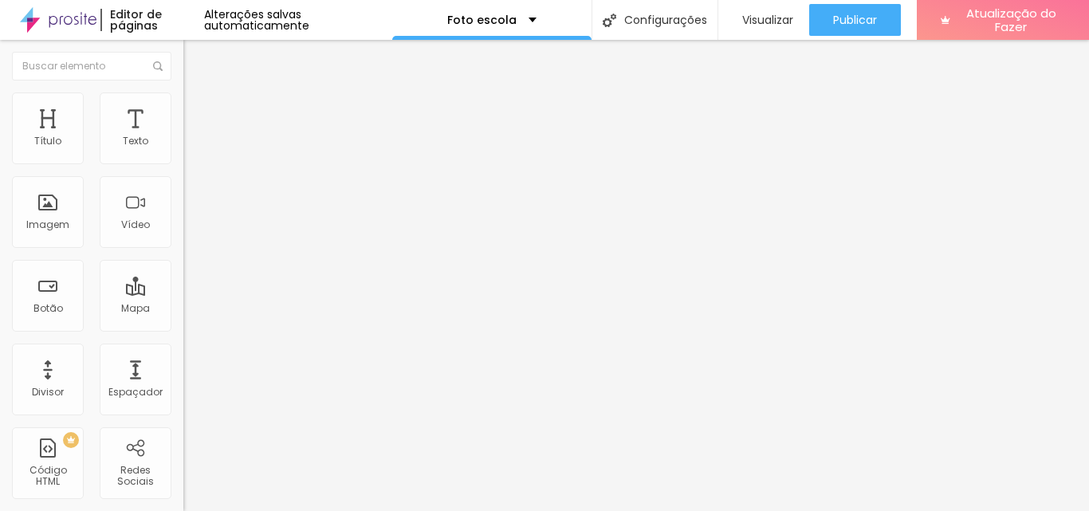
click at [183, 163] on input "range" at bounding box center [234, 157] width 103 height 13
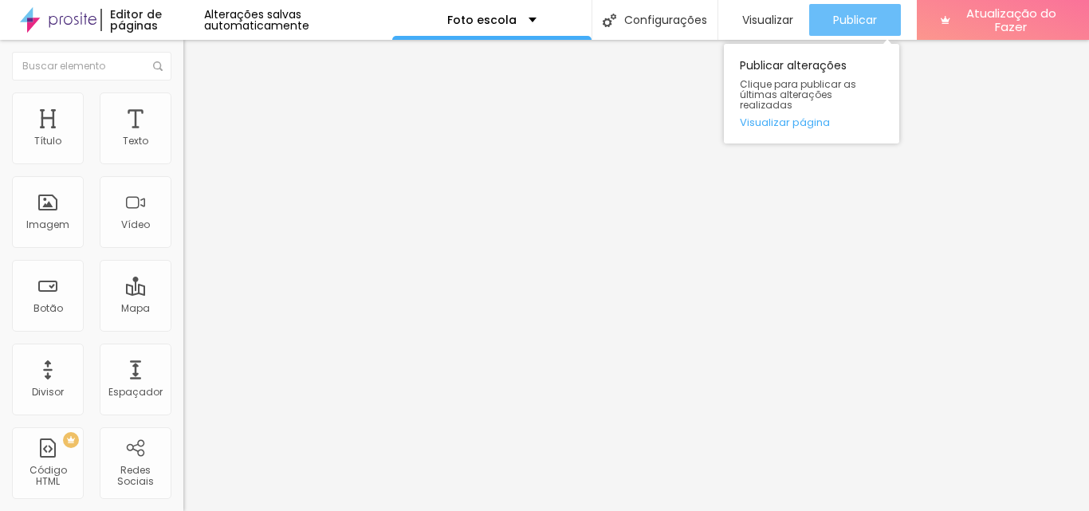
click at [836, 16] on font "Publicar" at bounding box center [855, 20] width 44 height 16
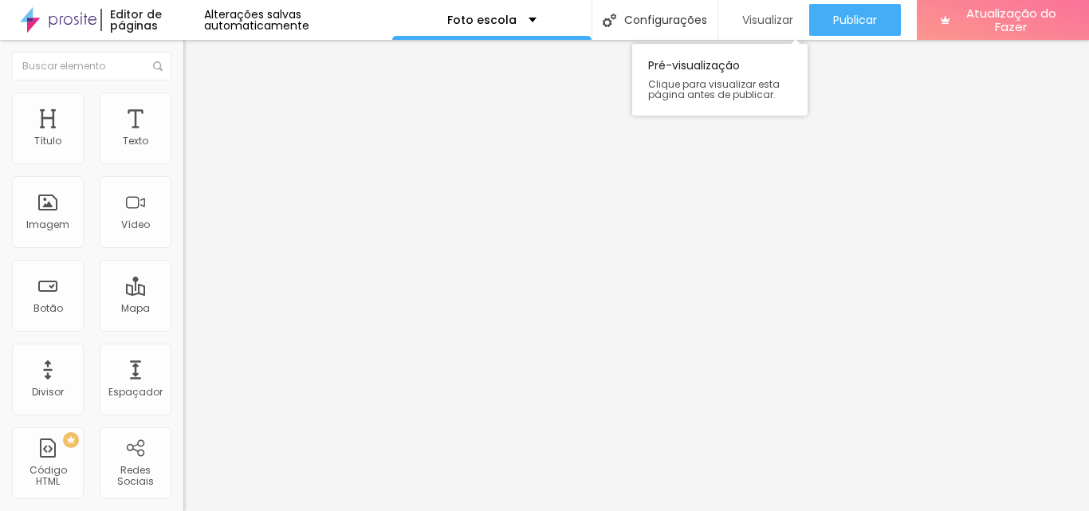
click at [768, 14] on font "Visualizar" at bounding box center [767, 20] width 51 height 16
click at [190, 148] on icon "button" at bounding box center [195, 144] width 10 height 10
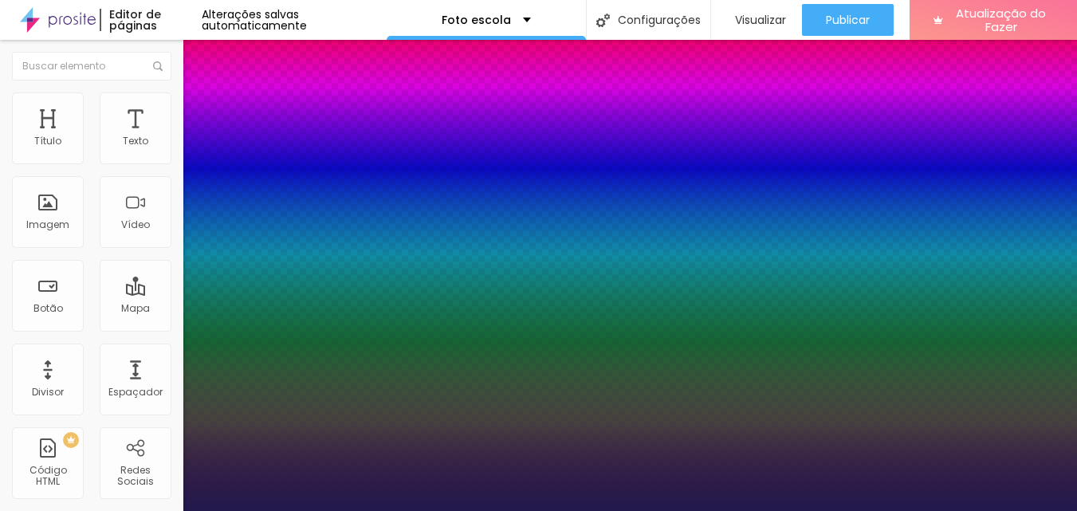
type input "1"
select select "Poppins"
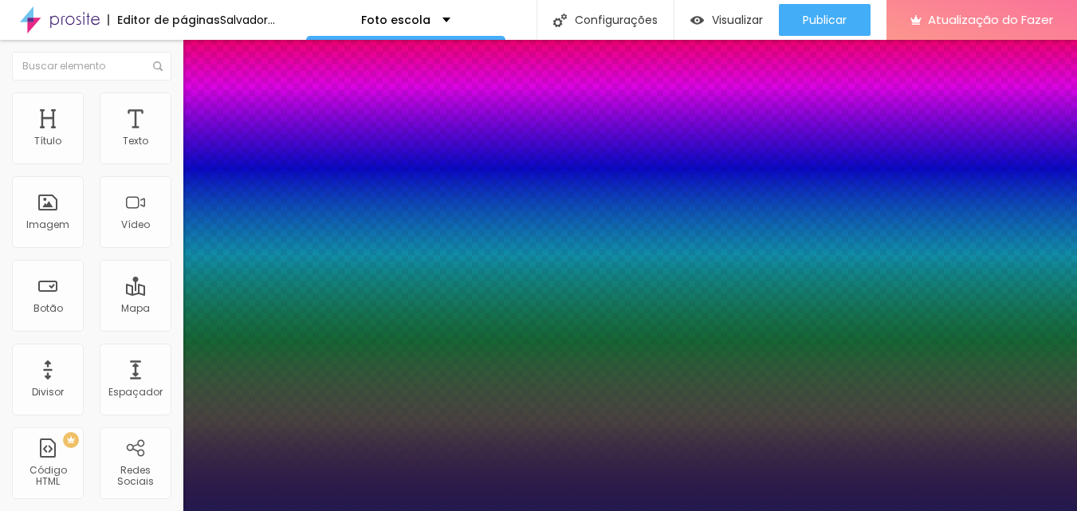
type input "1"
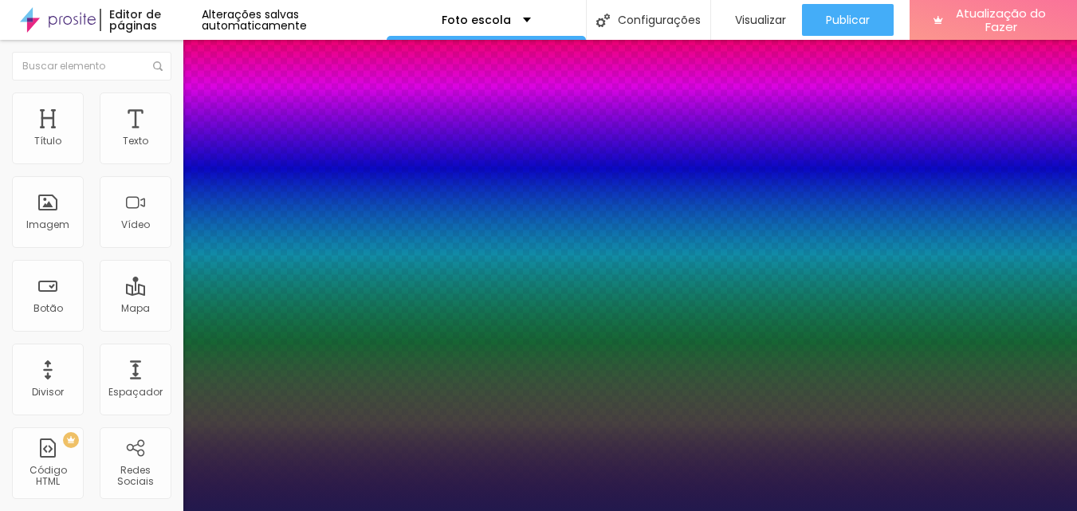
click at [615, 510] on div at bounding box center [538, 511] width 1077 height 0
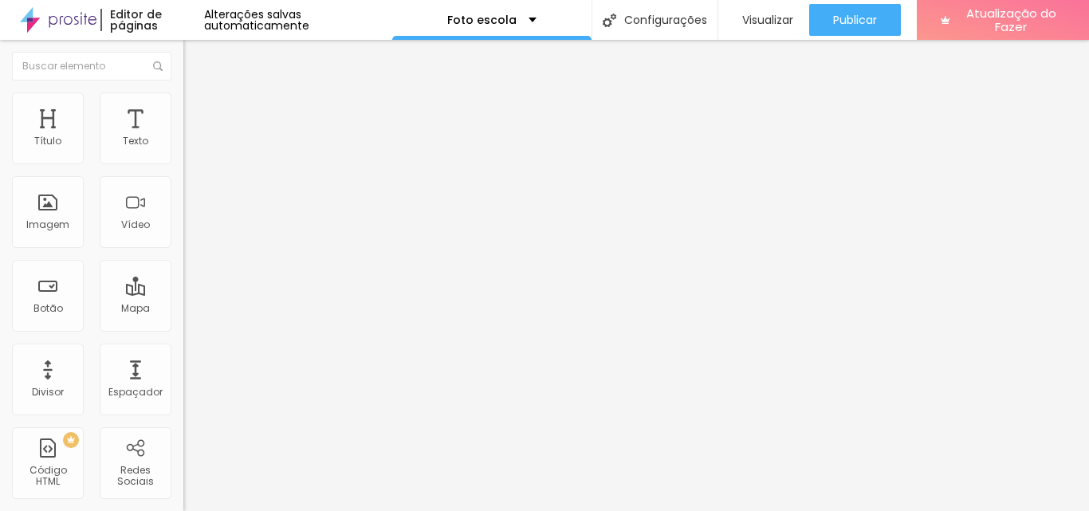
click at [190, 148] on icon "button" at bounding box center [195, 144] width 10 height 10
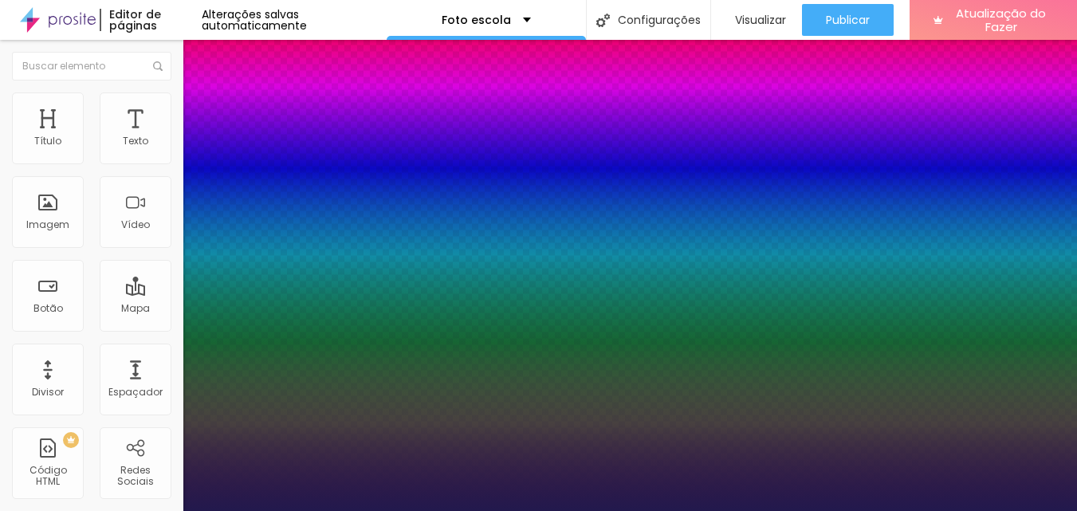
type input "1"
type input "26"
type input "1"
type input "25"
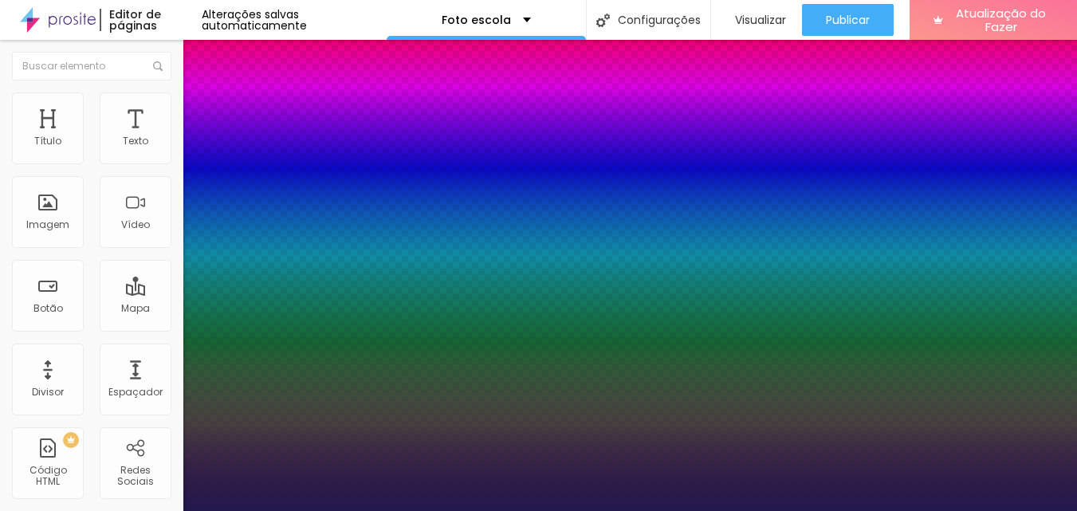
type input "25"
type input "1"
type input "24"
type input "1"
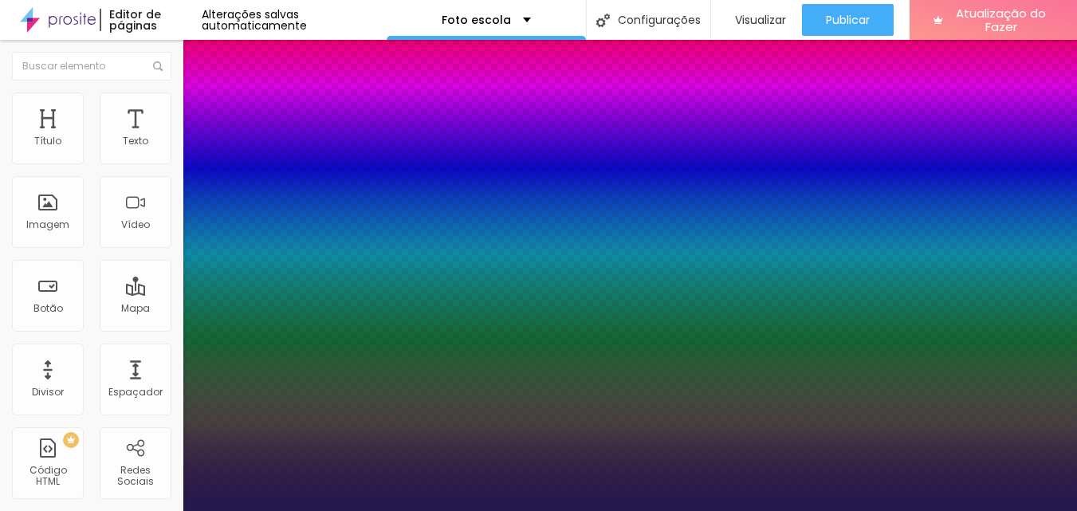
type input "25"
type input "1"
type input "25"
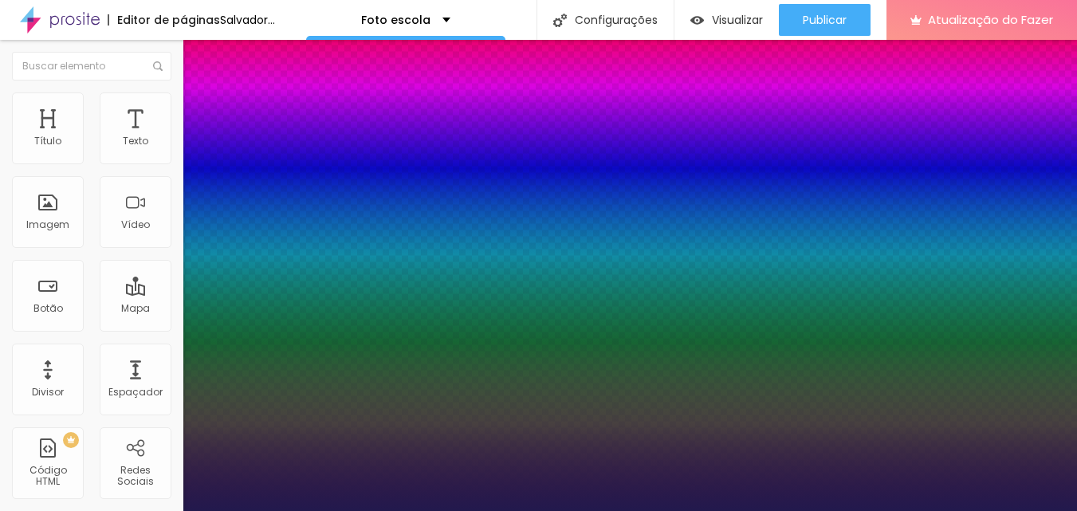
type input "1"
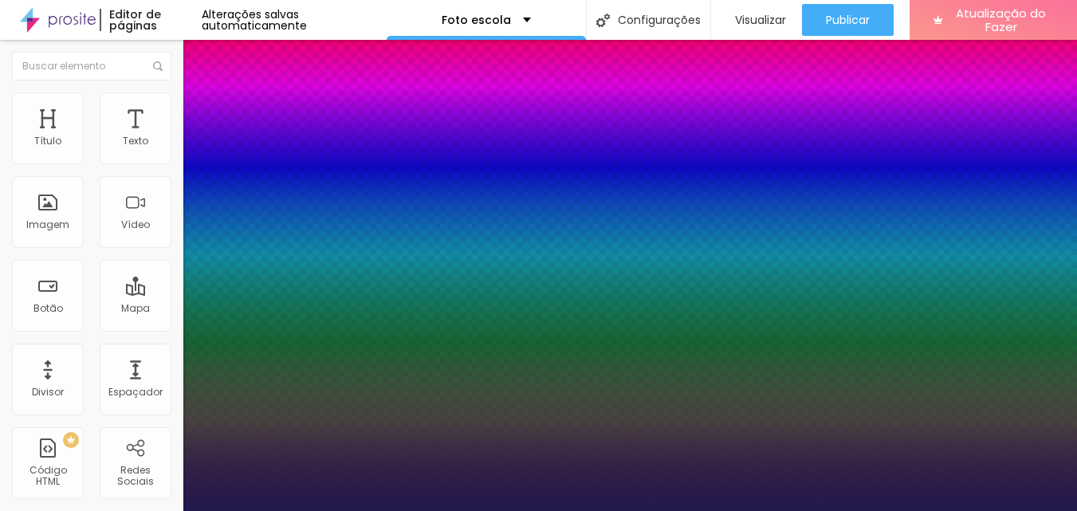
click at [604, 510] on div at bounding box center [538, 511] width 1077 height 0
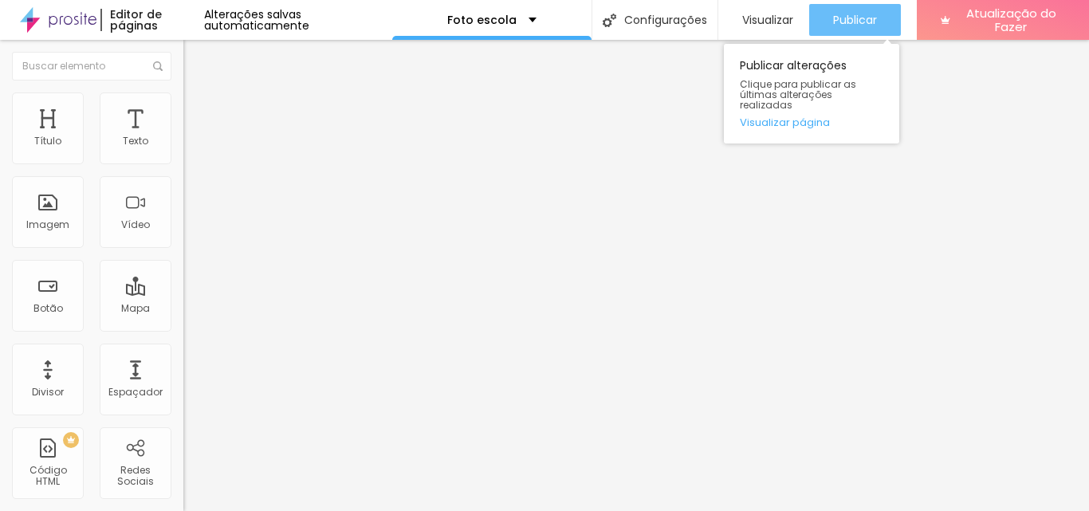
click at [861, 22] on font "Publicar" at bounding box center [855, 20] width 44 height 16
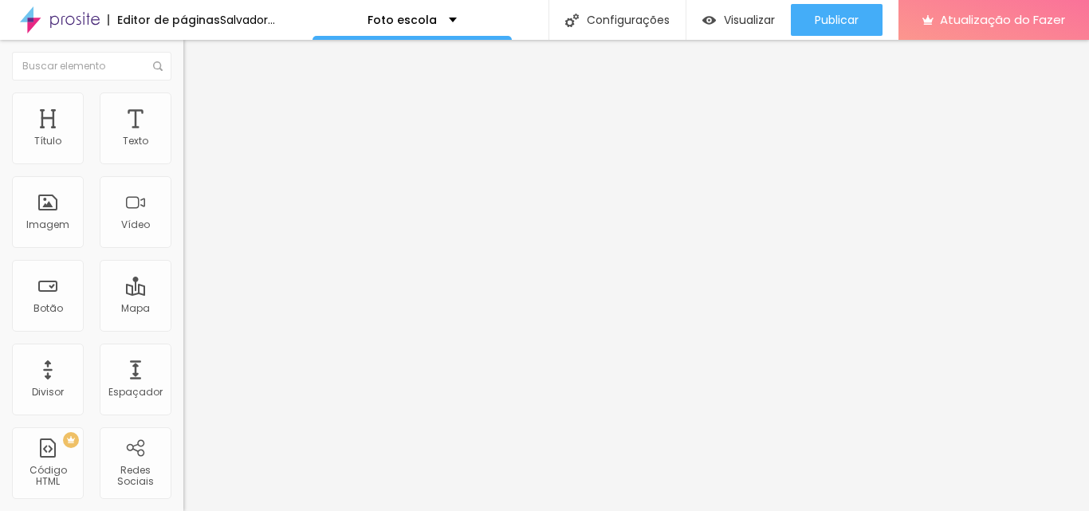
click at [183, 104] on li "Estilo" at bounding box center [274, 100] width 183 height 16
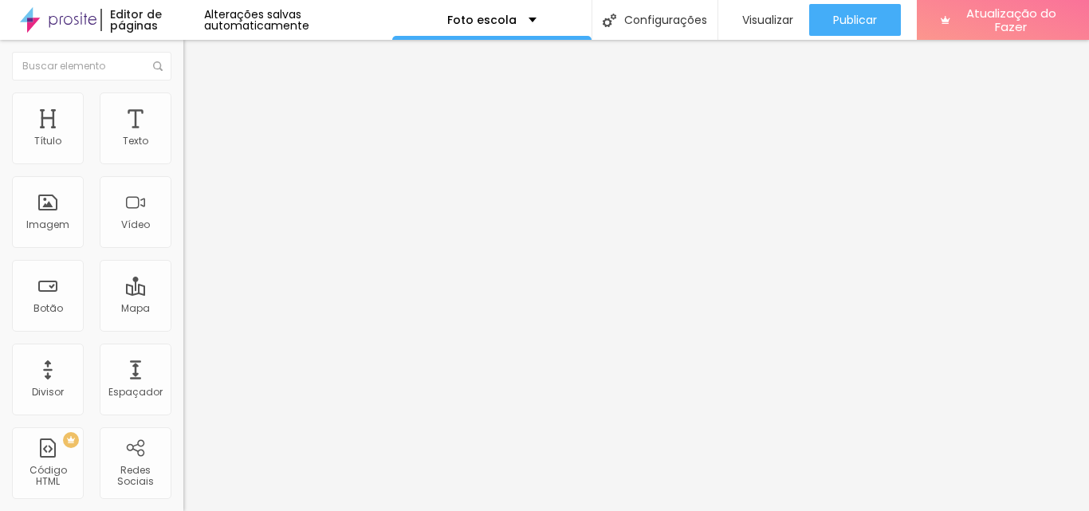
type input "30"
type input "25"
drag, startPoint x: 55, startPoint y: 172, endPoint x: 41, endPoint y: 171, distance: 13.6
type input "25"
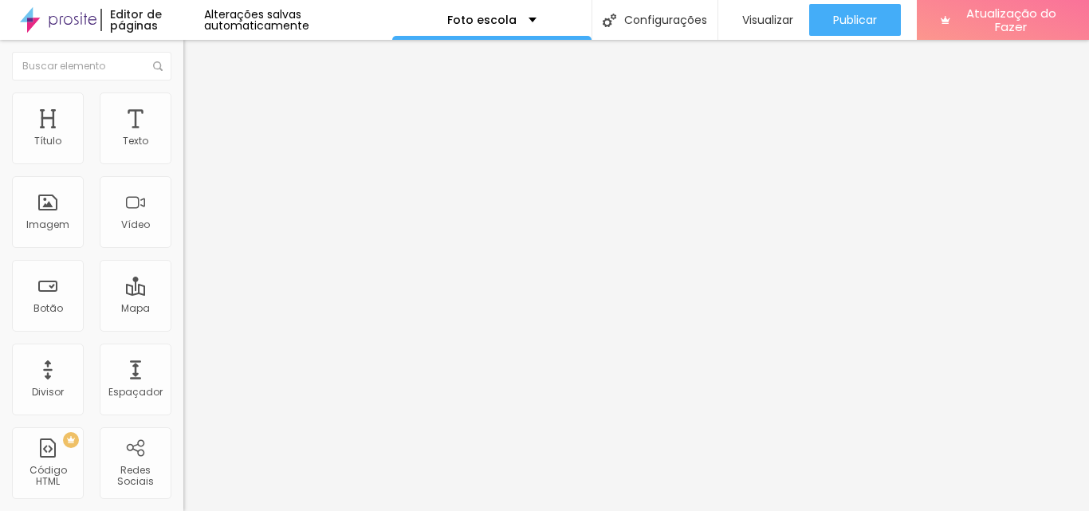
click at [183, 163] on input "range" at bounding box center [234, 157] width 103 height 13
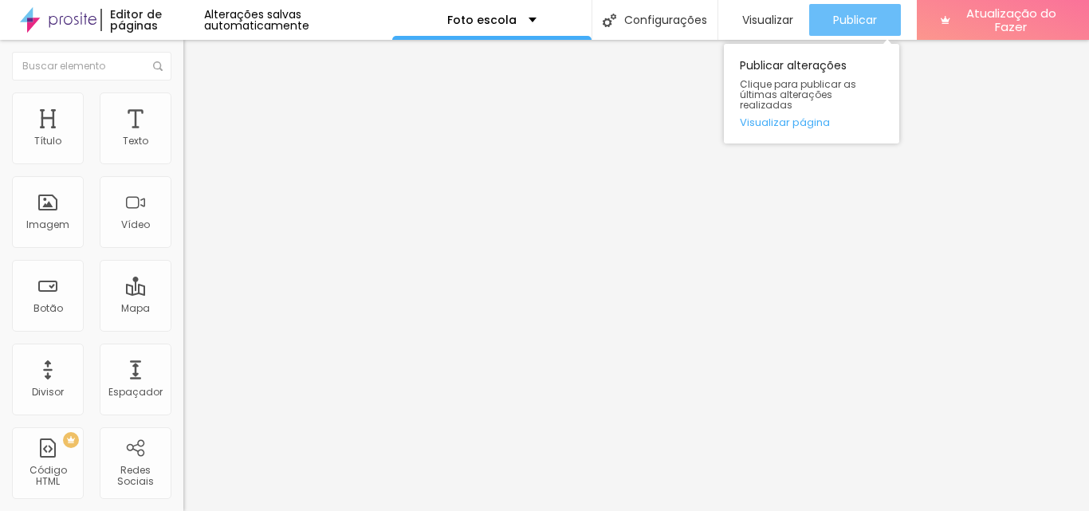
click at [868, 18] on font "Publicar" at bounding box center [855, 20] width 44 height 16
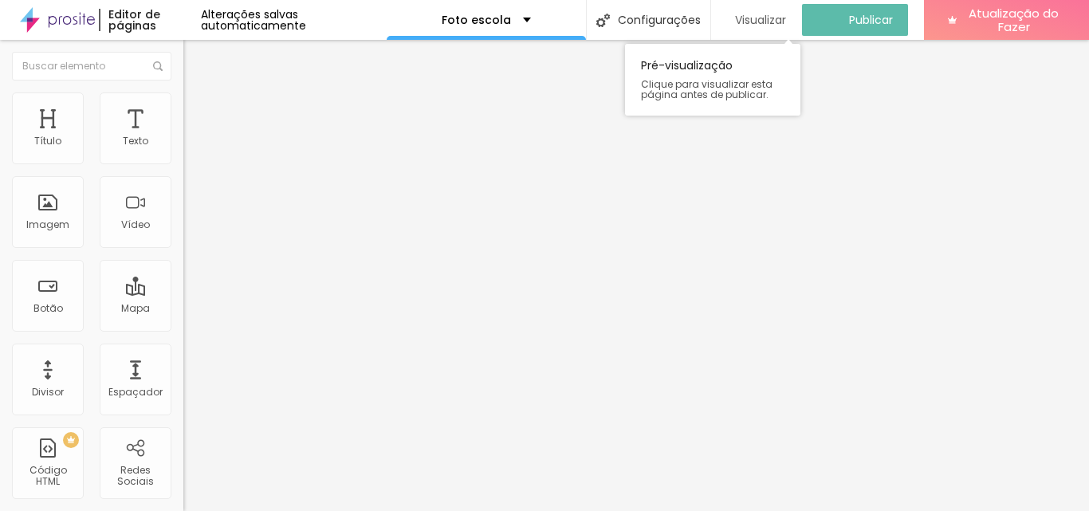
click at [771, 17] on font "Visualizar" at bounding box center [760, 20] width 51 height 16
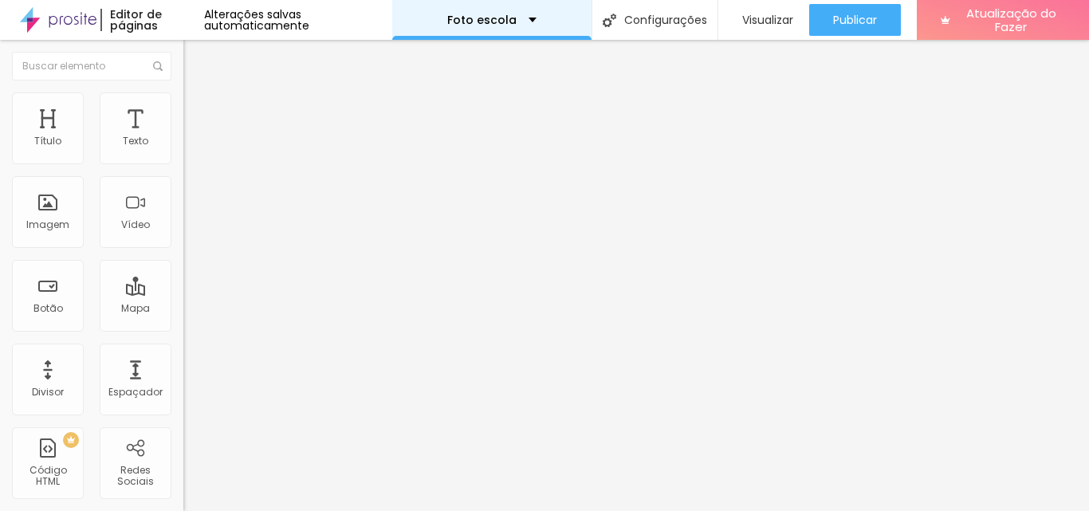
click at [524, 17] on div "Foto escola" at bounding box center [491, 19] width 89 height 11
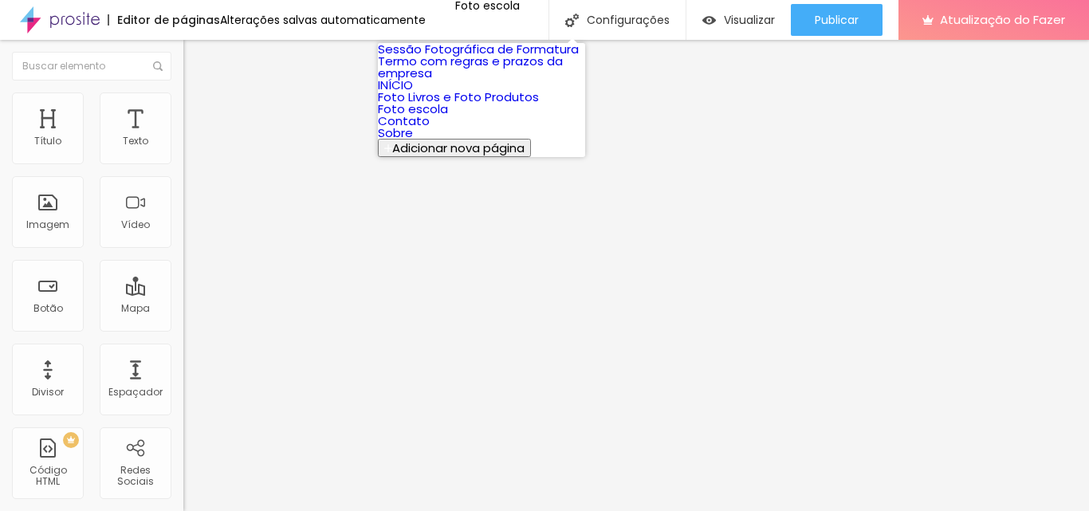
scroll to position [13, 0]
click at [514, 156] on font "Adicionar nova página" at bounding box center [458, 148] width 132 height 17
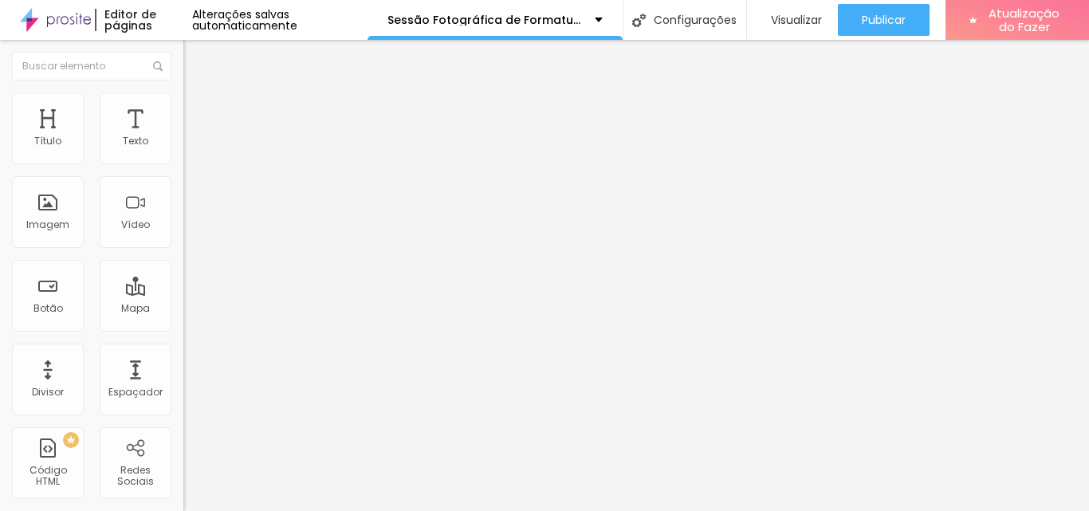
drag, startPoint x: 44, startPoint y: 179, endPoint x: 33, endPoint y: 179, distance: 10.4
click at [183, 150] on input "R$55,00" at bounding box center [278, 142] width 191 height 16
type input "R$10,00"
click at [183, 401] on div "Editar nulo Conteúdo Estilo Avançado Texto R$10,00 Alinhamento Tamanho Normal P…" at bounding box center [274, 275] width 183 height 471
click at [183, 329] on input "https://" at bounding box center [278, 321] width 191 height 16
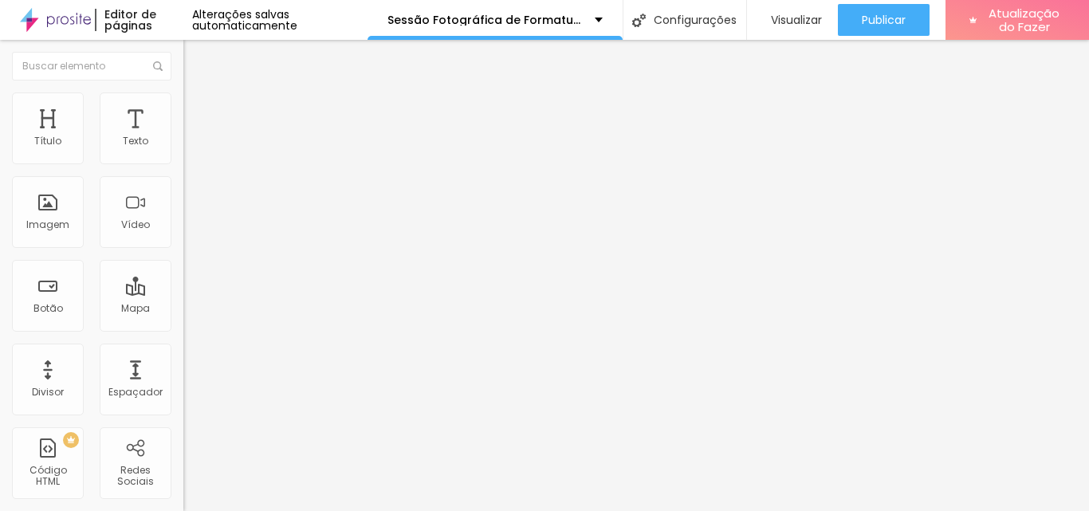
type input "h"
paste input "[URL][DOMAIN_NAME]"
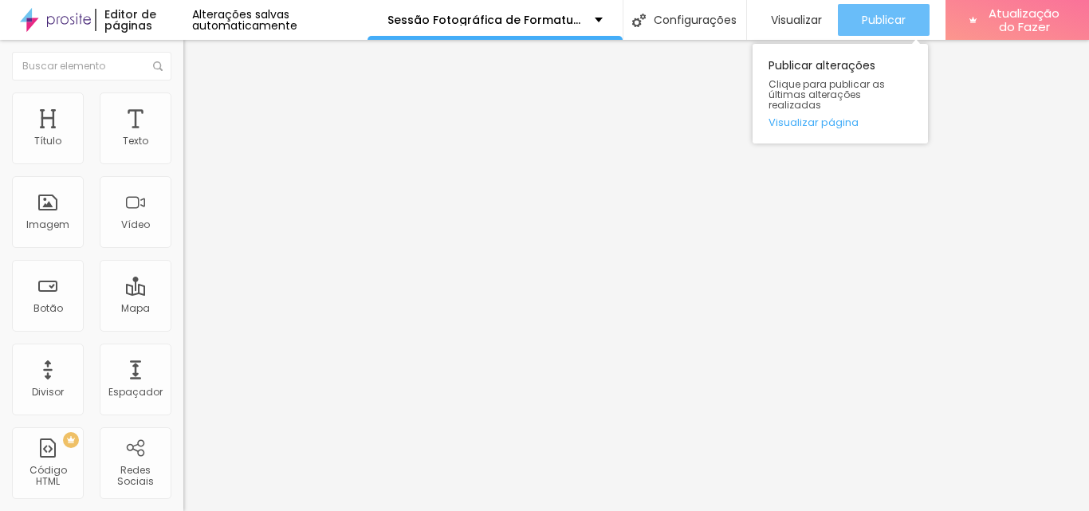
type input "[URL][DOMAIN_NAME]"
click at [875, 23] on font "Publicar" at bounding box center [884, 20] width 44 height 16
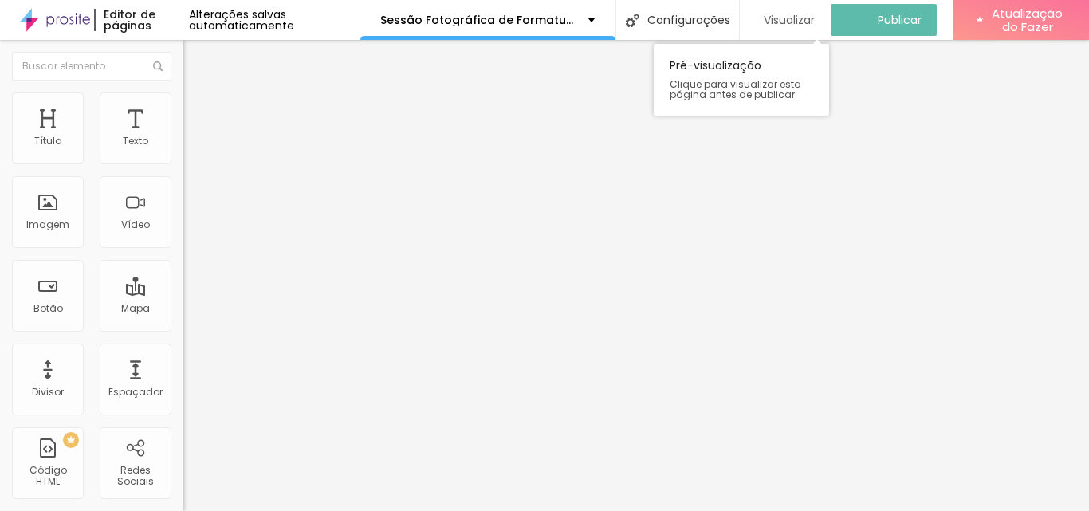
click at [764, 18] on font "Visualizar" at bounding box center [789, 20] width 51 height 16
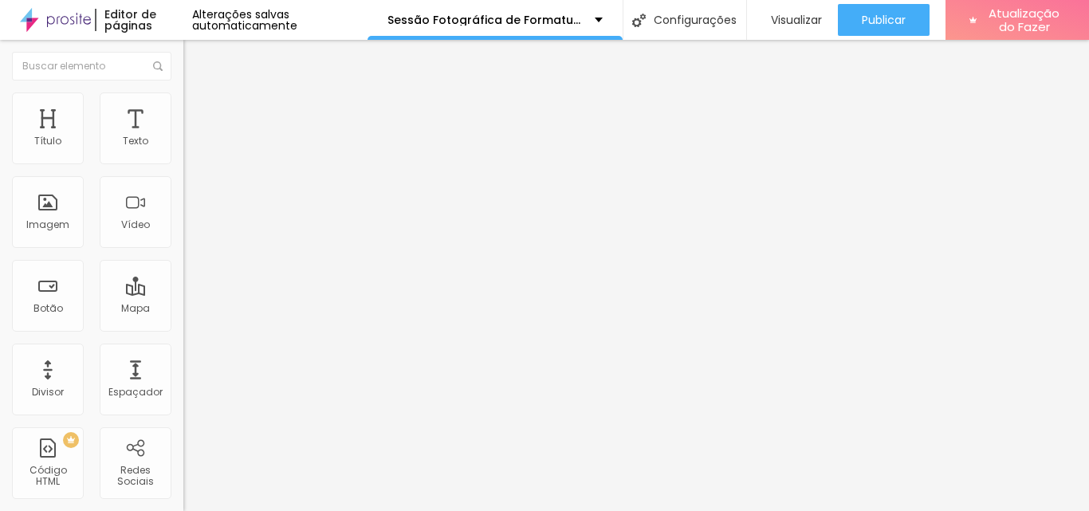
click at [183, 329] on input "https://" at bounding box center [278, 321] width 191 height 16
drag, startPoint x: 84, startPoint y: 325, endPoint x: 0, endPoint y: 324, distance: 83.7
click at [183, 324] on div "Texto R$55,00 Alinhamento [GEOGRAPHIC_DATA] Link URL https:// Abrir em uma nova…" at bounding box center [274, 240] width 183 height 232
paste input "[DOMAIN_NAME][URL]"
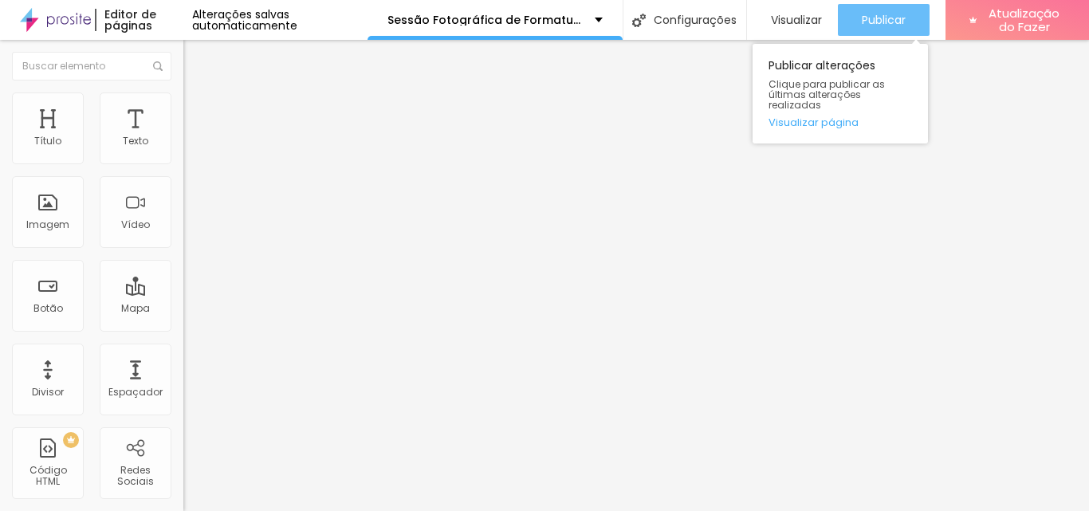
type input "[URL][DOMAIN_NAME]"
click at [884, 20] on font "Publicar" at bounding box center [884, 20] width 44 height 16
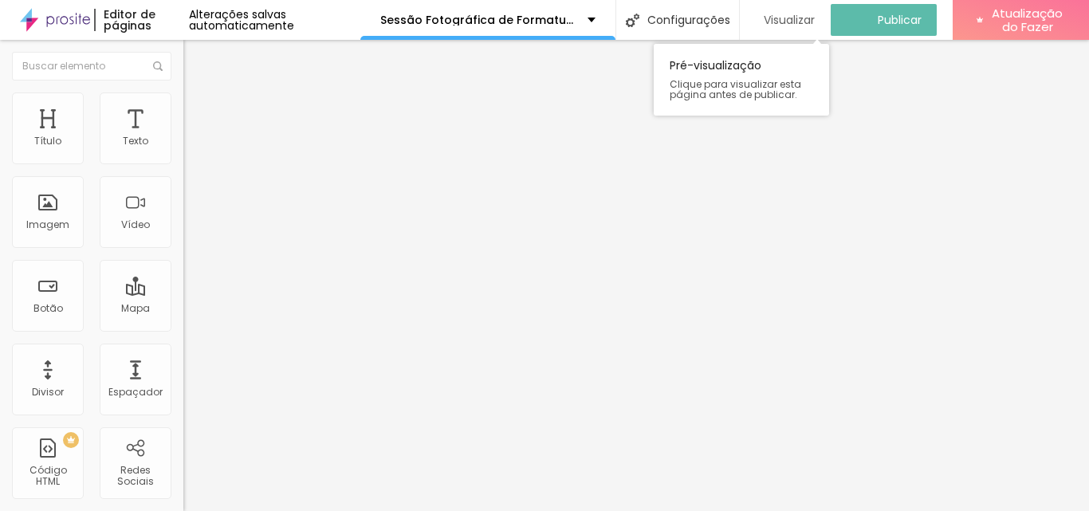
click at [797, 21] on font "Visualizar" at bounding box center [789, 20] width 51 height 16
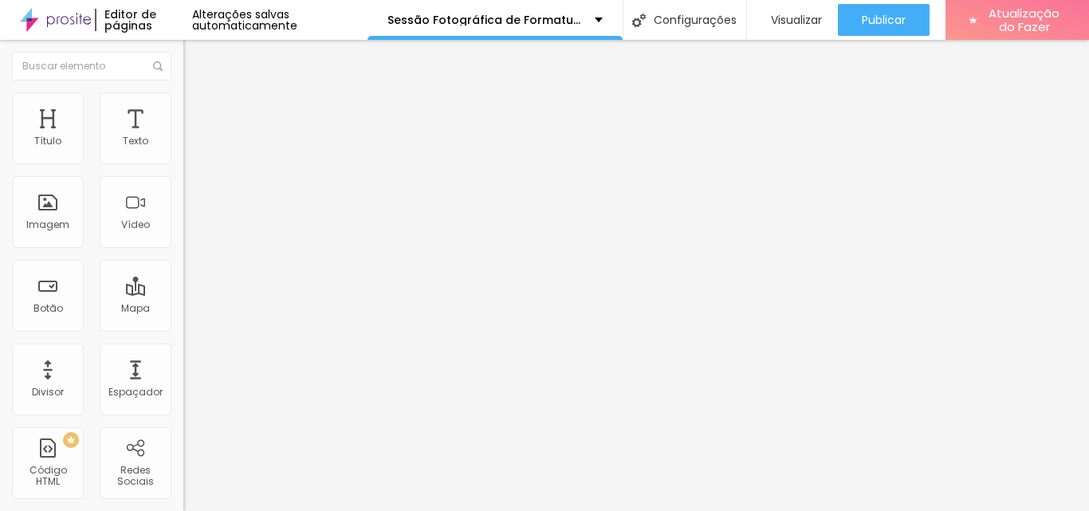
drag, startPoint x: 125, startPoint y: 329, endPoint x: 0, endPoint y: 310, distance: 126.6
click at [183, 310] on div "Texto R$80,00 Alinhamento [GEOGRAPHIC_DATA] Link URL https:// Abrir em uma nova…" at bounding box center [274, 240] width 183 height 232
paste input "[DOMAIN_NAME][URL]"
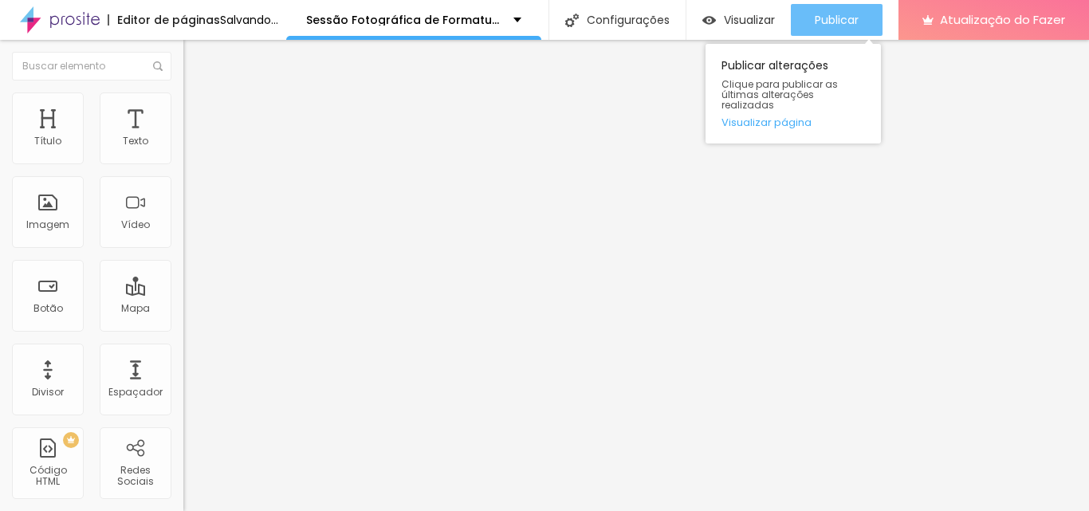
type input "[URL][DOMAIN_NAME]"
click at [859, 8] on div "Publicar" at bounding box center [837, 20] width 44 height 32
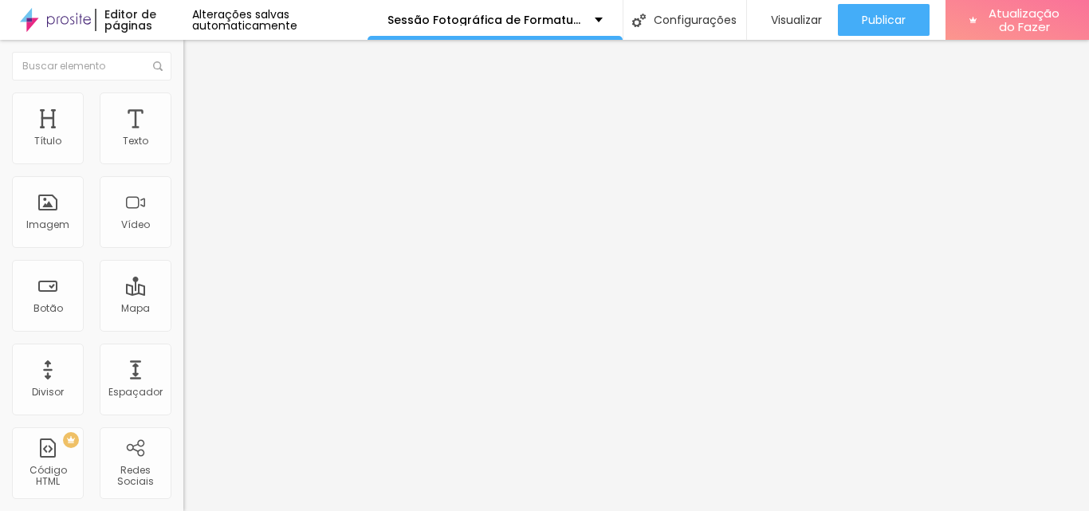
drag, startPoint x: 110, startPoint y: 328, endPoint x: 0, endPoint y: 304, distance: 112.6
click at [183, 304] on div "Texto R$95,00 Alinhamento [GEOGRAPHIC_DATA] Link URL https:// Abrir em uma nova…" at bounding box center [274, 240] width 183 height 232
paste input "[DOMAIN_NAME][URL]"
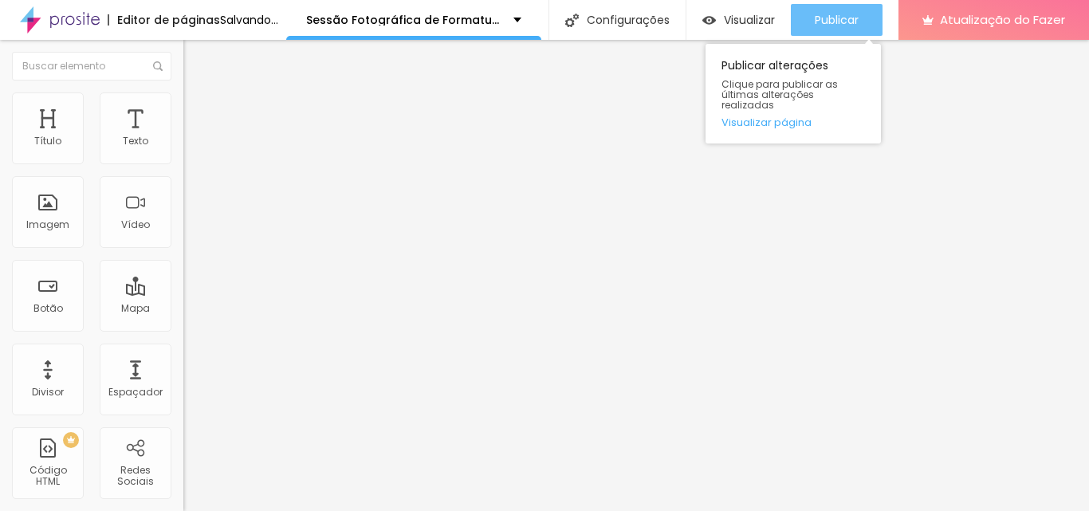
type input "[URL][DOMAIN_NAME]"
click at [859, 17] on font "Publicar" at bounding box center [837, 20] width 44 height 16
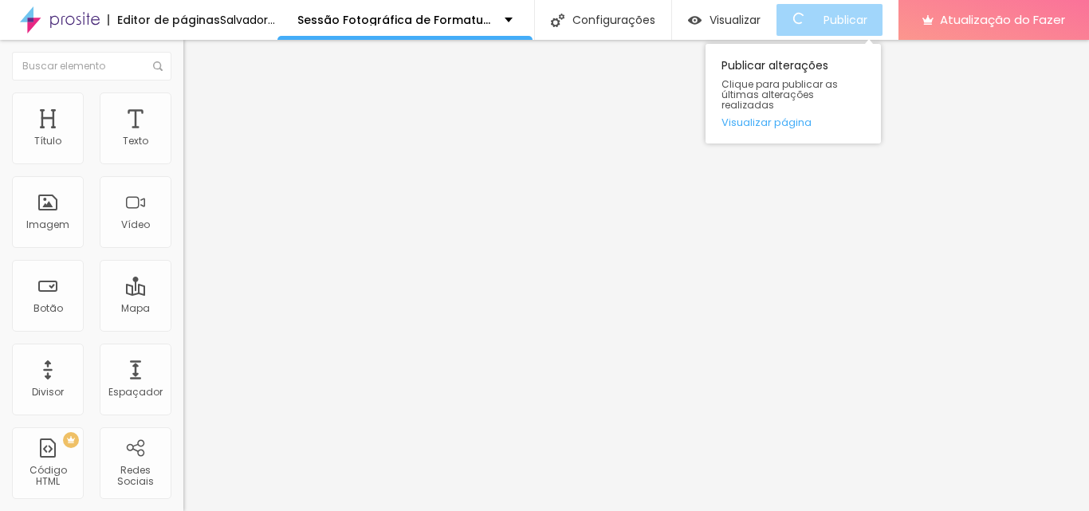
scroll to position [0, 0]
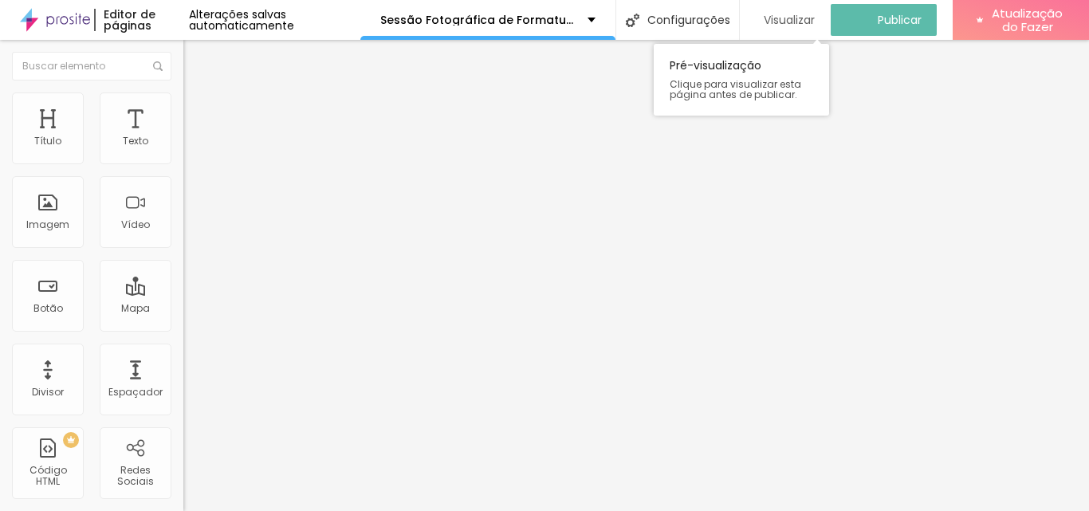
click at [775, 18] on font "Visualizar" at bounding box center [789, 20] width 51 height 16
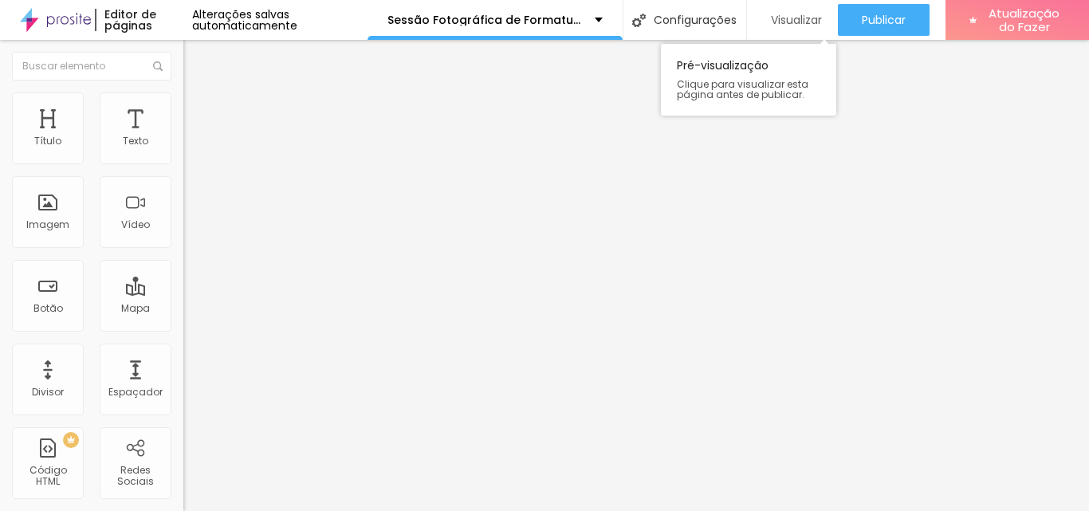
click at [788, 14] on font "Visualizar" at bounding box center [796, 20] width 51 height 16
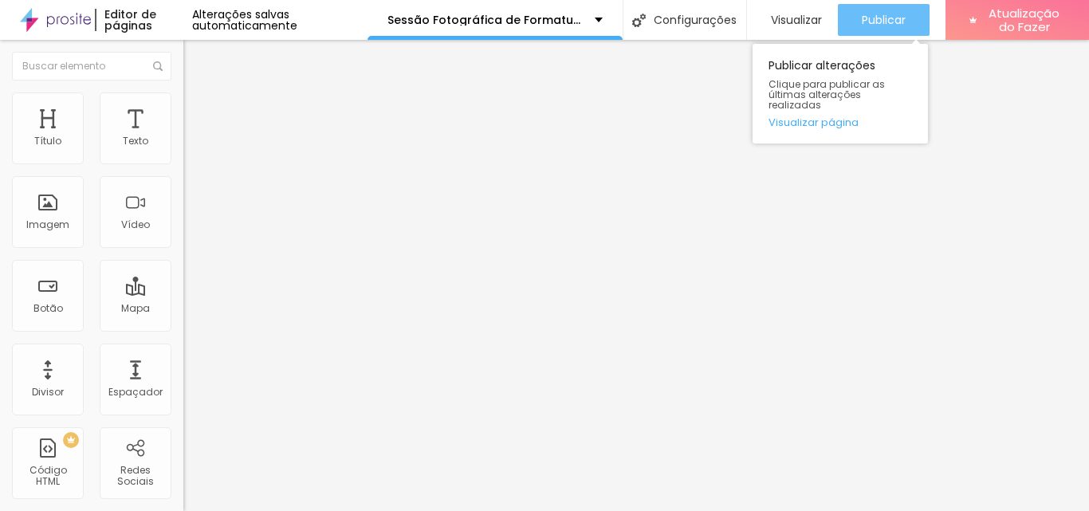
click at [880, 18] on font "Publicar" at bounding box center [884, 20] width 44 height 16
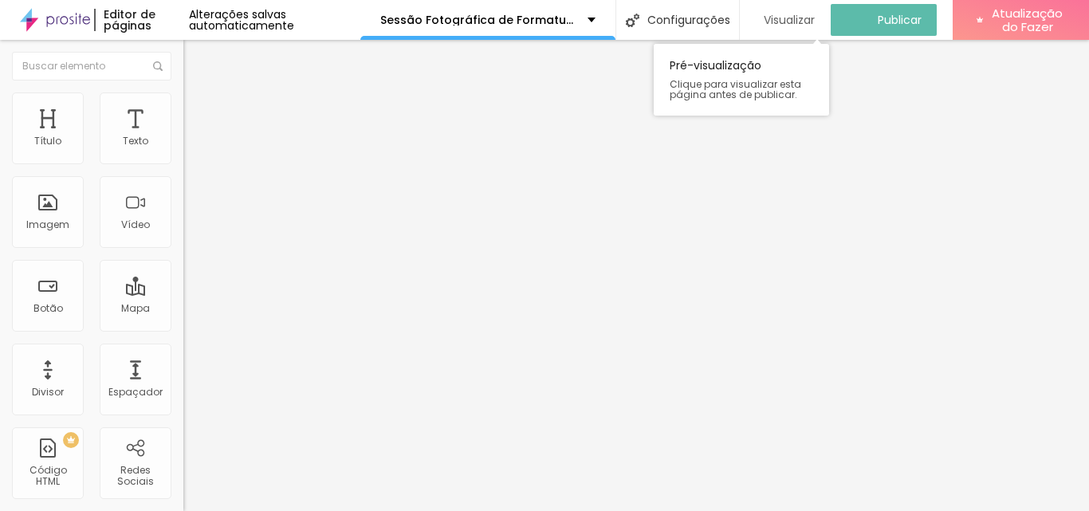
click at [789, 16] on font "Visualizar" at bounding box center [789, 20] width 51 height 16
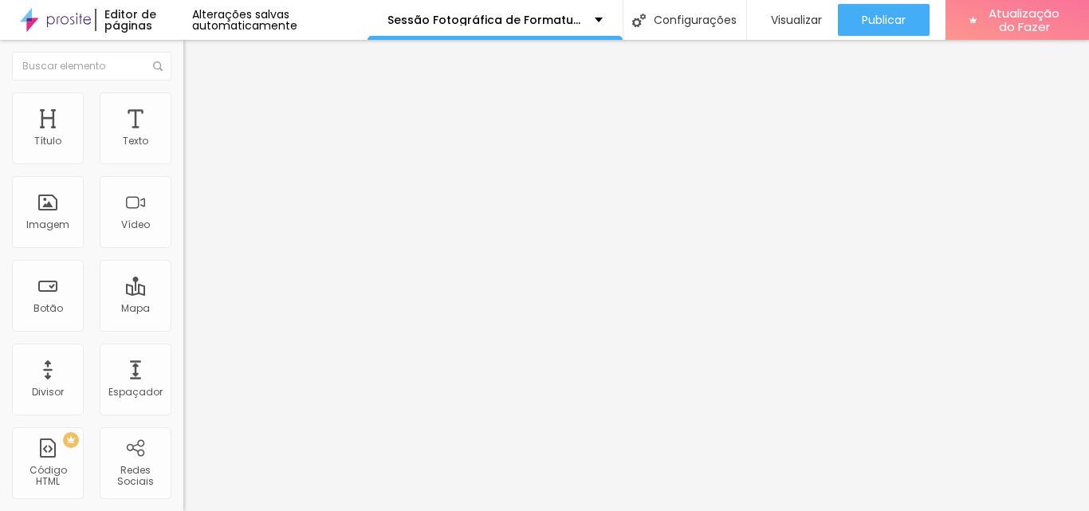
click at [183, 161] on img at bounding box center [188, 166] width 10 height 10
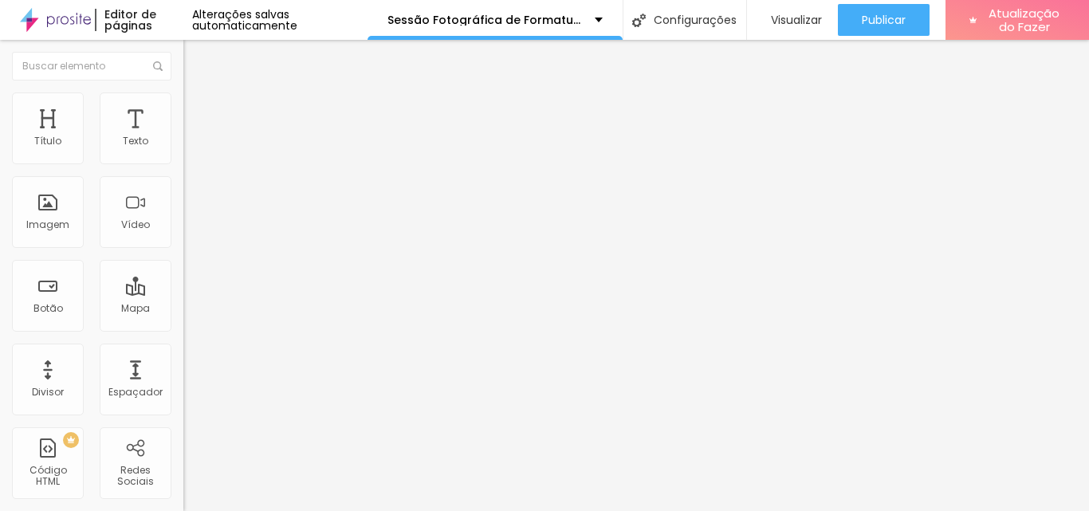
drag, startPoint x: 749, startPoint y: 299, endPoint x: 805, endPoint y: 296, distance: 56.7
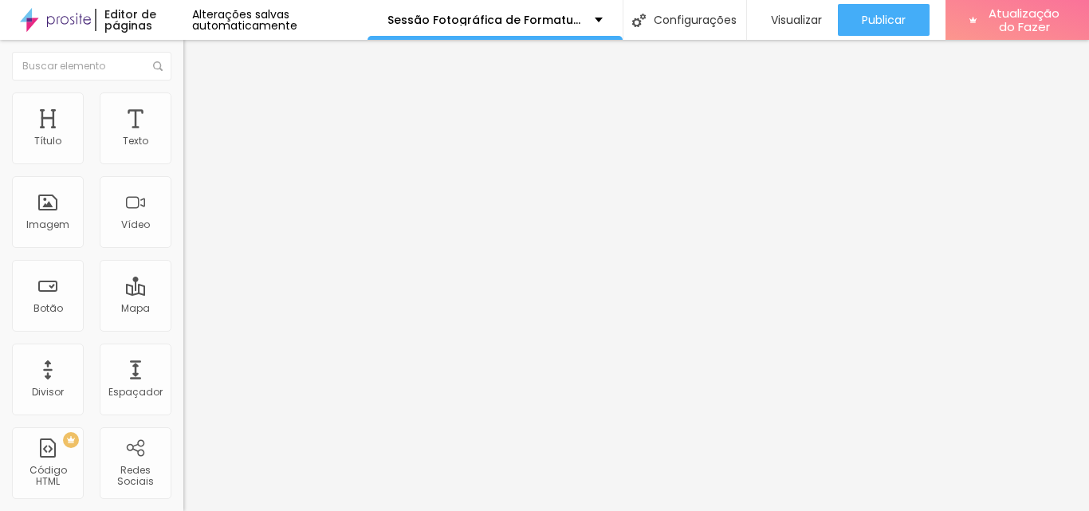
scroll to position [374, 0]
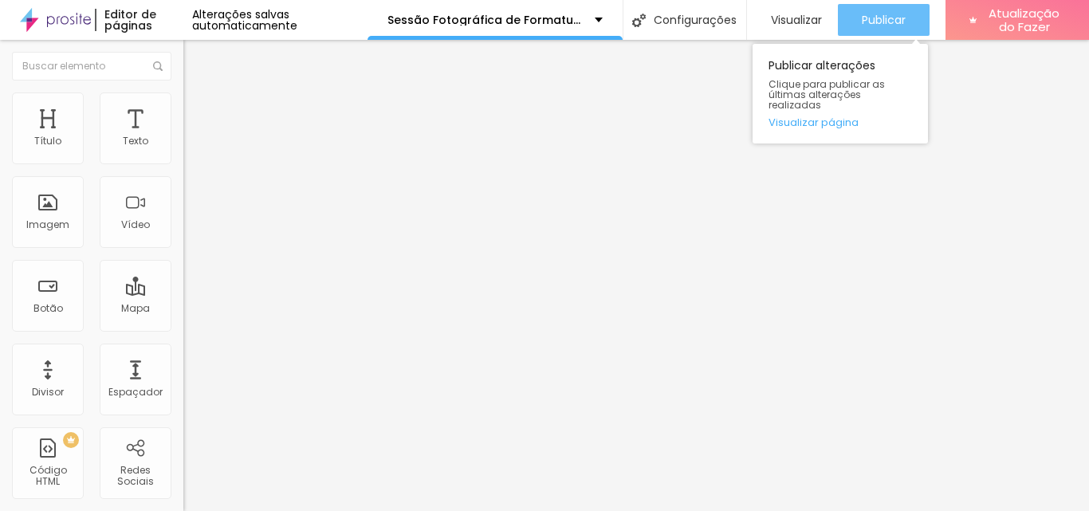
click at [884, 22] on font "Publicar" at bounding box center [884, 20] width 44 height 16
click at [862, 12] on font "Publicar" at bounding box center [884, 20] width 44 height 16
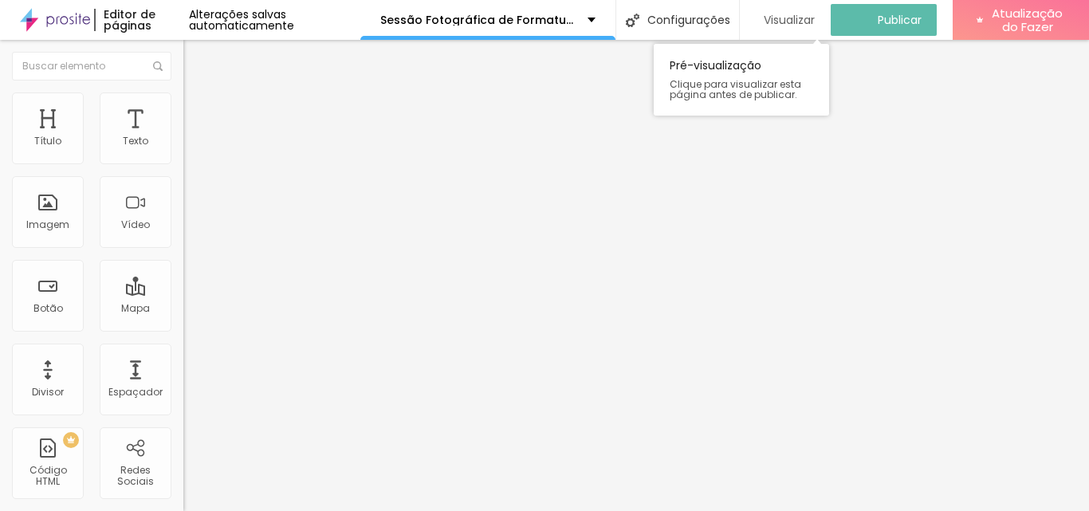
click at [786, 13] on font "Visualizar" at bounding box center [789, 20] width 51 height 16
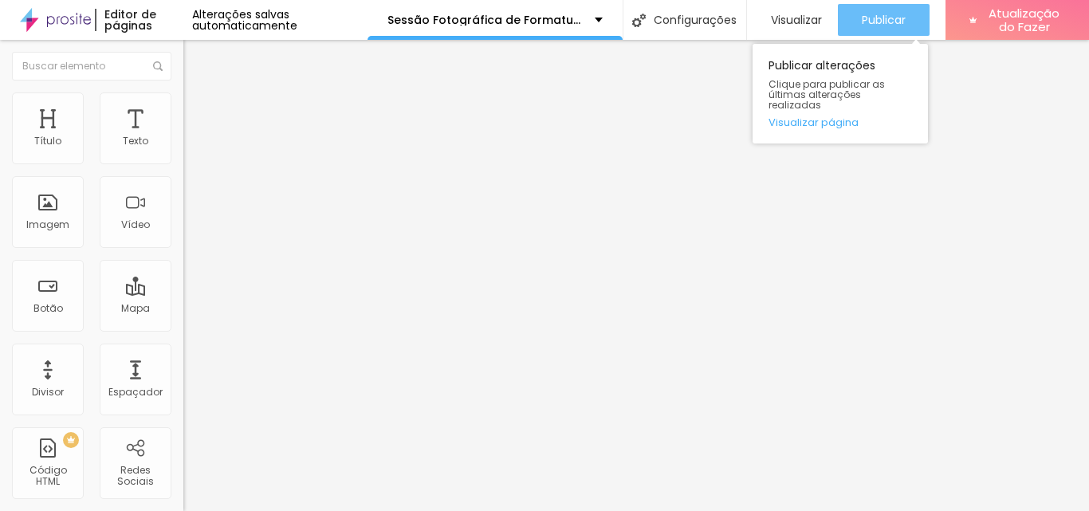
click at [876, 22] on font "Publicar" at bounding box center [884, 20] width 44 height 16
